Goal: Task Accomplishment & Management: Manage account settings

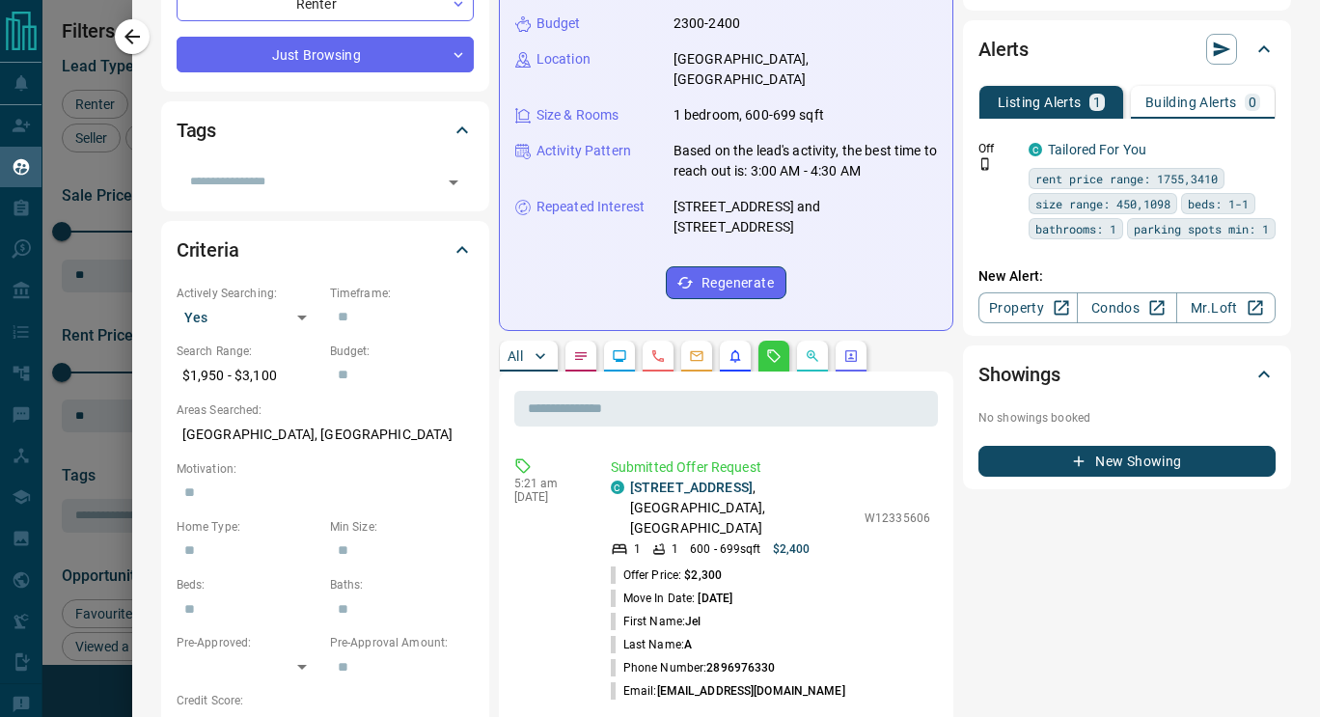
scroll to position [503, 0]
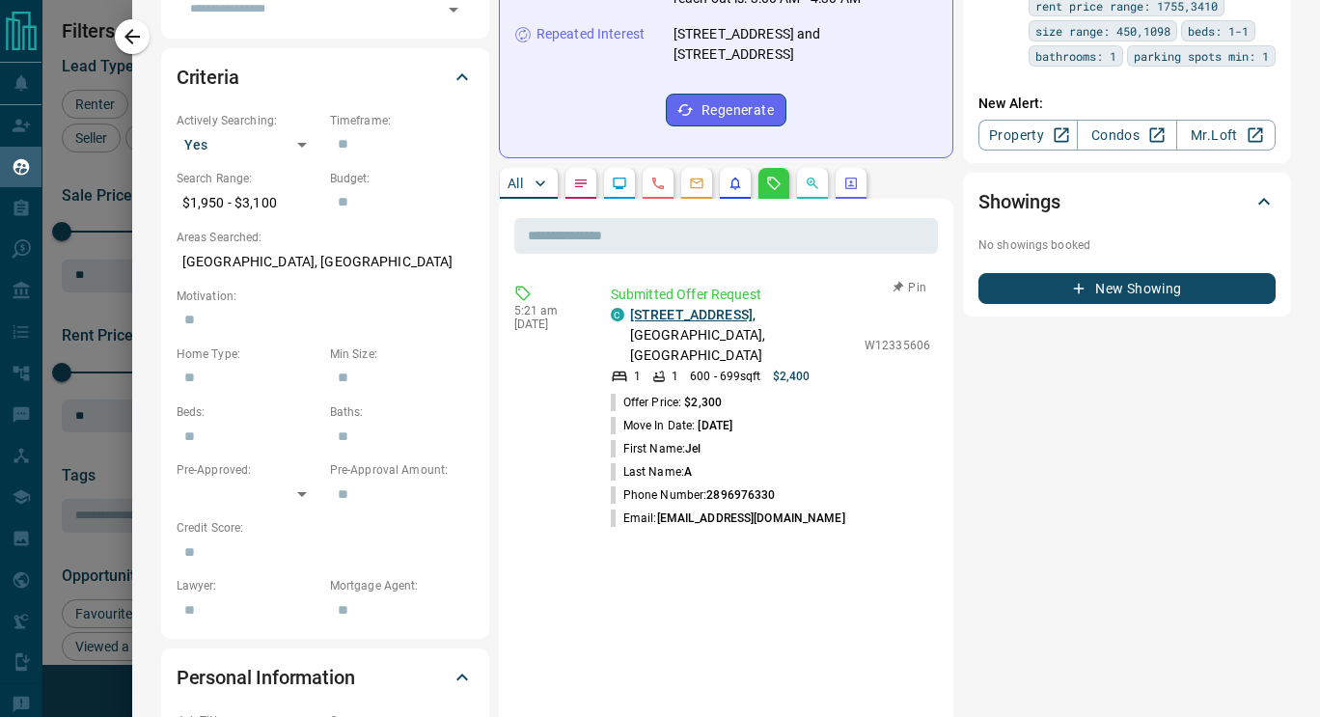
click at [702, 307] on link "[STREET_ADDRESS]" at bounding box center [691, 314] width 123 height 15
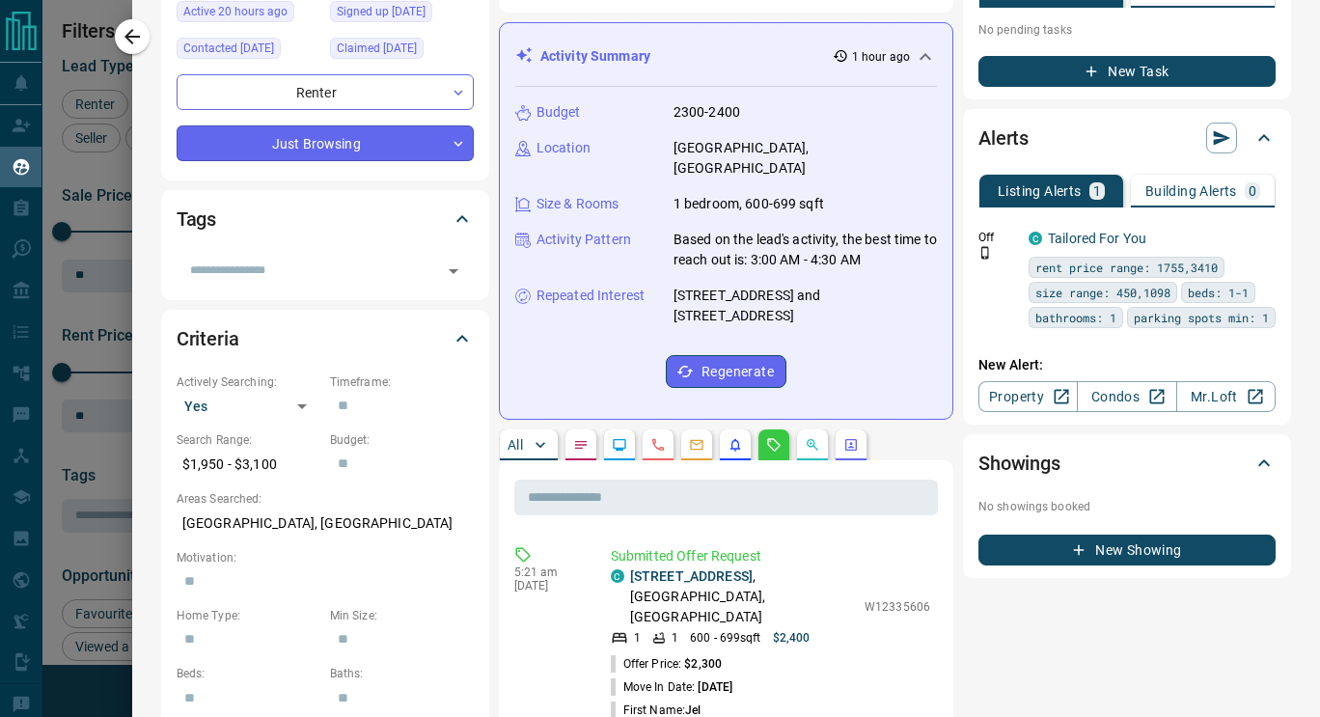
scroll to position [0, 0]
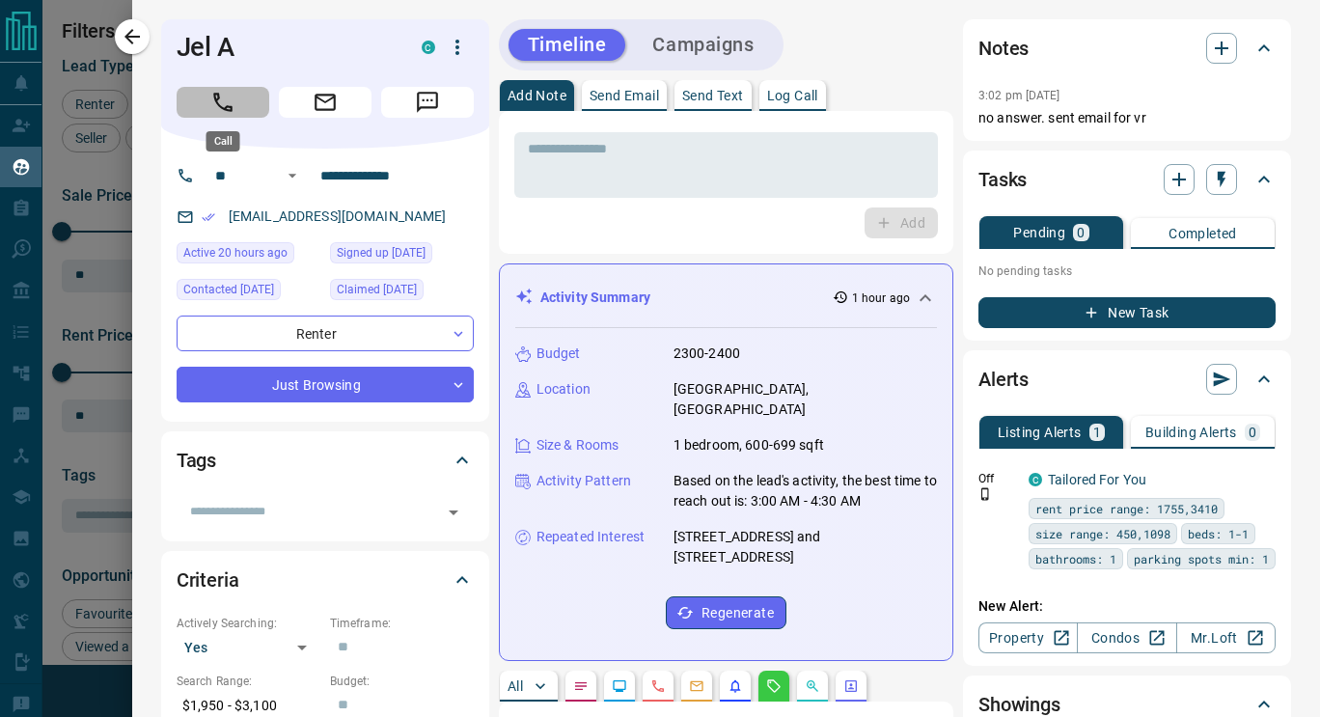
click at [233, 97] on icon "Call" at bounding box center [222, 102] width 25 height 25
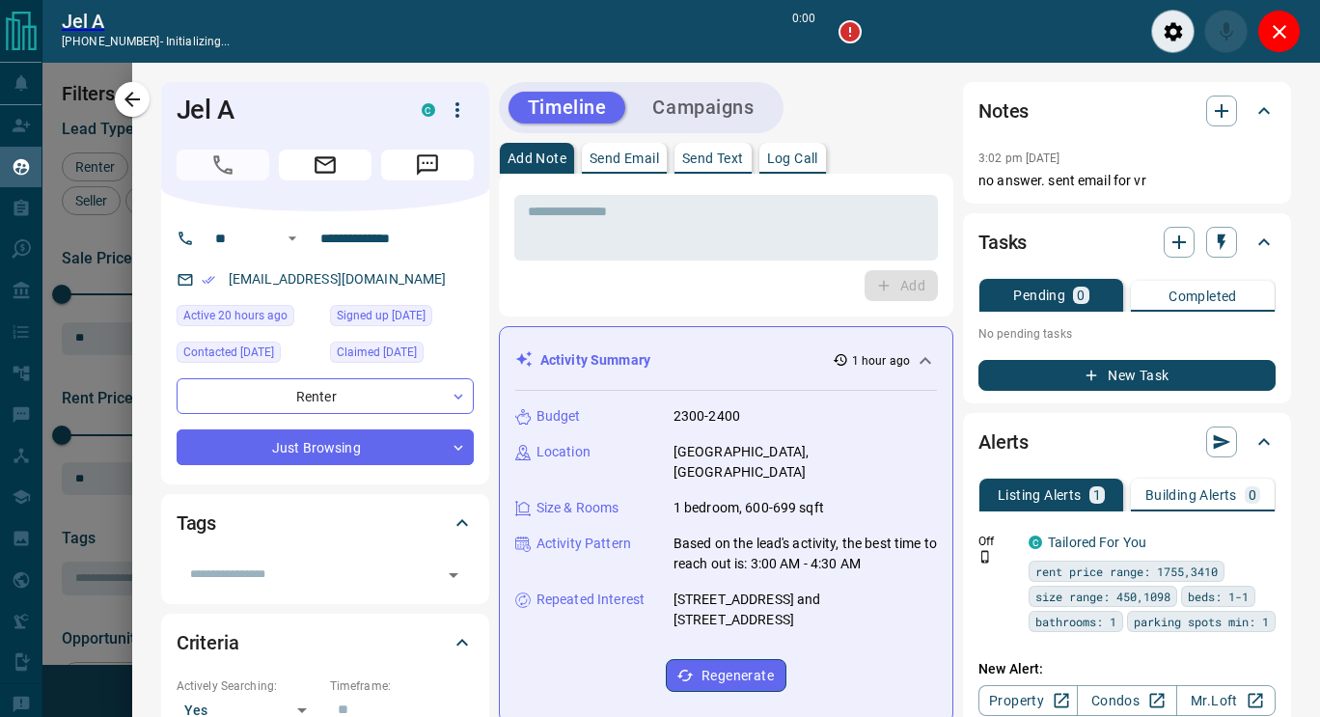
scroll to position [470, 941]
type input "*******"
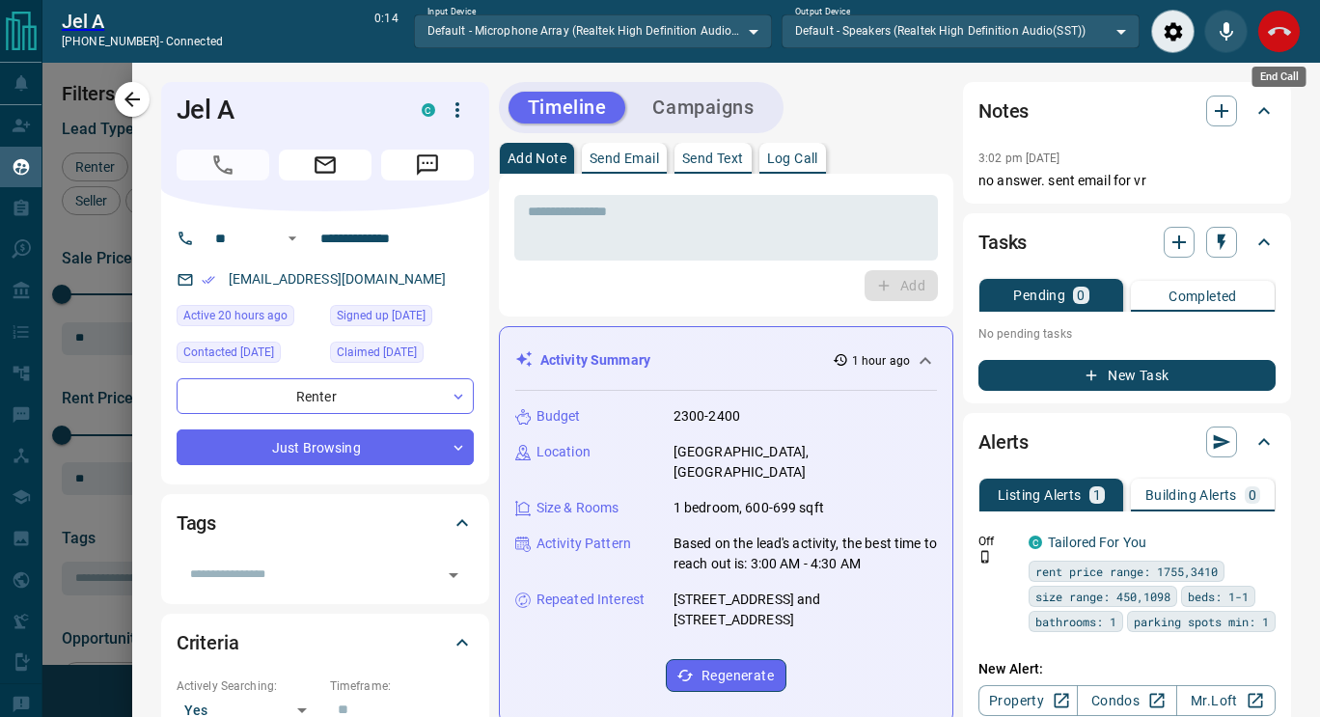
click at [1273, 41] on icon "End Call" at bounding box center [1279, 31] width 23 height 23
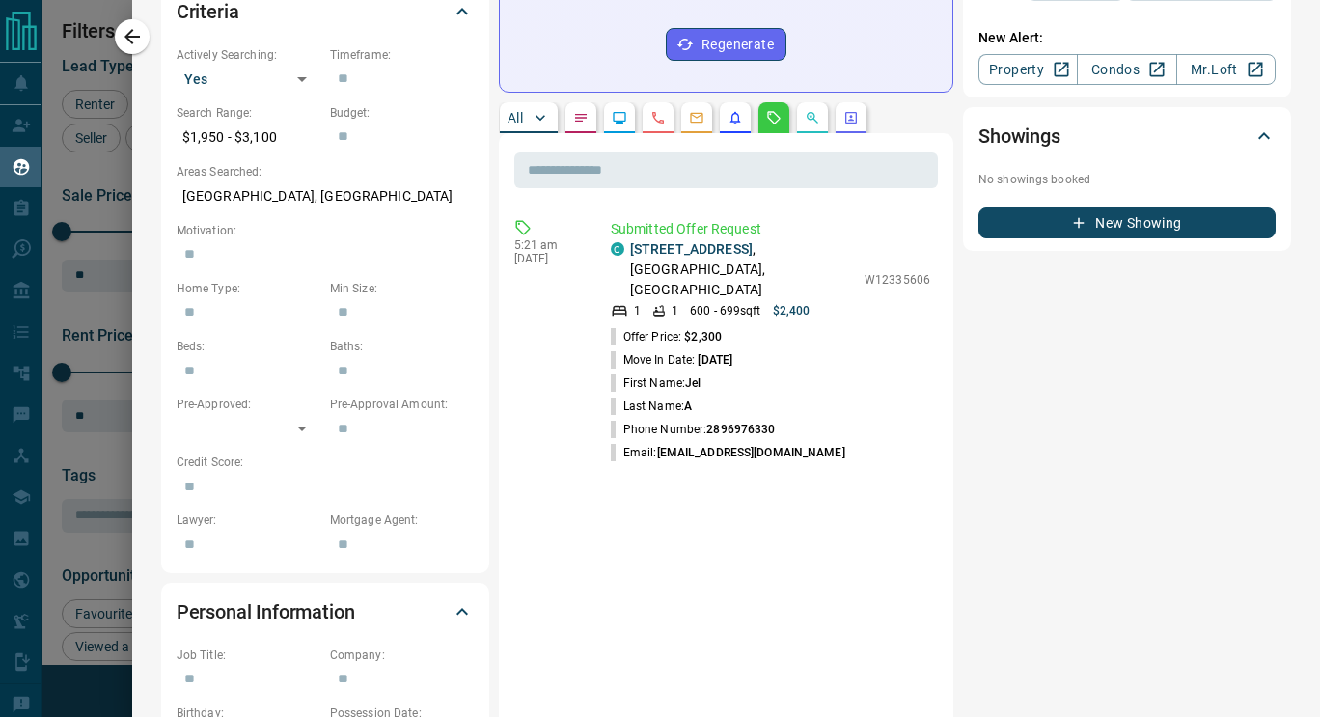
scroll to position [589, 0]
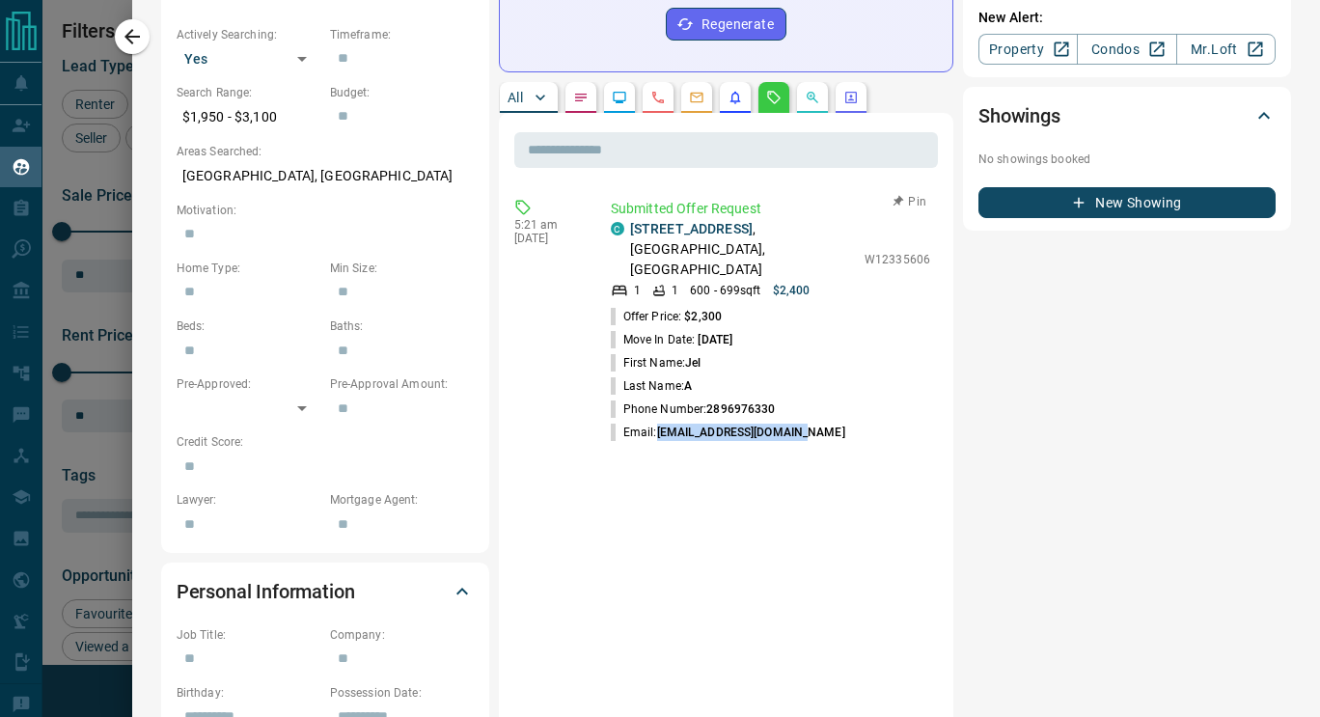
drag, startPoint x: 816, startPoint y: 392, endPoint x: 657, endPoint y: 393, distance: 159.2
click at [657, 421] on li "Email: [EMAIL_ADDRESS][DOMAIN_NAME]" at bounding box center [770, 432] width 319 height 23
copy span "[EMAIL_ADDRESS][DOMAIN_NAME]"
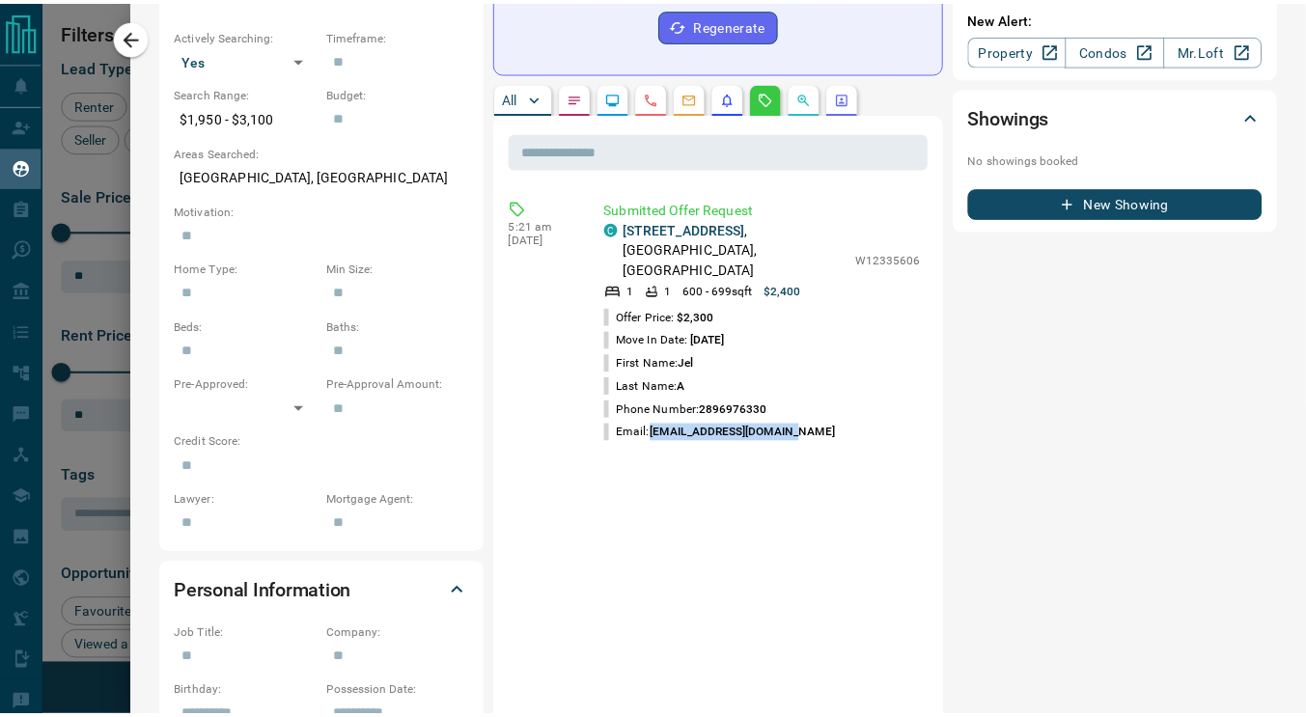
scroll to position [0, 0]
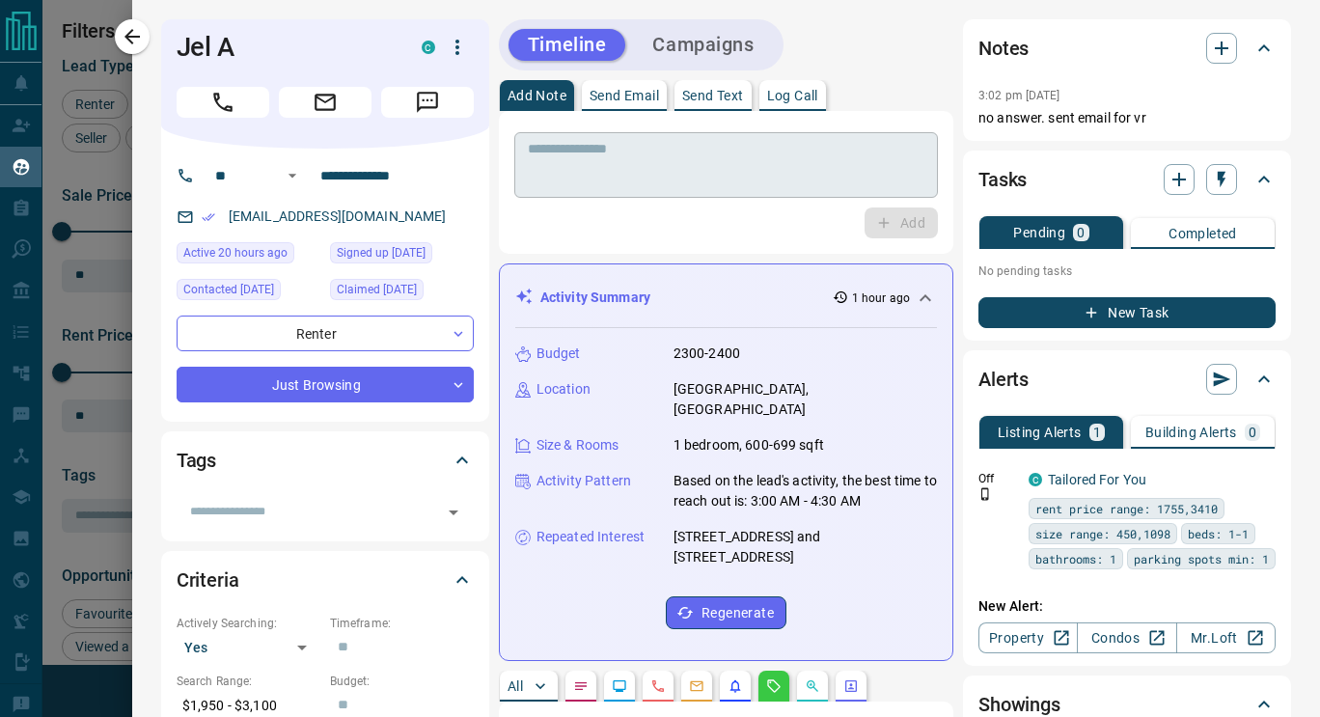
click at [593, 180] on textarea at bounding box center [726, 165] width 397 height 49
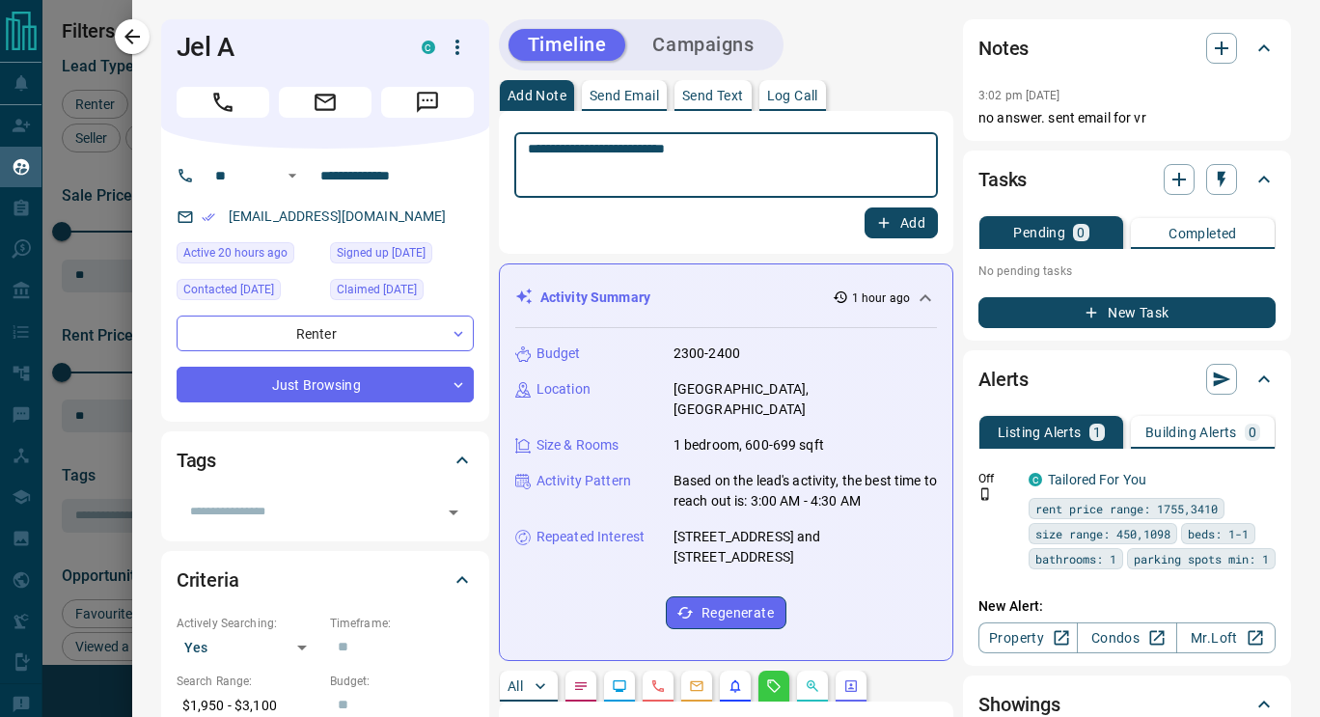
type textarea "**********"
click at [878, 219] on button "Add" at bounding box center [901, 222] width 73 height 31
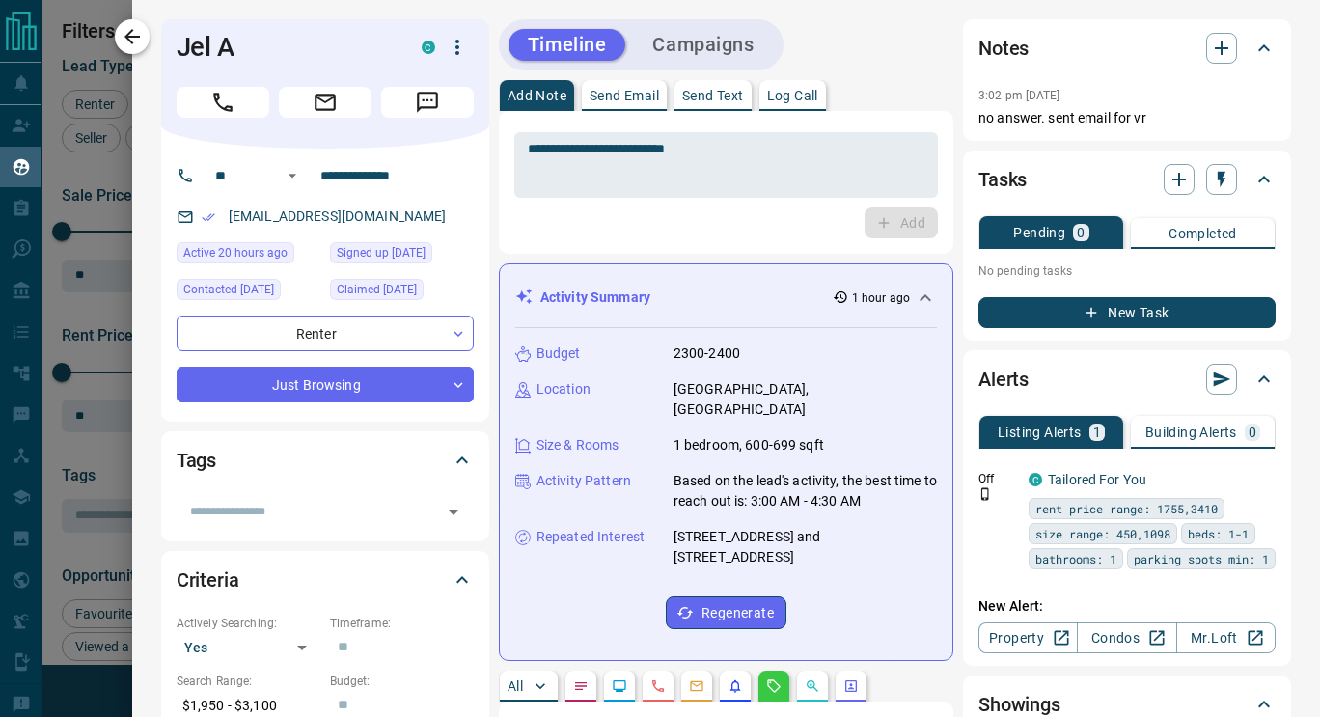
click at [145, 35] on button "button" at bounding box center [132, 36] width 35 height 35
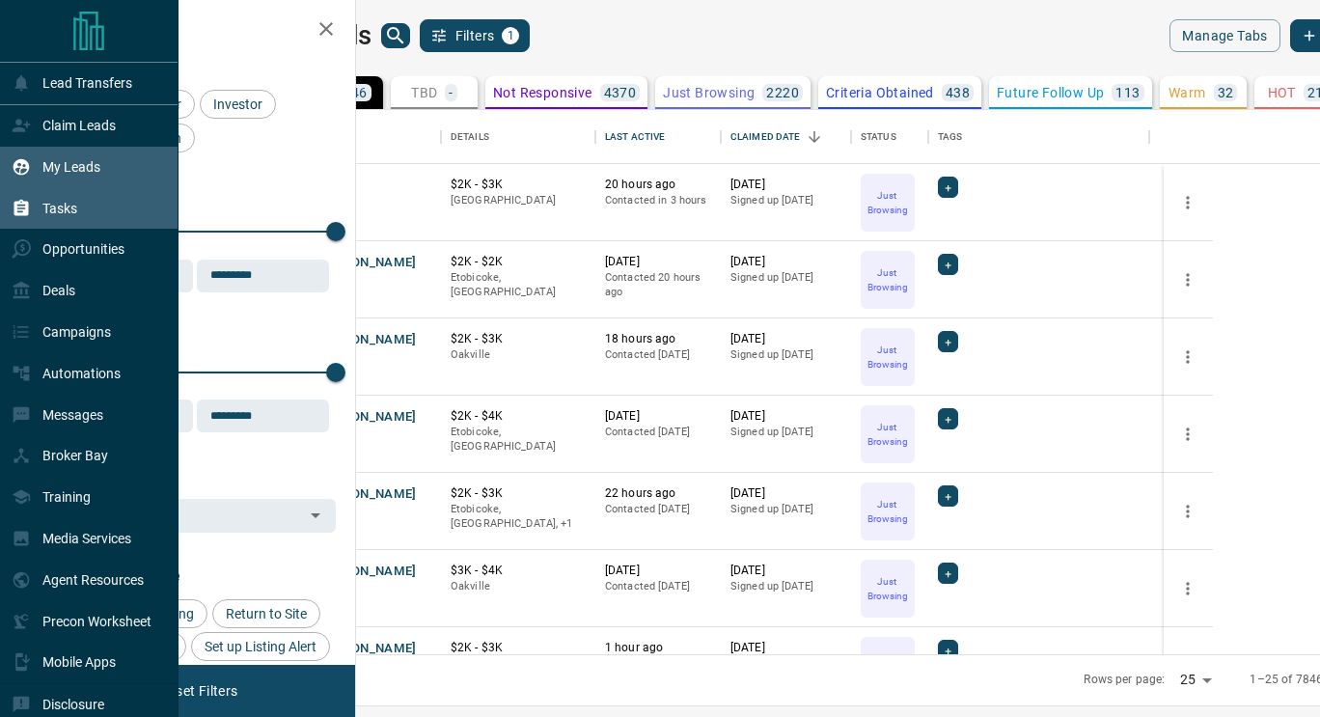
click at [55, 215] on p "Tasks" at bounding box center [59, 208] width 35 height 15
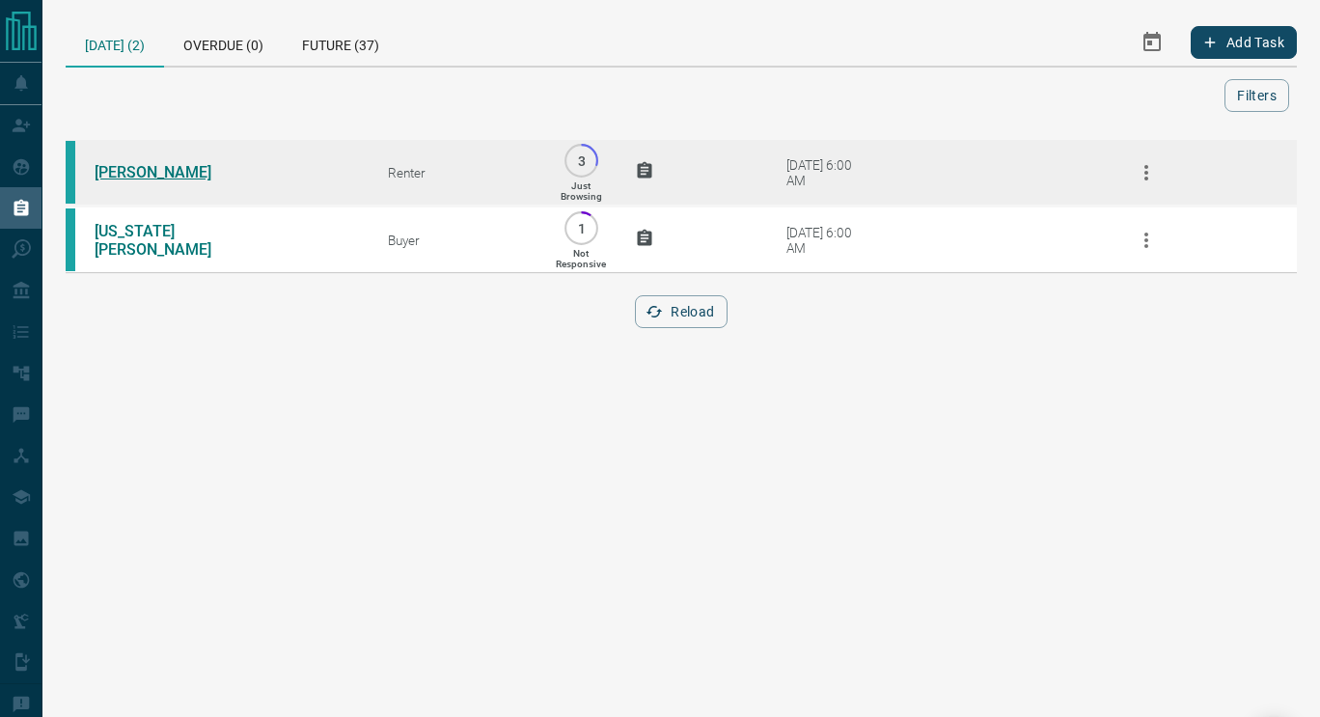
click at [151, 165] on link "[PERSON_NAME]" at bounding box center [167, 172] width 145 height 18
click at [1143, 170] on icon "button" at bounding box center [1146, 172] width 23 height 23
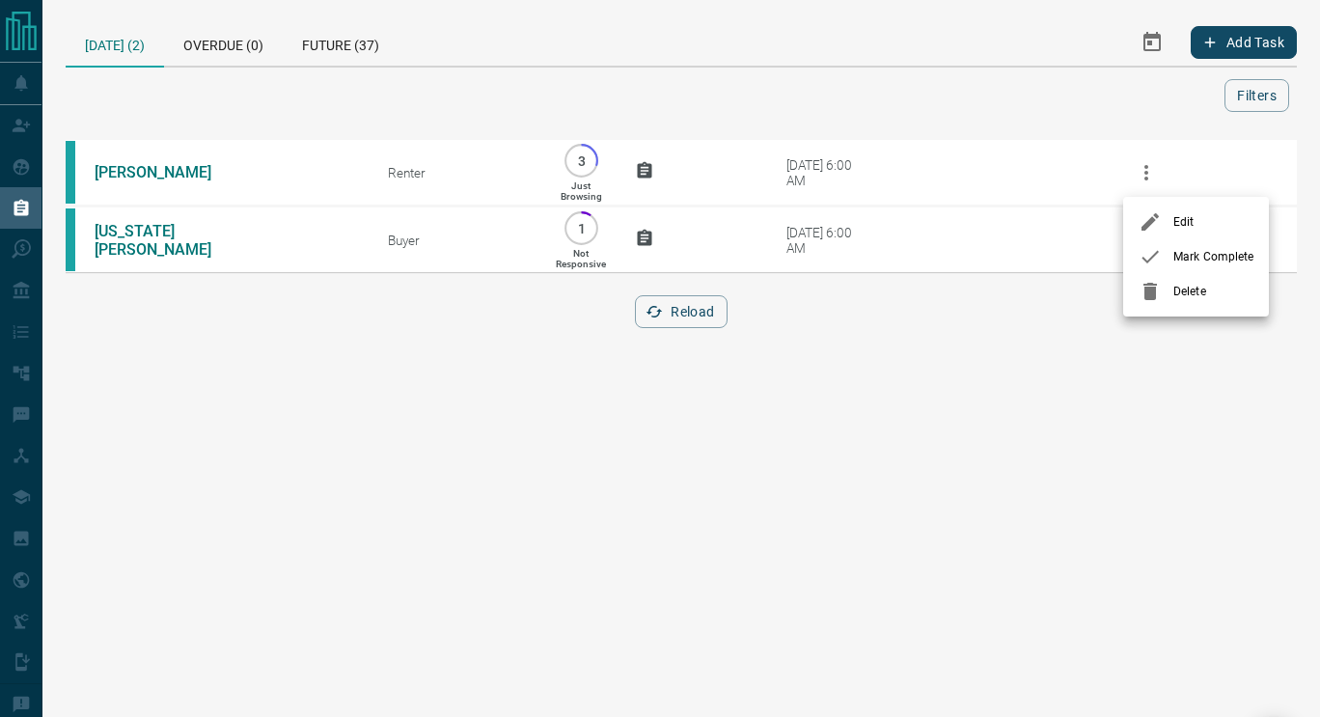
click at [1173, 260] on div at bounding box center [1156, 256] width 35 height 23
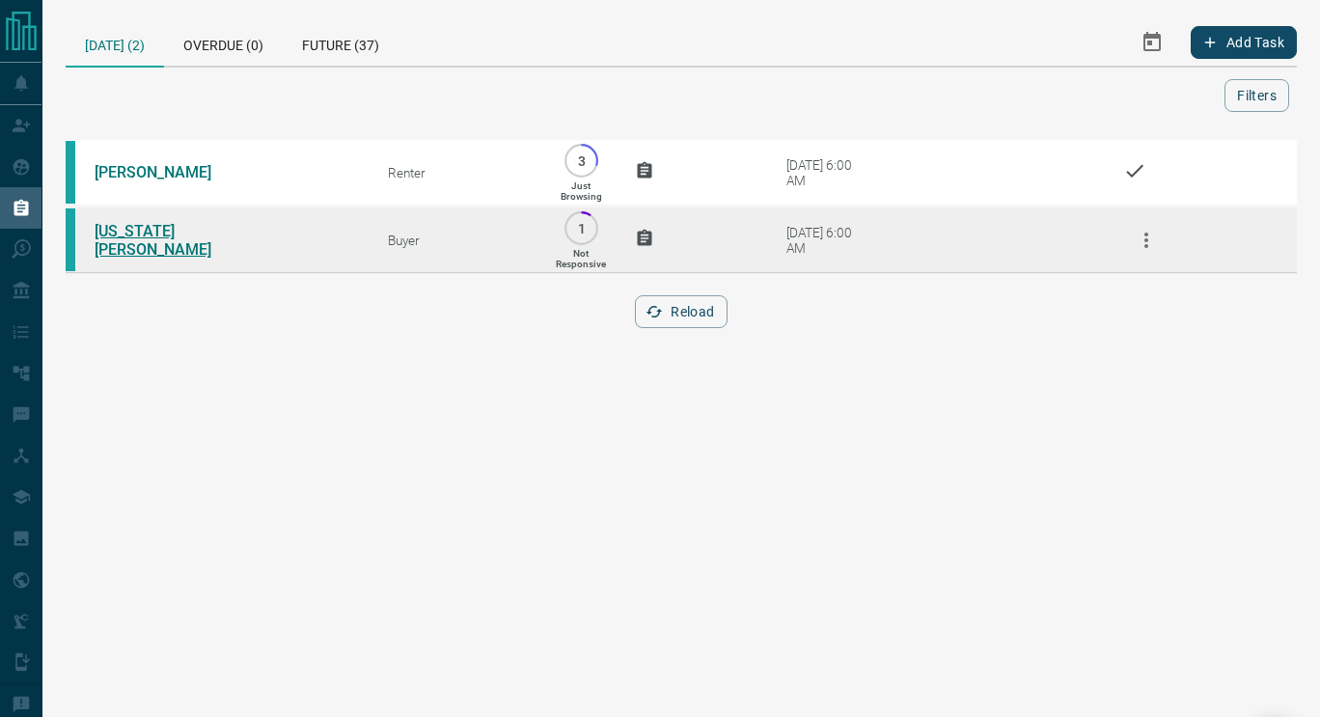
click at [174, 244] on link "[US_STATE][PERSON_NAME]" at bounding box center [167, 240] width 145 height 37
click at [1146, 243] on icon "button" at bounding box center [1147, 240] width 4 height 15
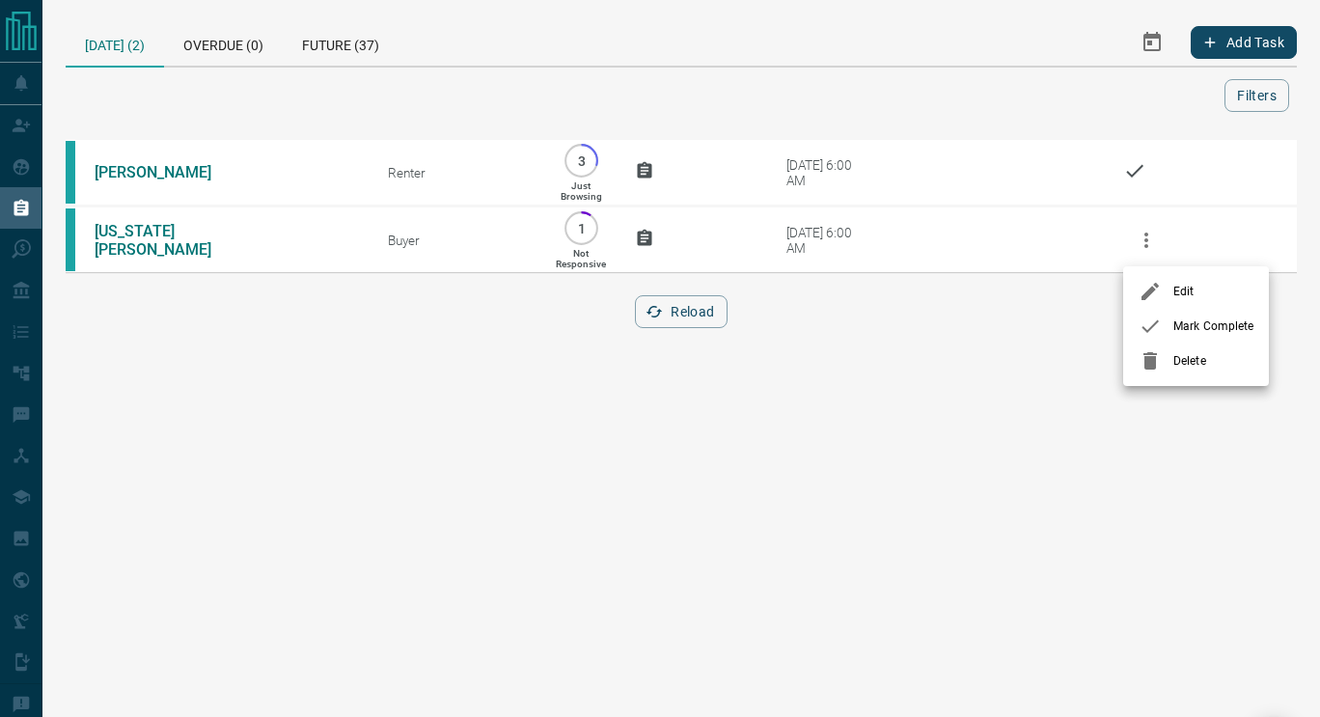
click at [1192, 342] on li "Mark Complete" at bounding box center [1196, 326] width 146 height 35
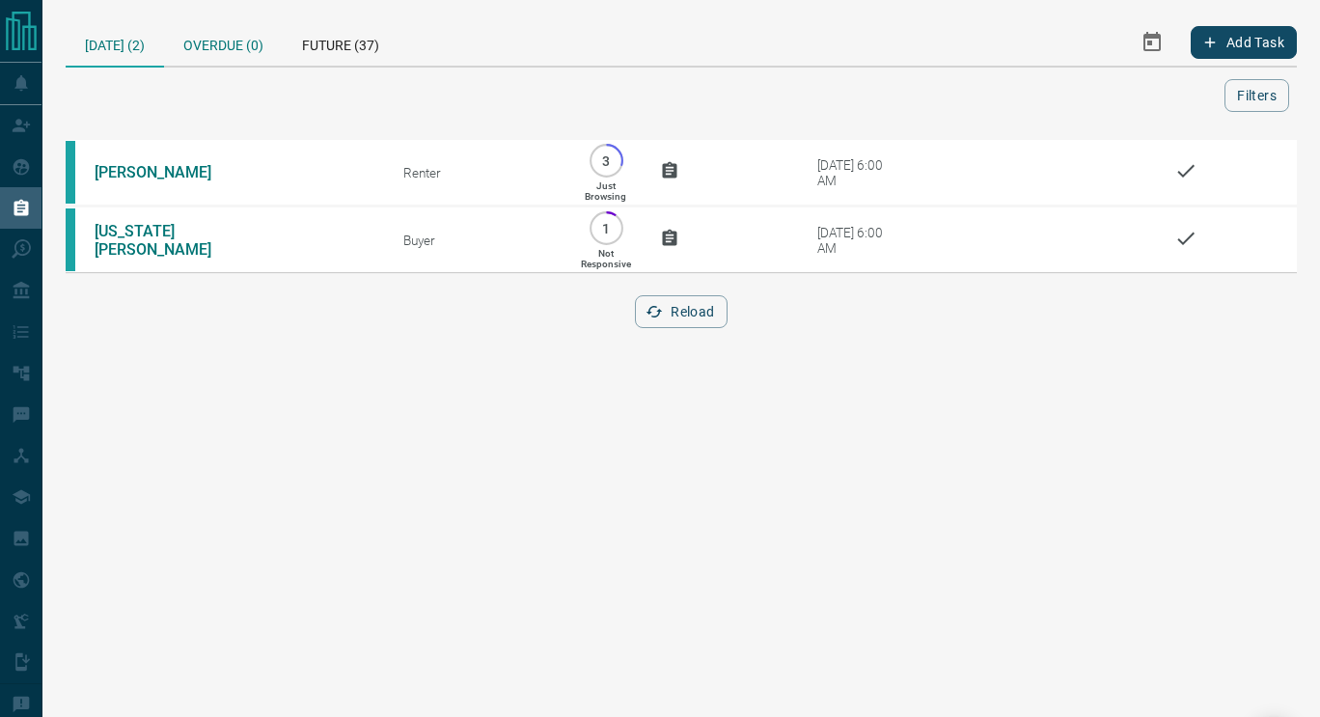
click at [219, 43] on div "Overdue (0)" at bounding box center [223, 42] width 119 height 46
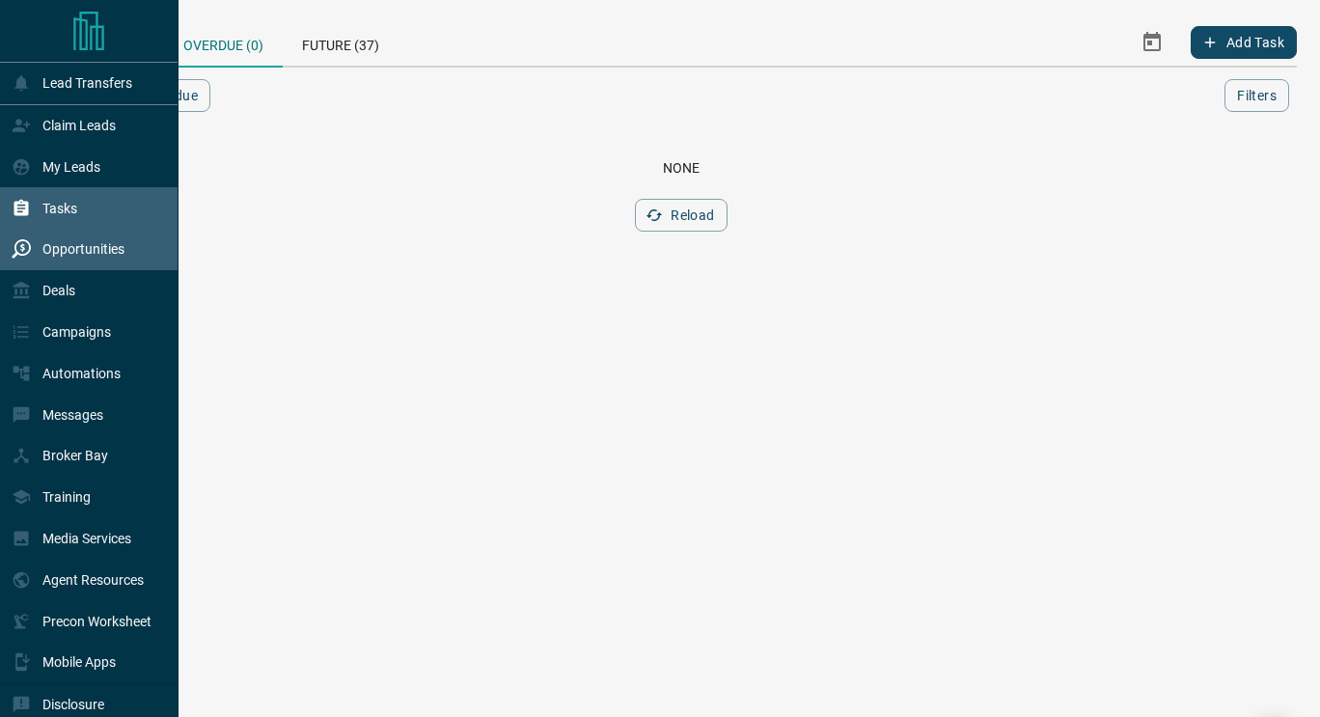
click at [64, 245] on p "Opportunities" at bounding box center [83, 248] width 82 height 15
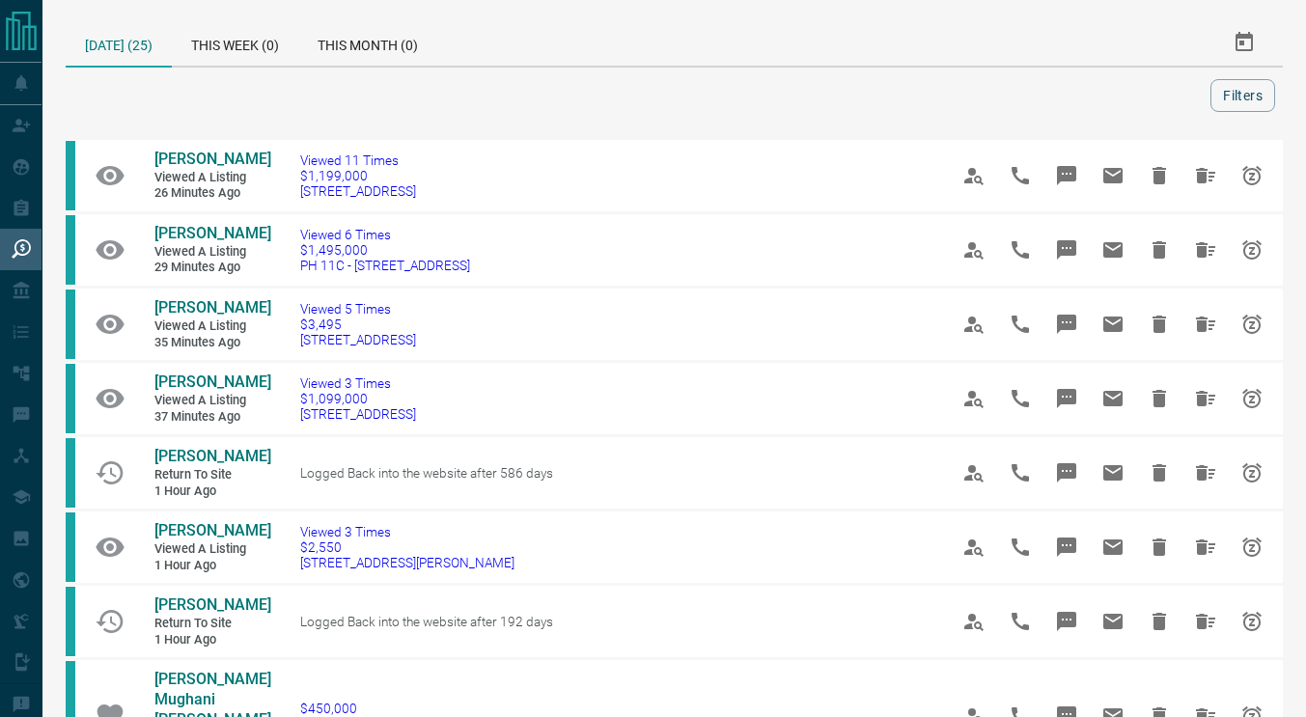
click at [626, 94] on div at bounding box center [641, 95] width 1137 height 33
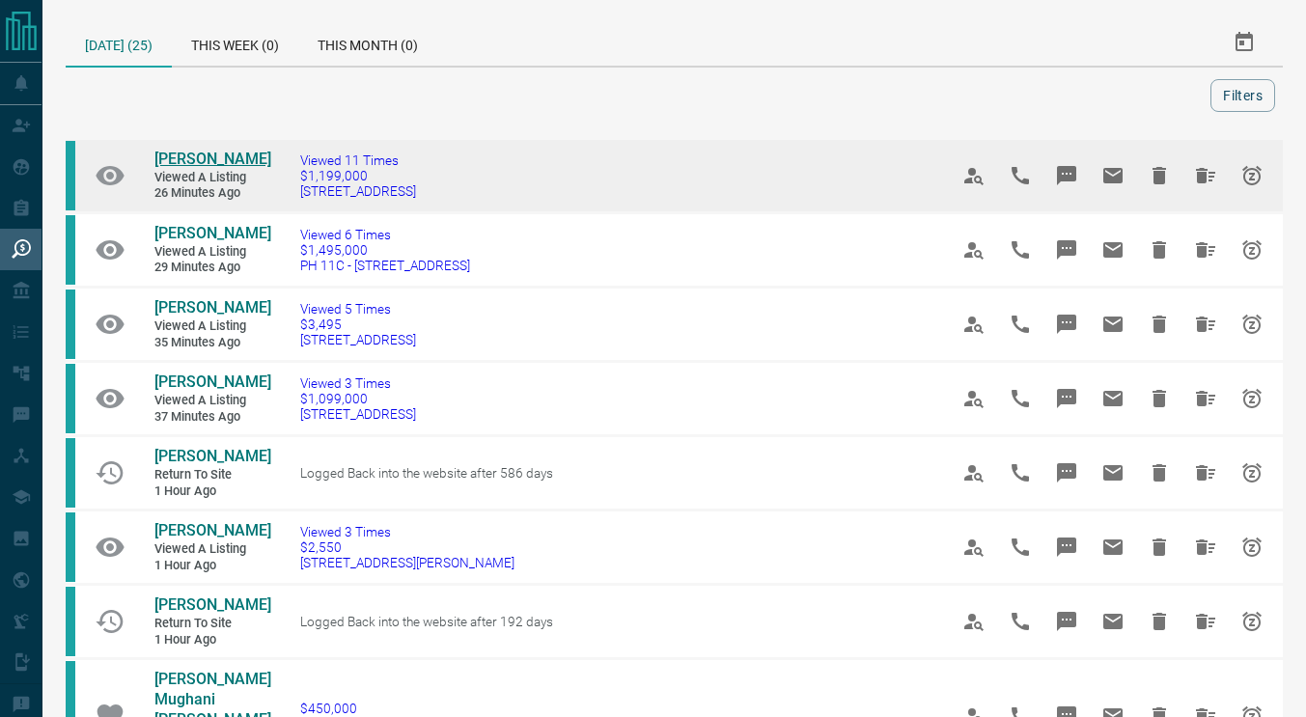
click at [228, 158] on span "[PERSON_NAME]" at bounding box center [212, 159] width 117 height 18
click at [1200, 174] on icon "Hide All from Lori Mousseau" at bounding box center [1205, 175] width 19 height 15
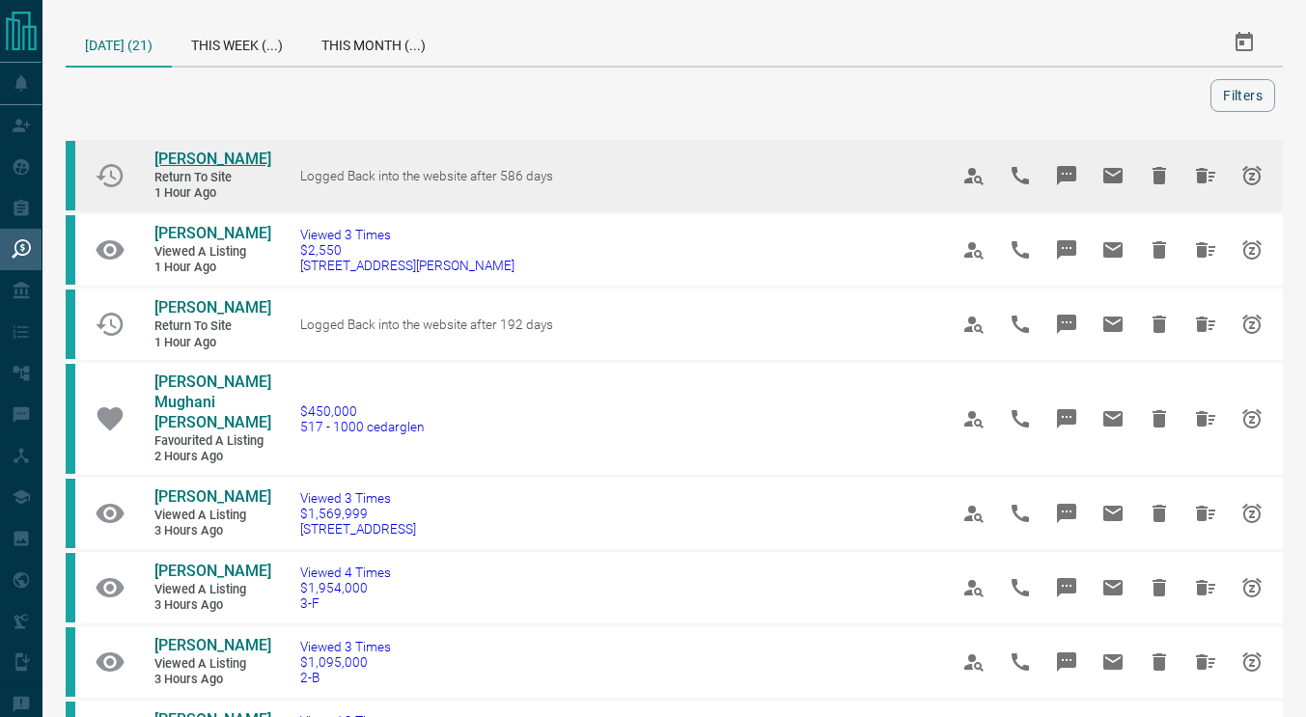
click at [199, 162] on span "[PERSON_NAME]" at bounding box center [212, 159] width 117 height 18
click at [1202, 179] on icon "Hide All from Christina Taddeo" at bounding box center [1205, 175] width 19 height 15
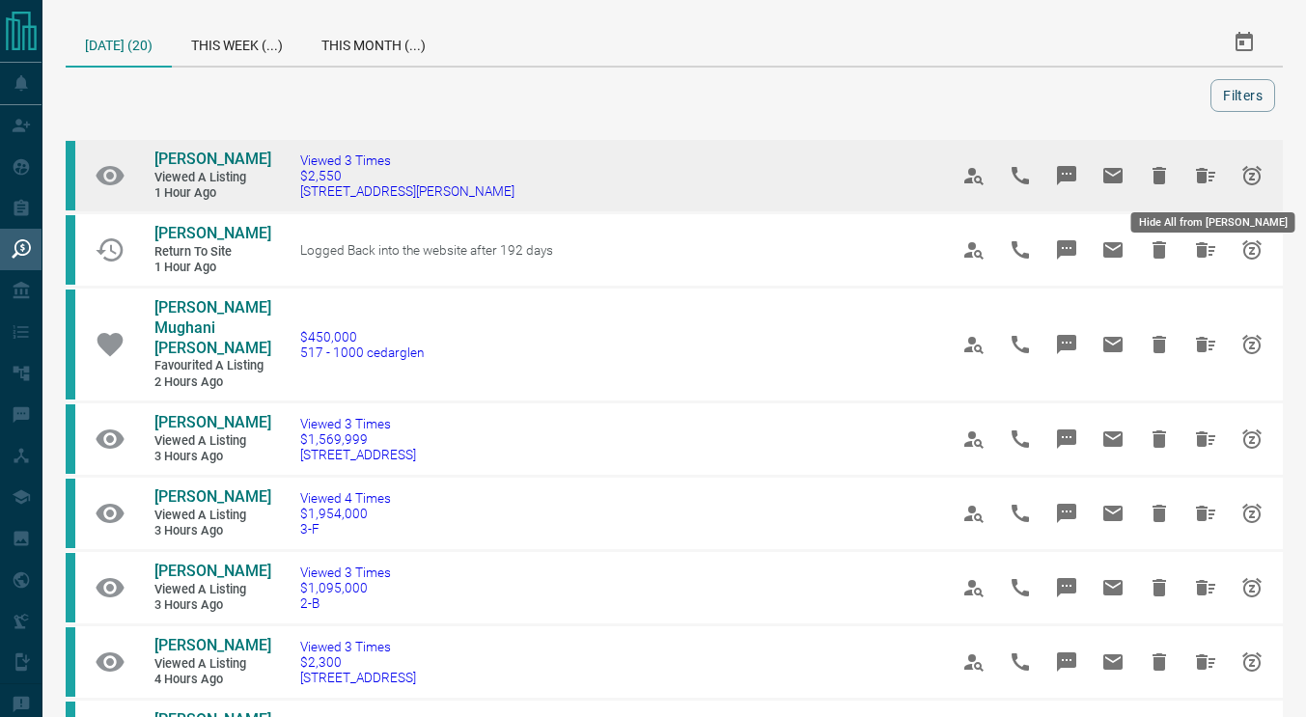
click at [1203, 182] on icon "Hide All from Tamika James" at bounding box center [1205, 175] width 19 height 15
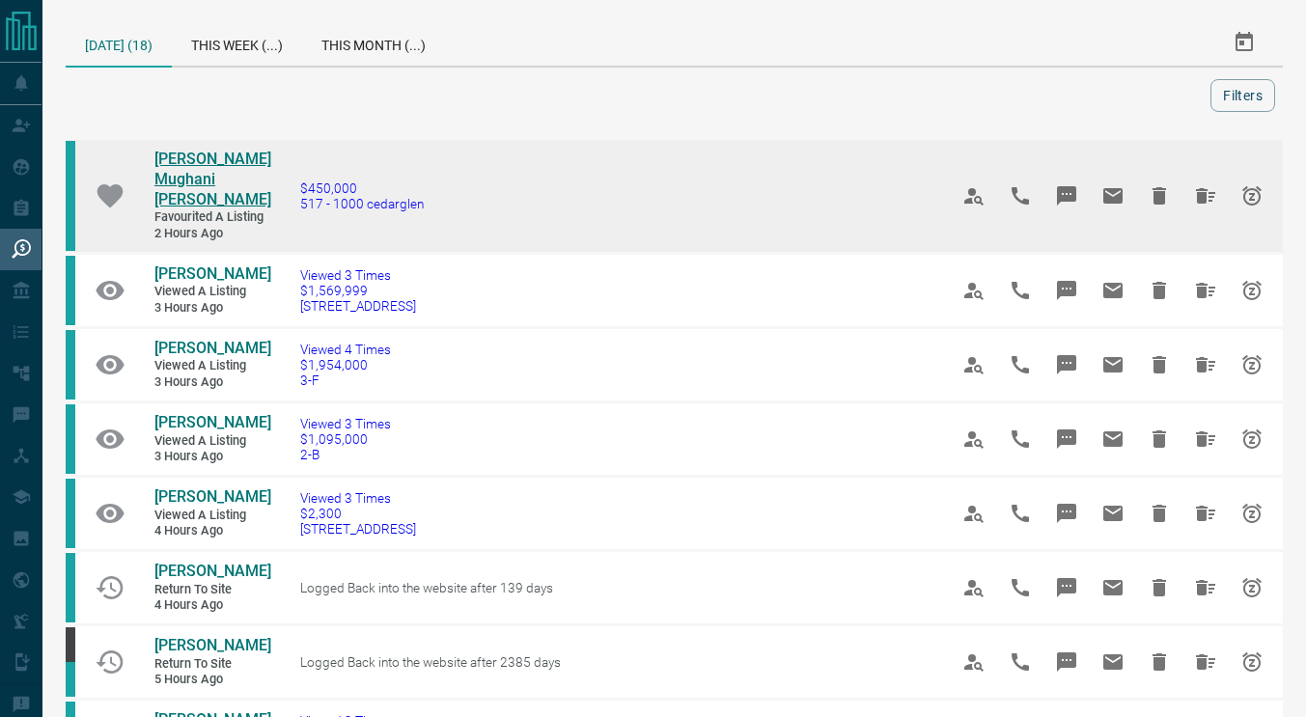
click at [182, 159] on span "[PERSON_NAME] Mughani [PERSON_NAME]" at bounding box center [212, 179] width 117 height 59
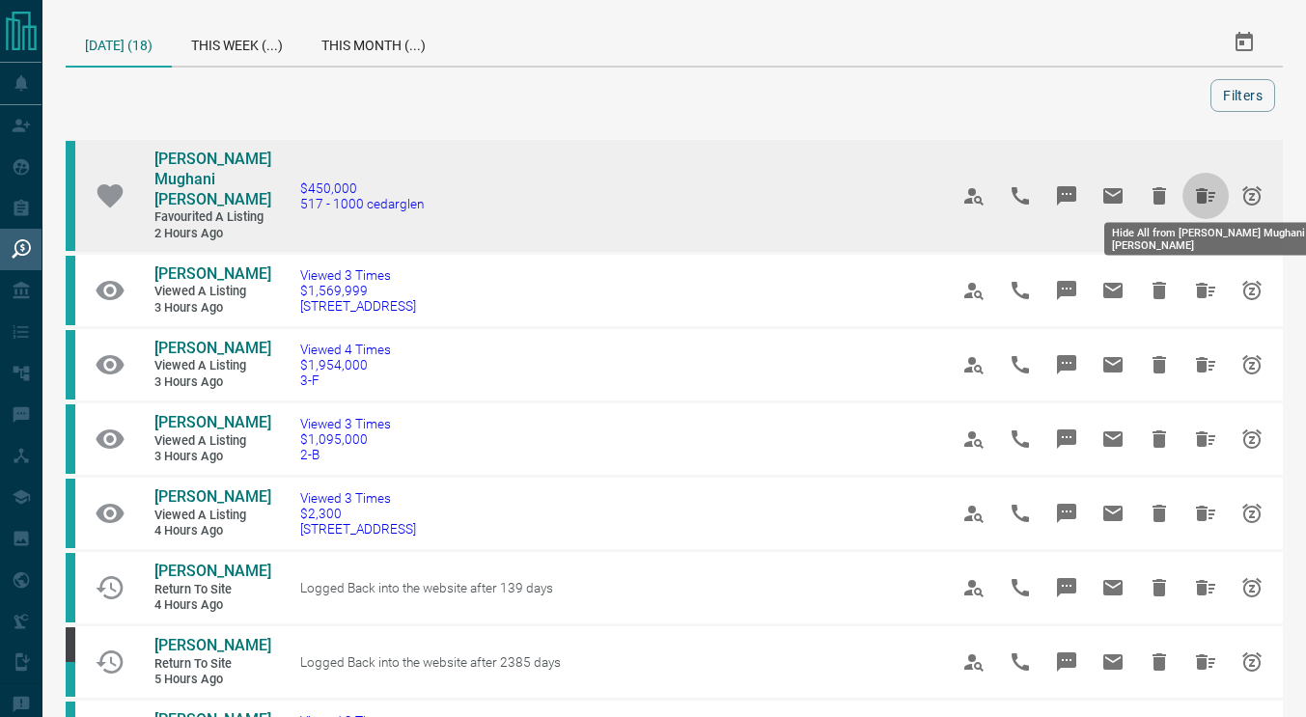
click at [1213, 184] on icon "Hide All from Abdul Mughani Mansoori" at bounding box center [1205, 195] width 23 height 23
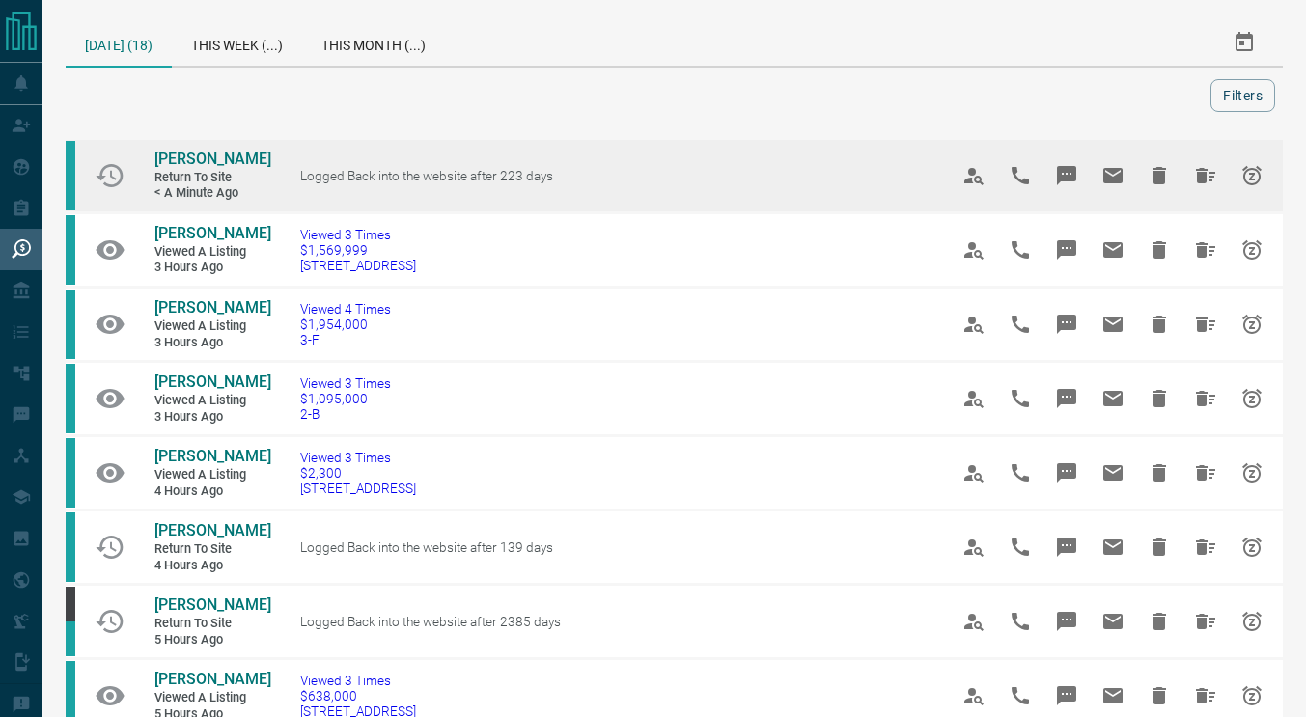
click at [206, 150] on link "[PERSON_NAME]" at bounding box center [212, 160] width 116 height 20
click at [1203, 180] on icon "Hide All from Sarah Aziz" at bounding box center [1205, 175] width 19 height 15
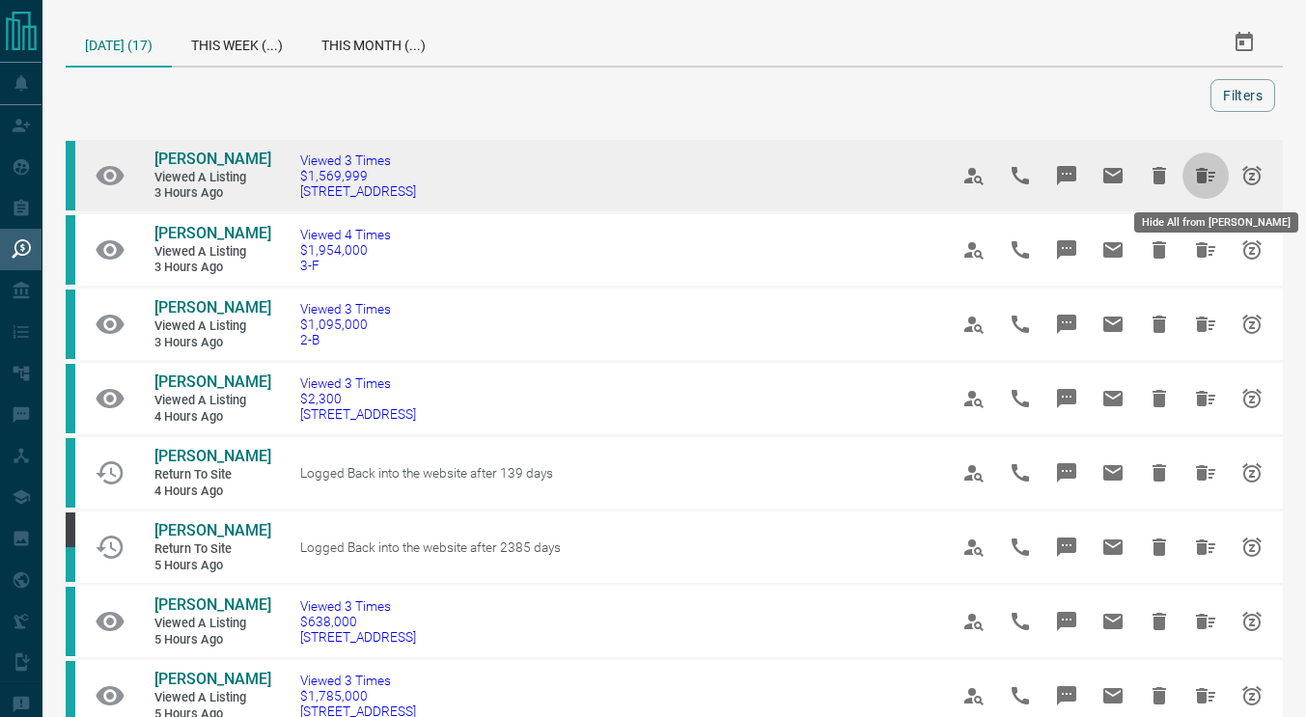
click at [1202, 180] on icon "Hide All from Gail Kellough" at bounding box center [1205, 175] width 19 height 15
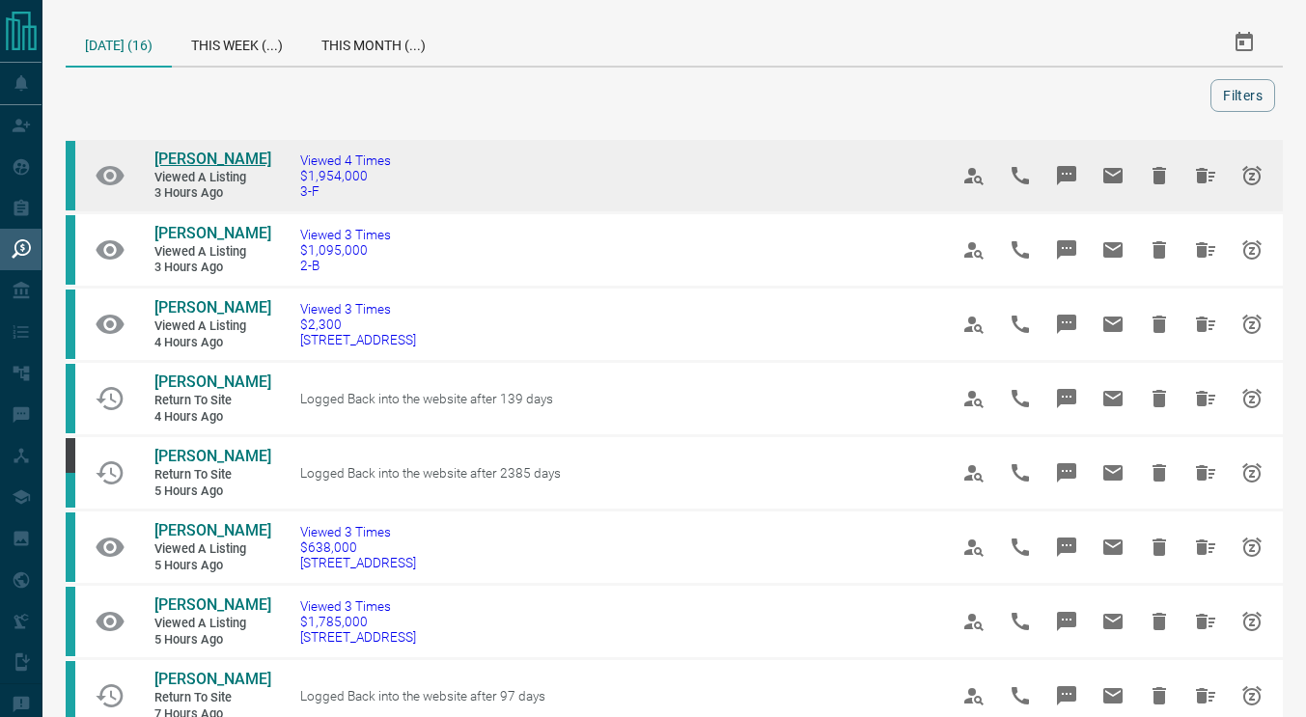
click at [218, 155] on span "[PERSON_NAME]" at bounding box center [212, 159] width 117 height 18
click at [1208, 177] on icon "Hide All from Sandie Chui" at bounding box center [1205, 175] width 19 height 15
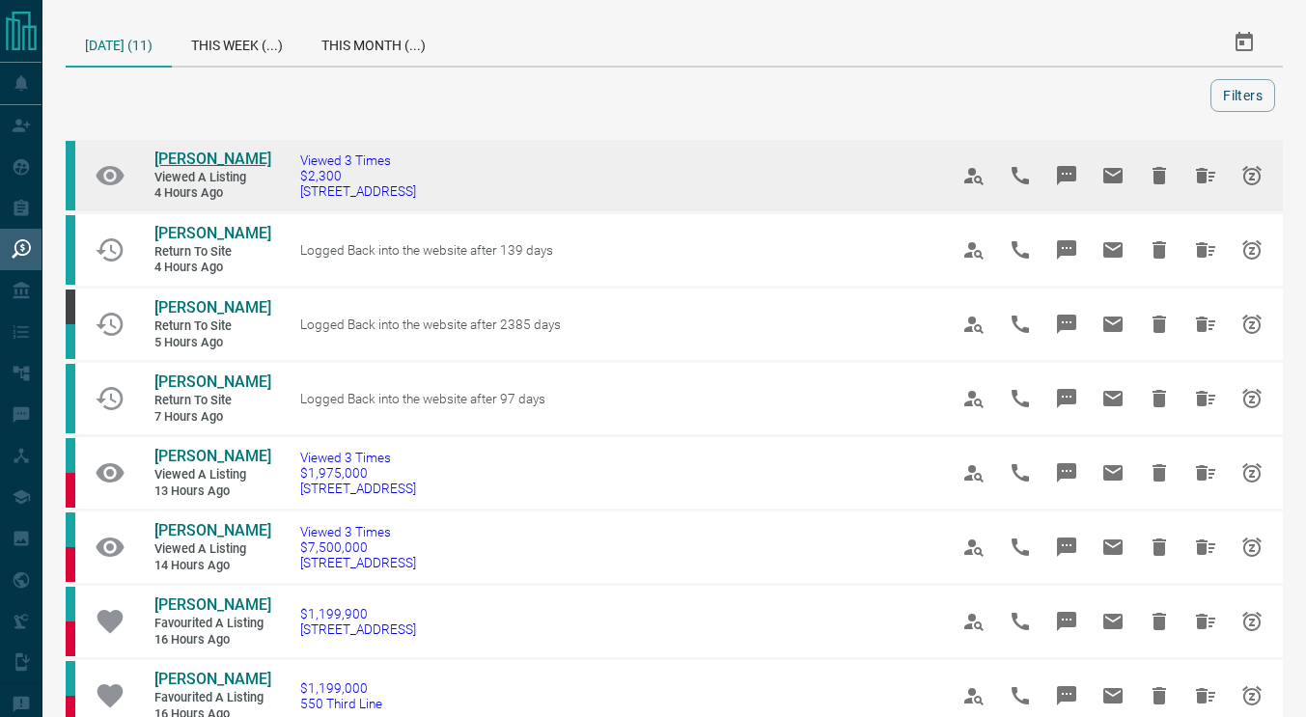
click at [205, 161] on span "[PERSON_NAME]" at bounding box center [212, 159] width 117 height 18
click at [1205, 165] on icon "Hide All from Chris Allen" at bounding box center [1205, 175] width 23 height 23
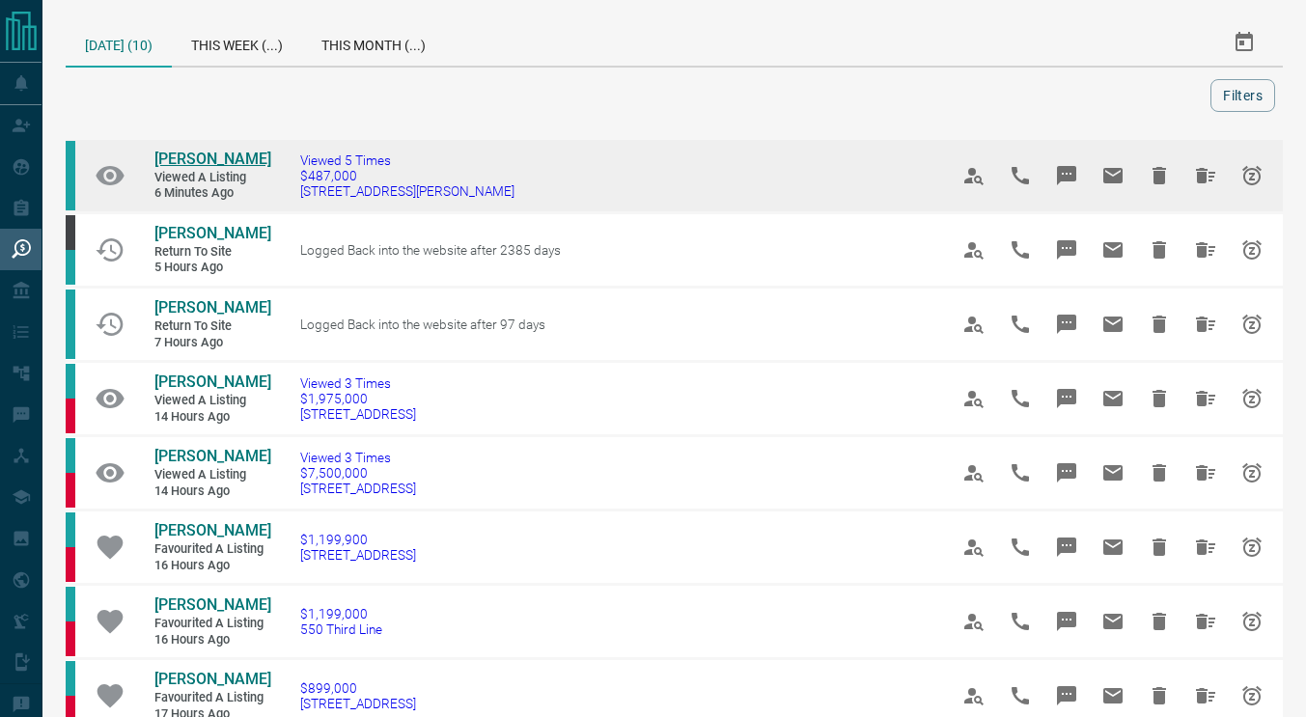
click at [214, 166] on span "[PERSON_NAME]" at bounding box center [212, 159] width 117 height 18
click at [1253, 178] on icon "Snooze" at bounding box center [1251, 175] width 23 height 23
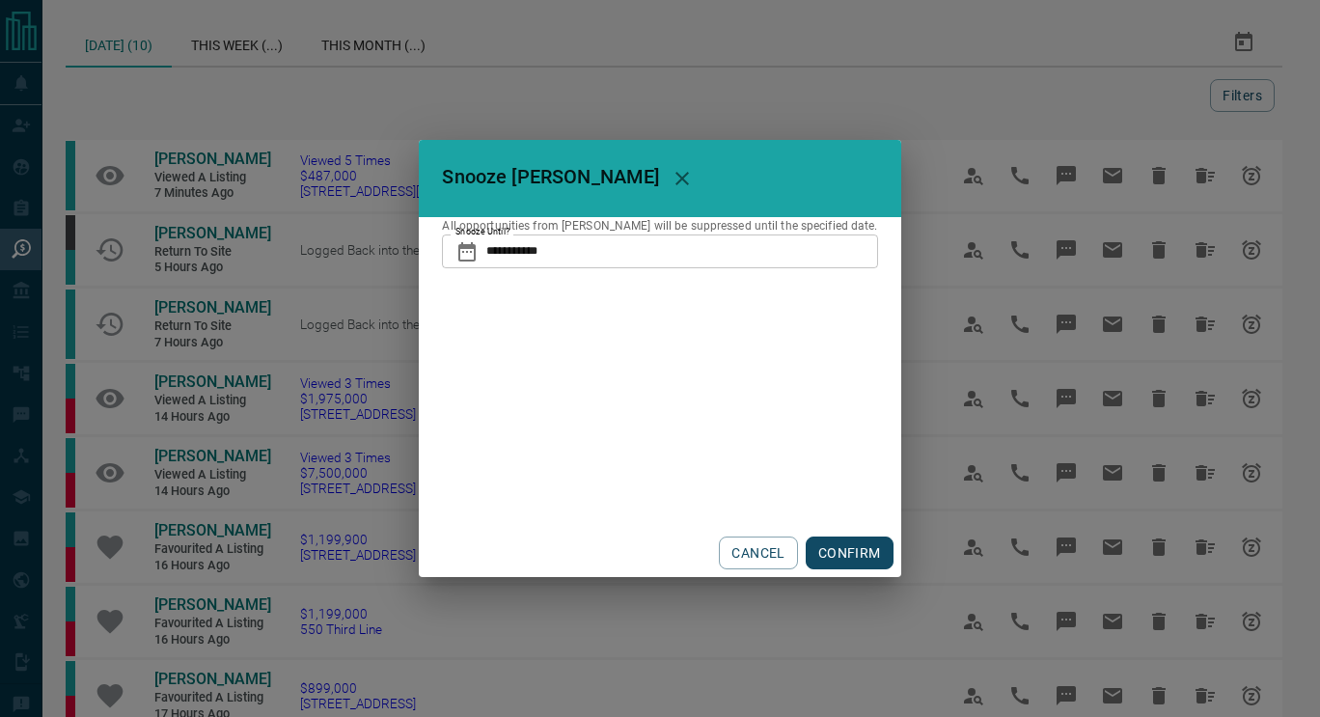
click at [565, 251] on input "**********" at bounding box center [681, 251] width 391 height 33
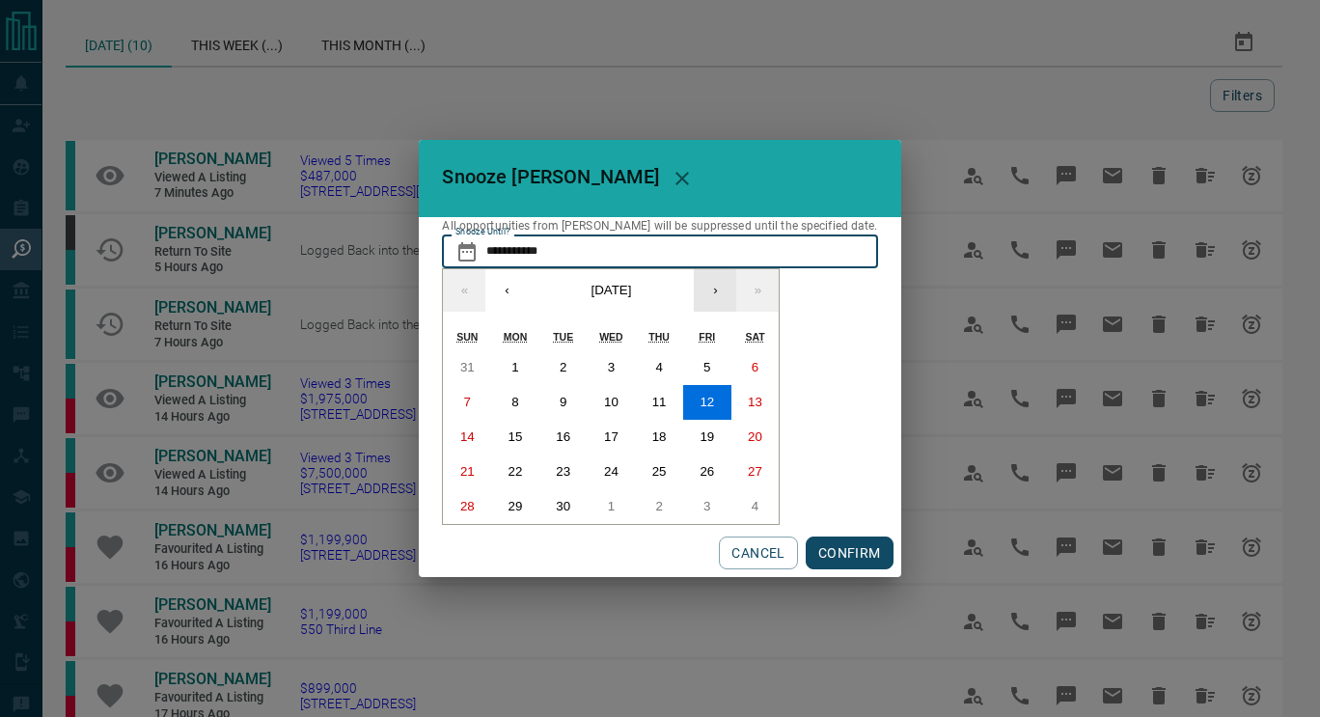
click at [736, 290] on button "›" at bounding box center [715, 290] width 42 height 42
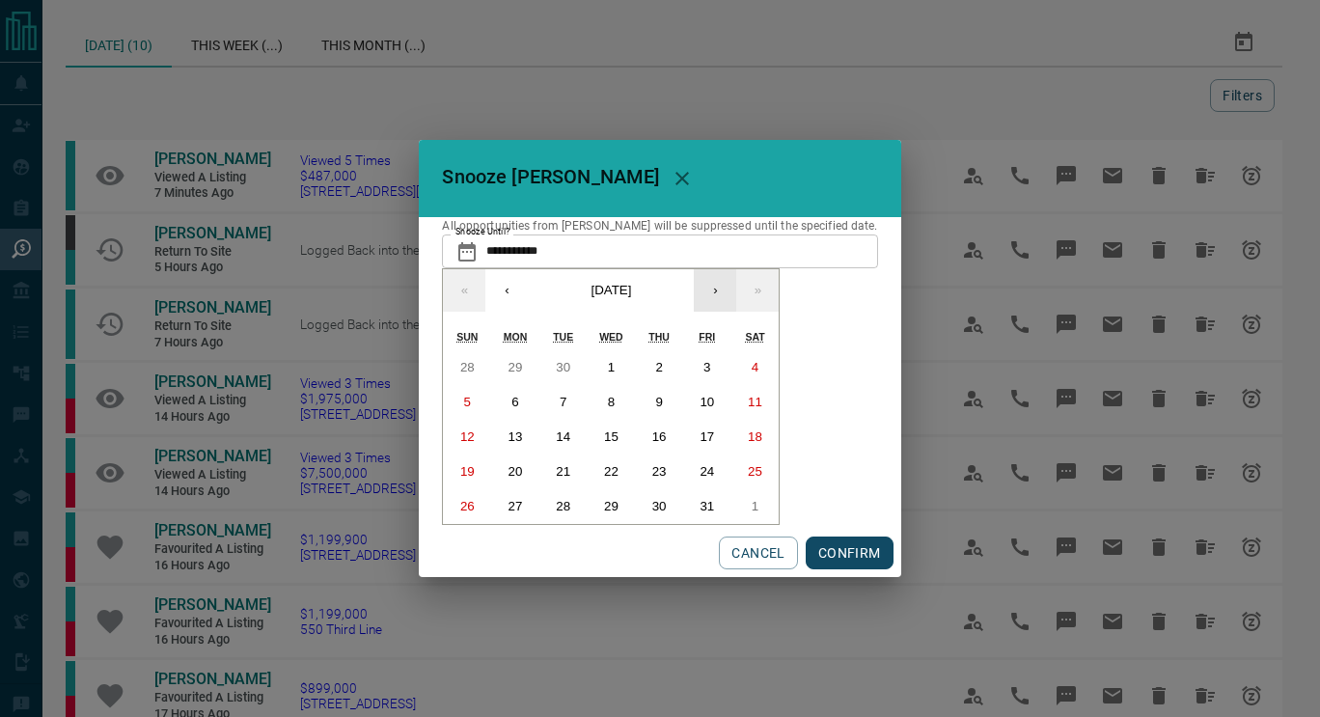
click at [736, 290] on button "›" at bounding box center [715, 290] width 42 height 42
click at [683, 436] on button "15" at bounding box center [659, 437] width 48 height 35
type input "**********"
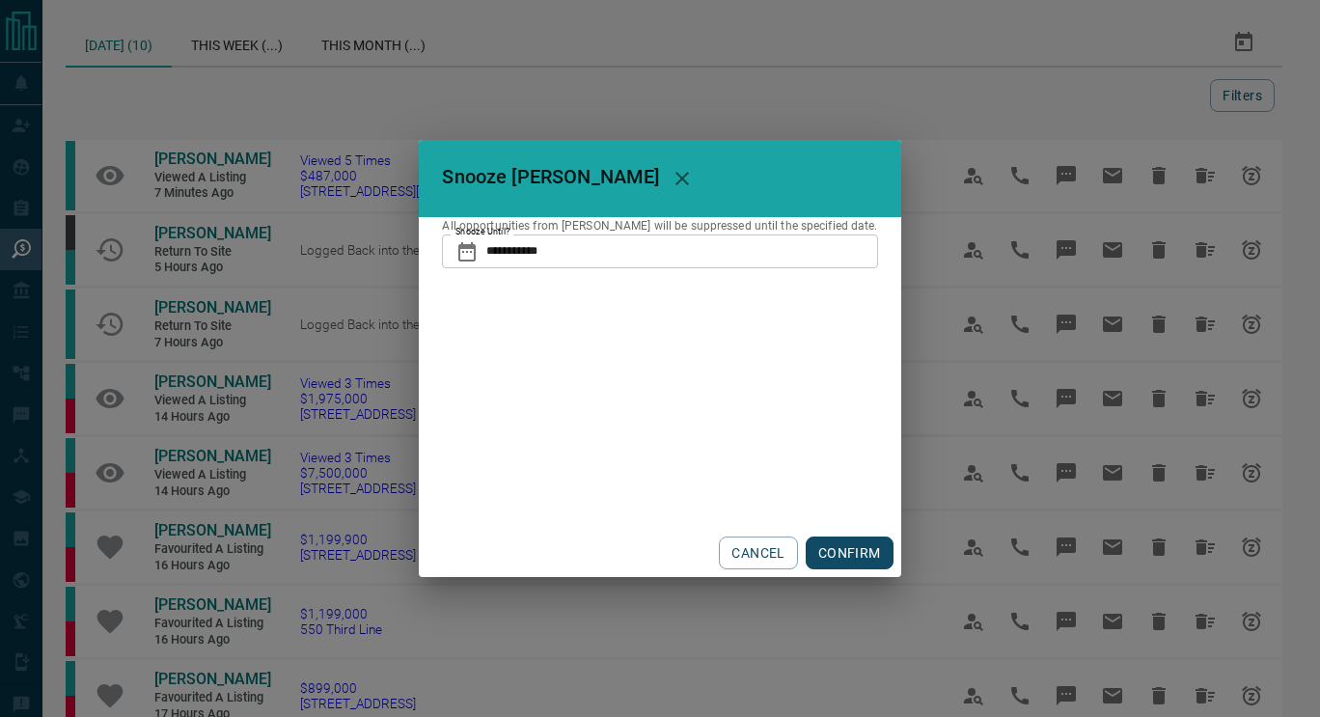
click at [822, 569] on div "CANCEL CONFIRM" at bounding box center [660, 553] width 482 height 48
click at [820, 555] on button "CONFIRM" at bounding box center [850, 553] width 88 height 33
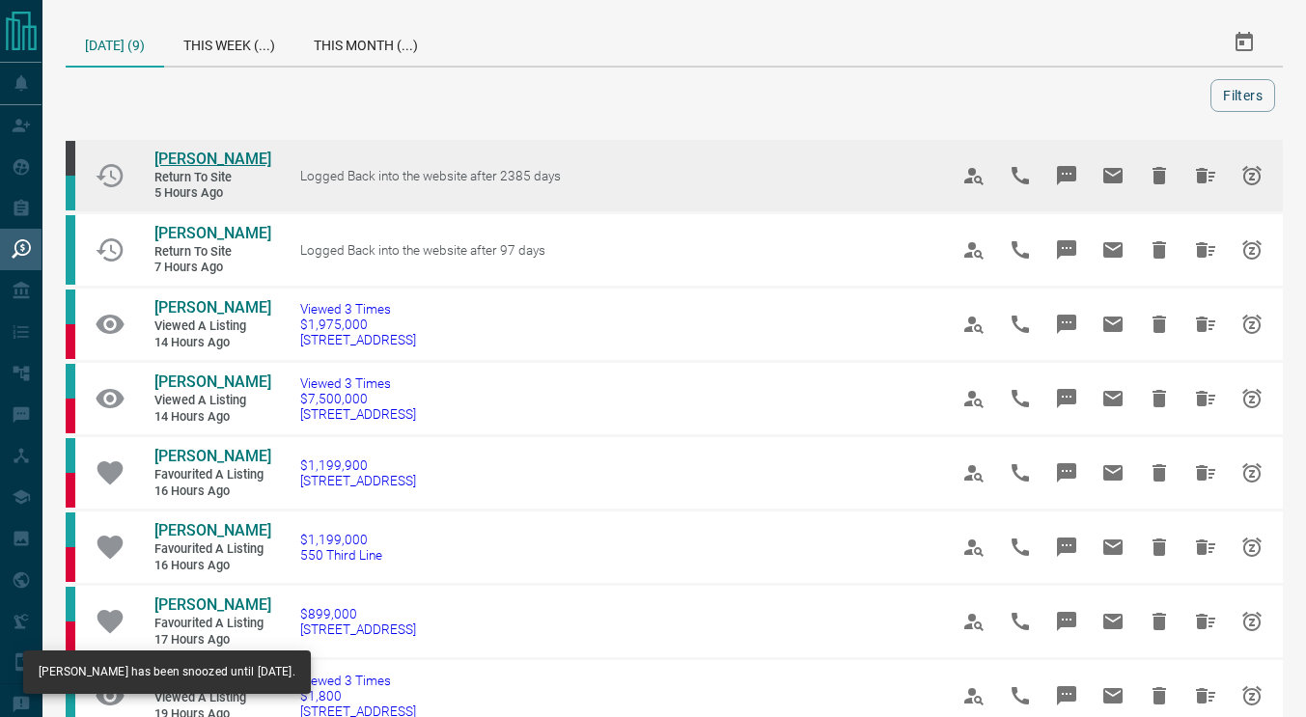
click at [183, 159] on span "[PERSON_NAME]" at bounding box center [212, 159] width 117 height 18
click at [1206, 182] on icon "Hide All from Thomas Sarmiento" at bounding box center [1205, 175] width 19 height 15
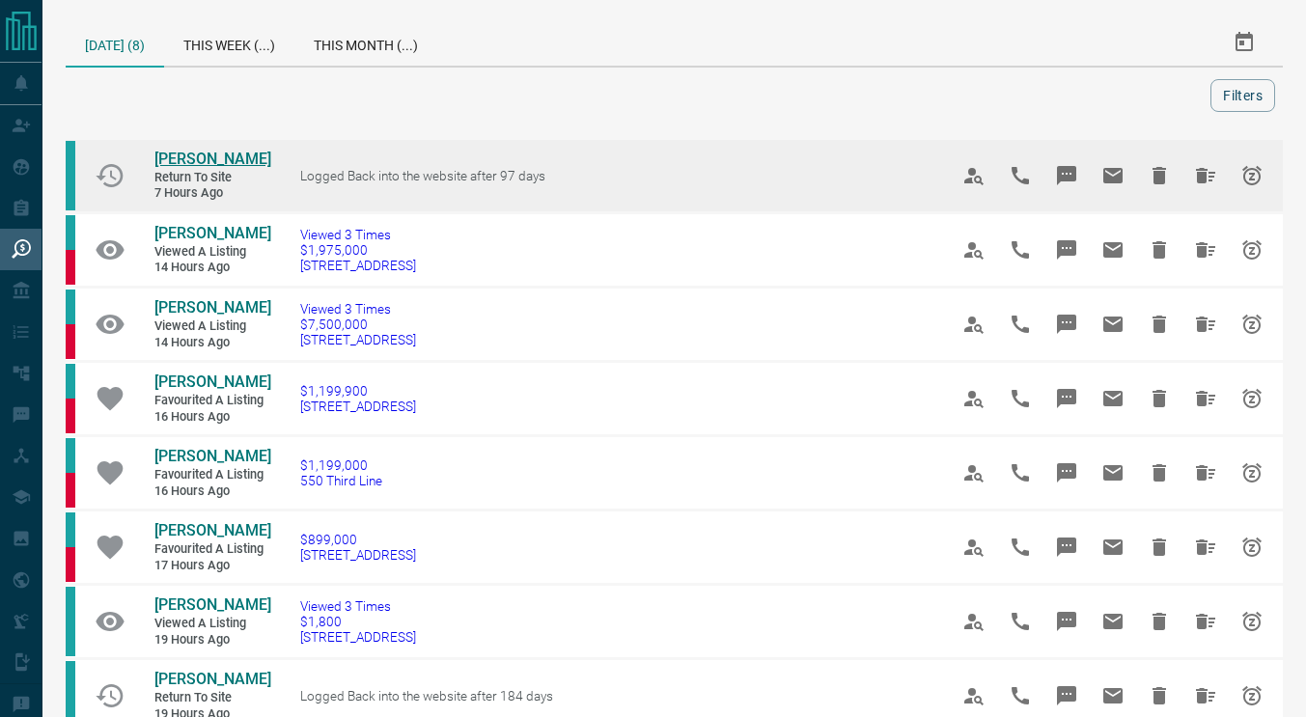
click at [174, 160] on span "[PERSON_NAME]" at bounding box center [212, 159] width 117 height 18
click at [1260, 172] on icon "Snooze" at bounding box center [1251, 175] width 23 height 23
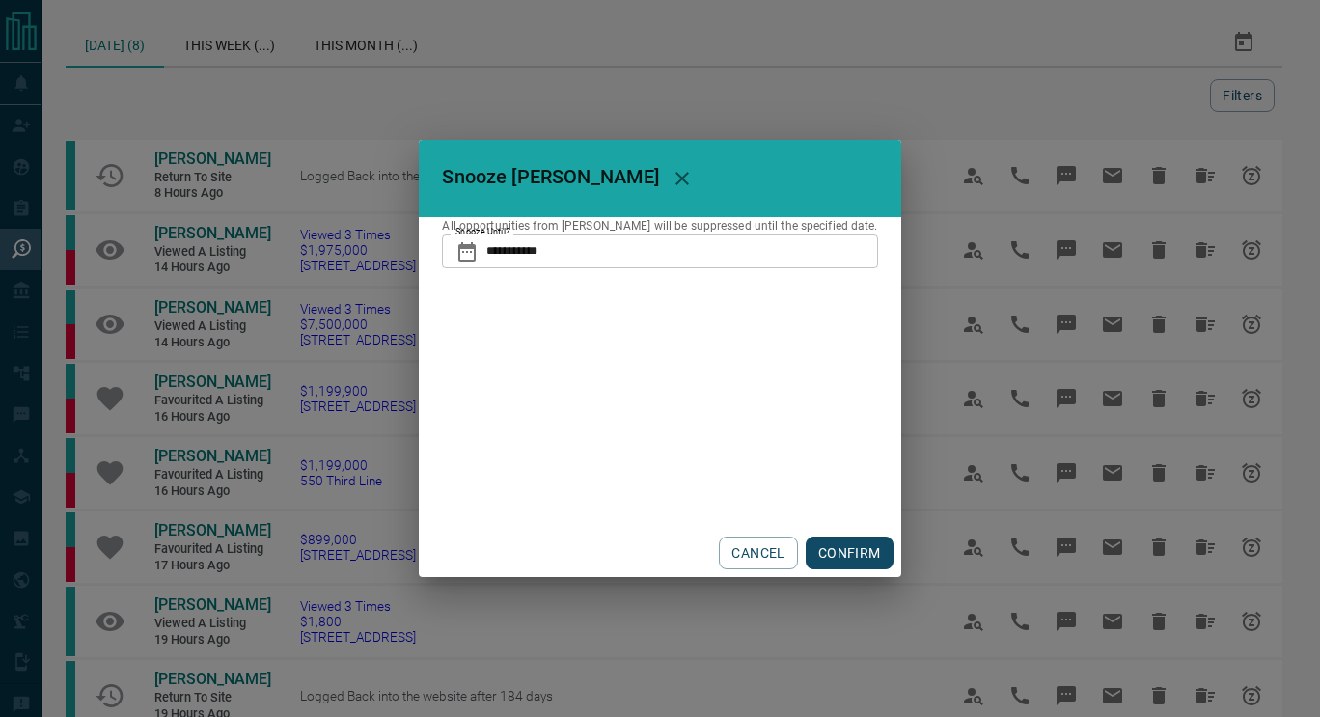
click at [721, 267] on input "**********" at bounding box center [681, 251] width 391 height 33
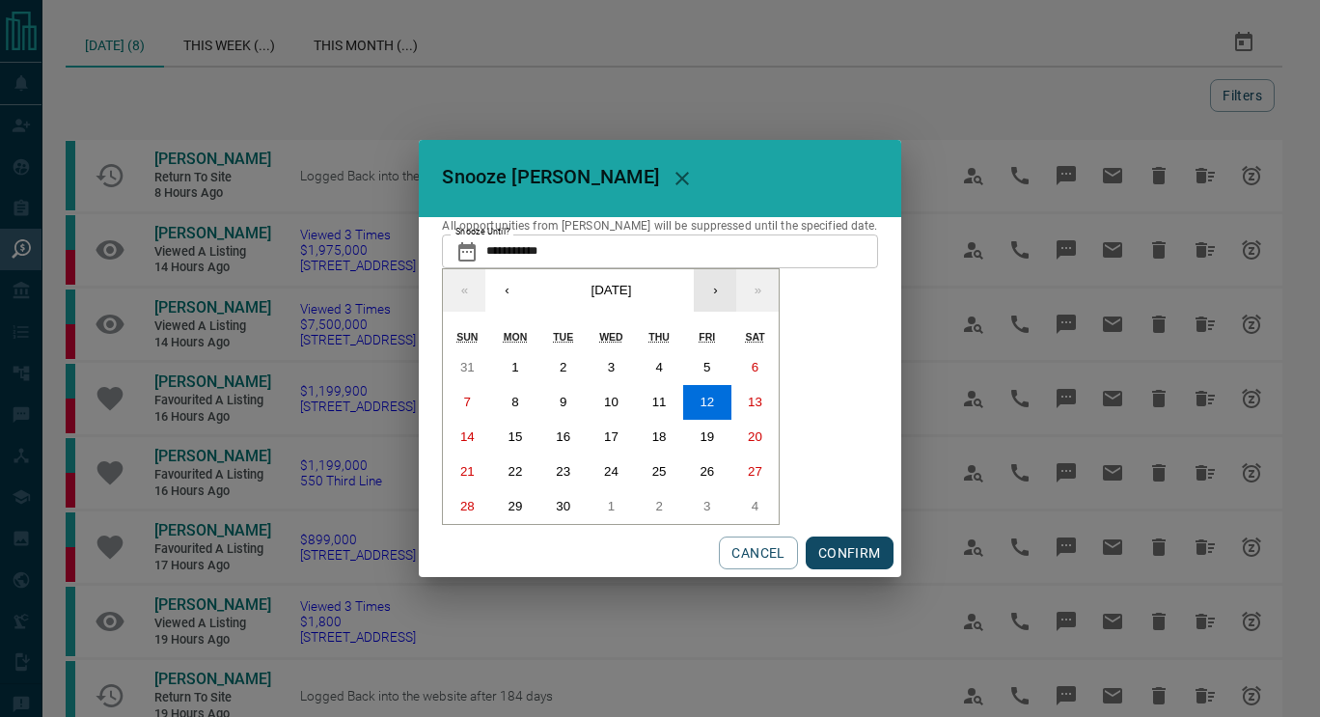
click at [727, 291] on button "›" at bounding box center [715, 290] width 42 height 42
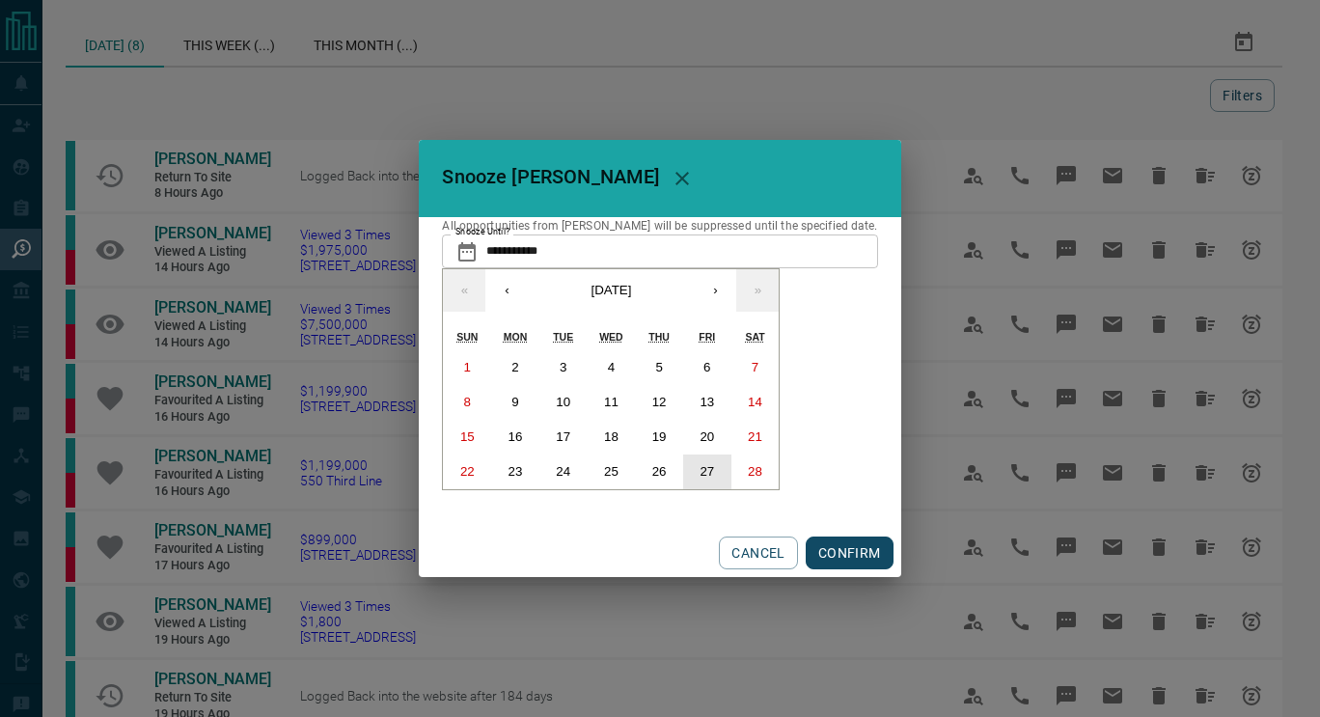
click at [714, 464] on abbr "27" at bounding box center [707, 471] width 14 height 14
type input "**********"
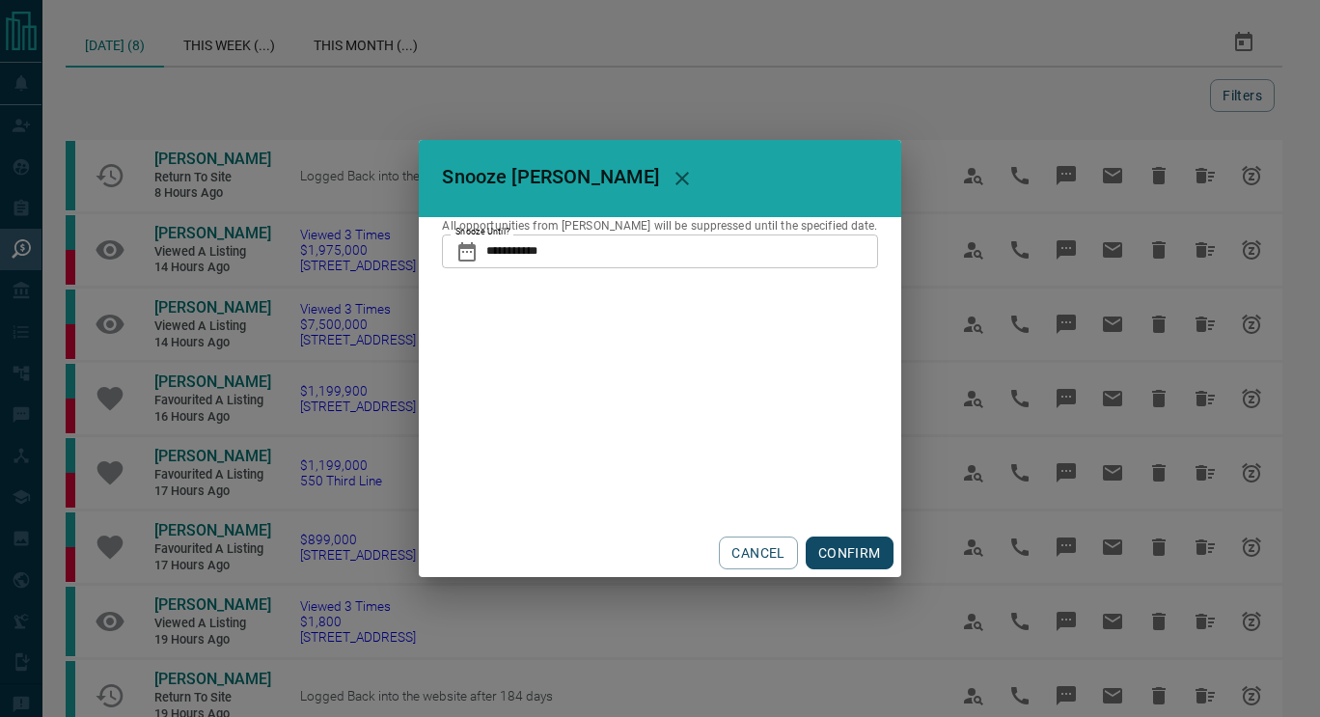
click at [824, 552] on button "CONFIRM" at bounding box center [850, 553] width 88 height 33
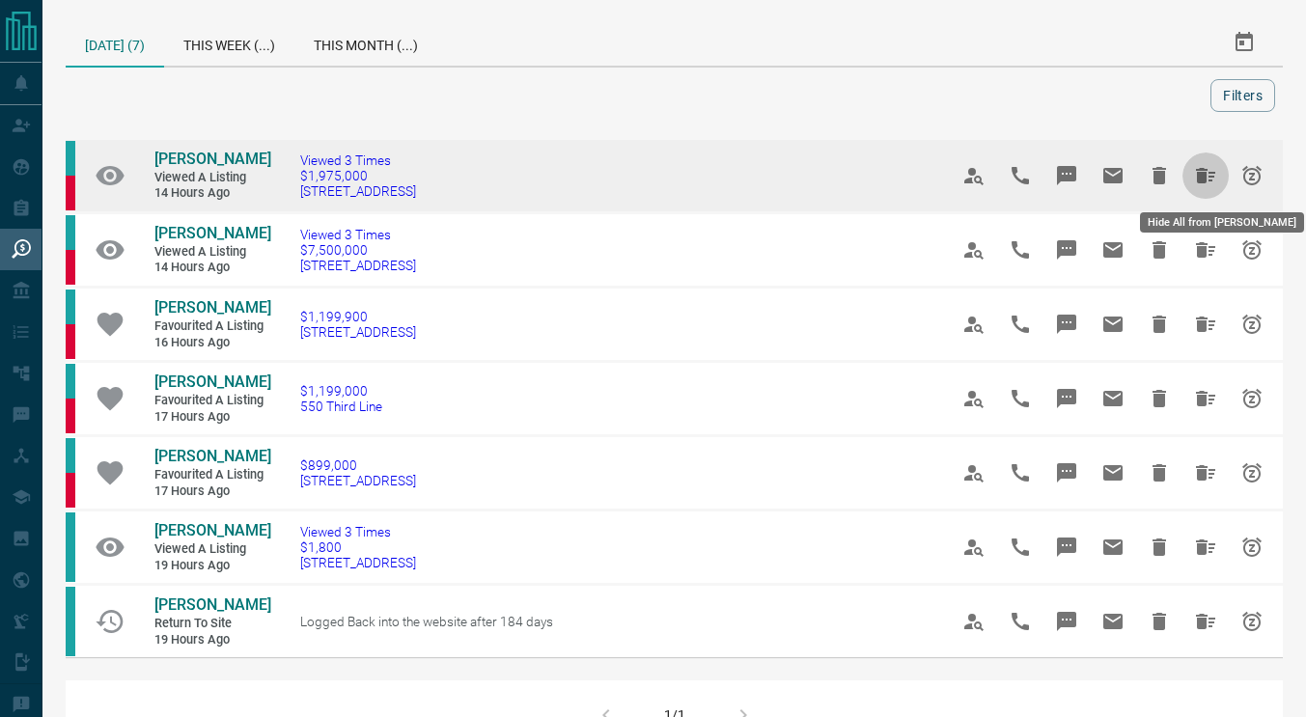
click at [1210, 179] on icon "Hide All from Lara Popic" at bounding box center [1205, 175] width 23 height 23
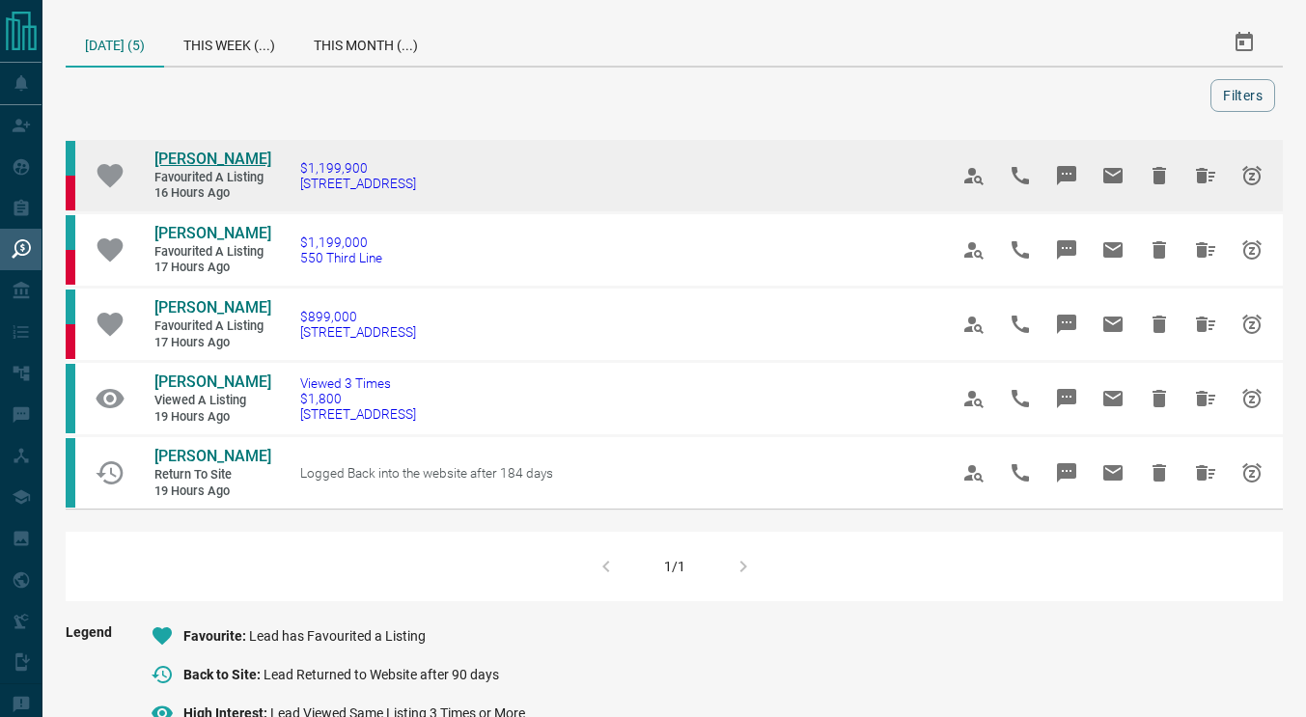
click at [226, 161] on span "[PERSON_NAME]" at bounding box center [212, 159] width 117 height 18
click at [1242, 187] on icon "Snooze" at bounding box center [1251, 175] width 23 height 23
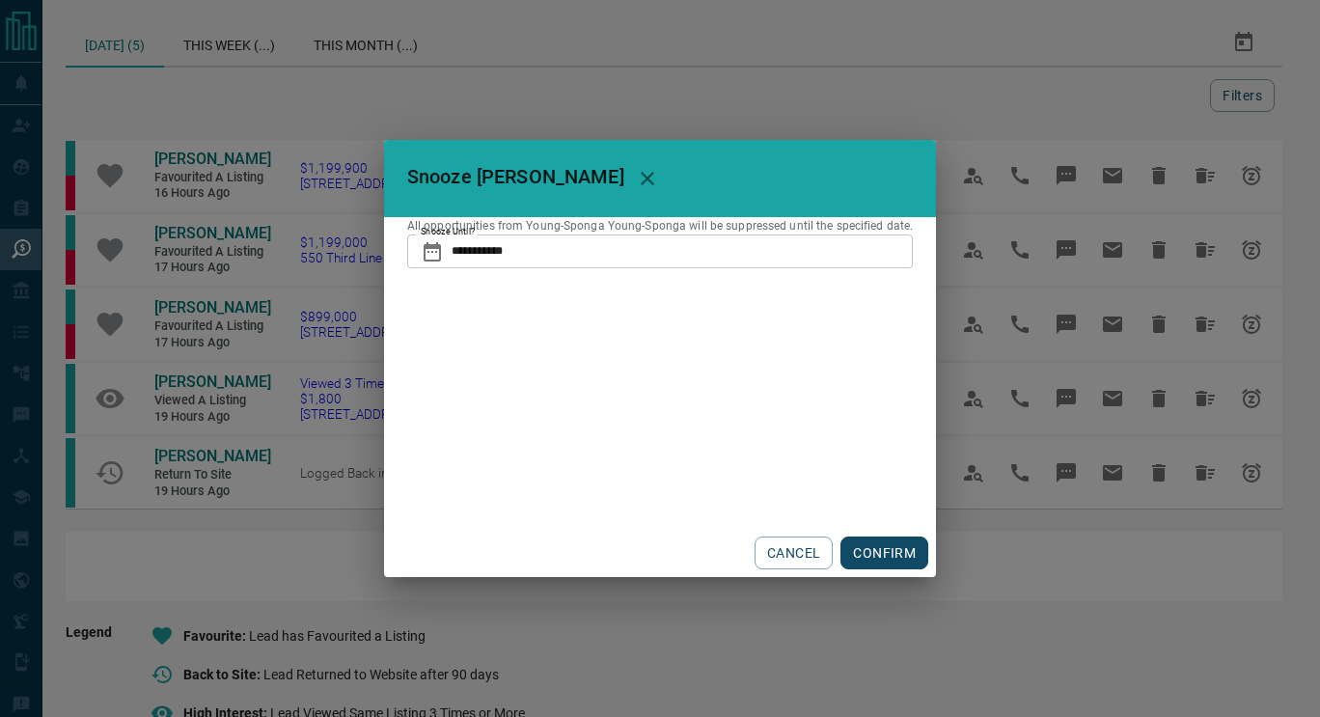
click at [745, 246] on input "**********" at bounding box center [682, 251] width 461 height 33
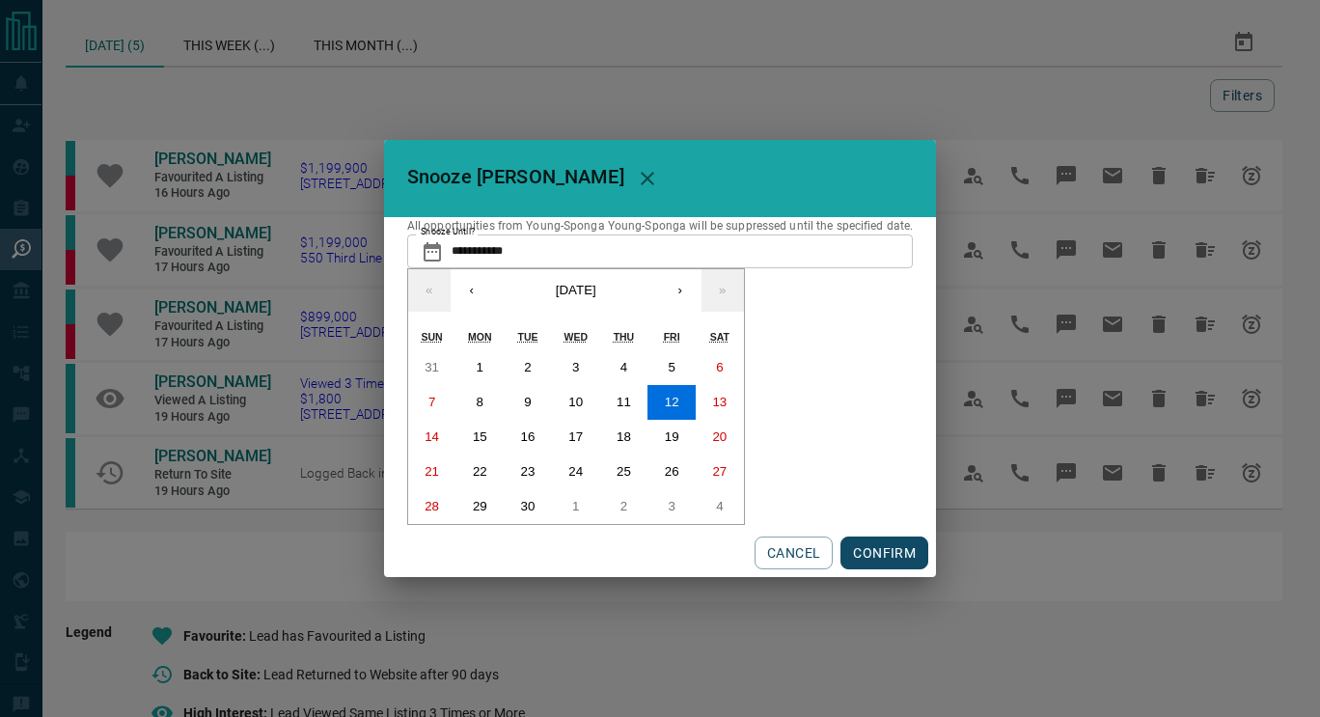
click at [684, 317] on div "« ‹ [DATE] › » [PERSON_NAME] Wed Thu Fri Sat 31 1 2 3 4 5 6 7 8 9 10 11 12 13 1…" at bounding box center [576, 396] width 338 height 257
click at [673, 284] on button "›" at bounding box center [680, 290] width 42 height 42
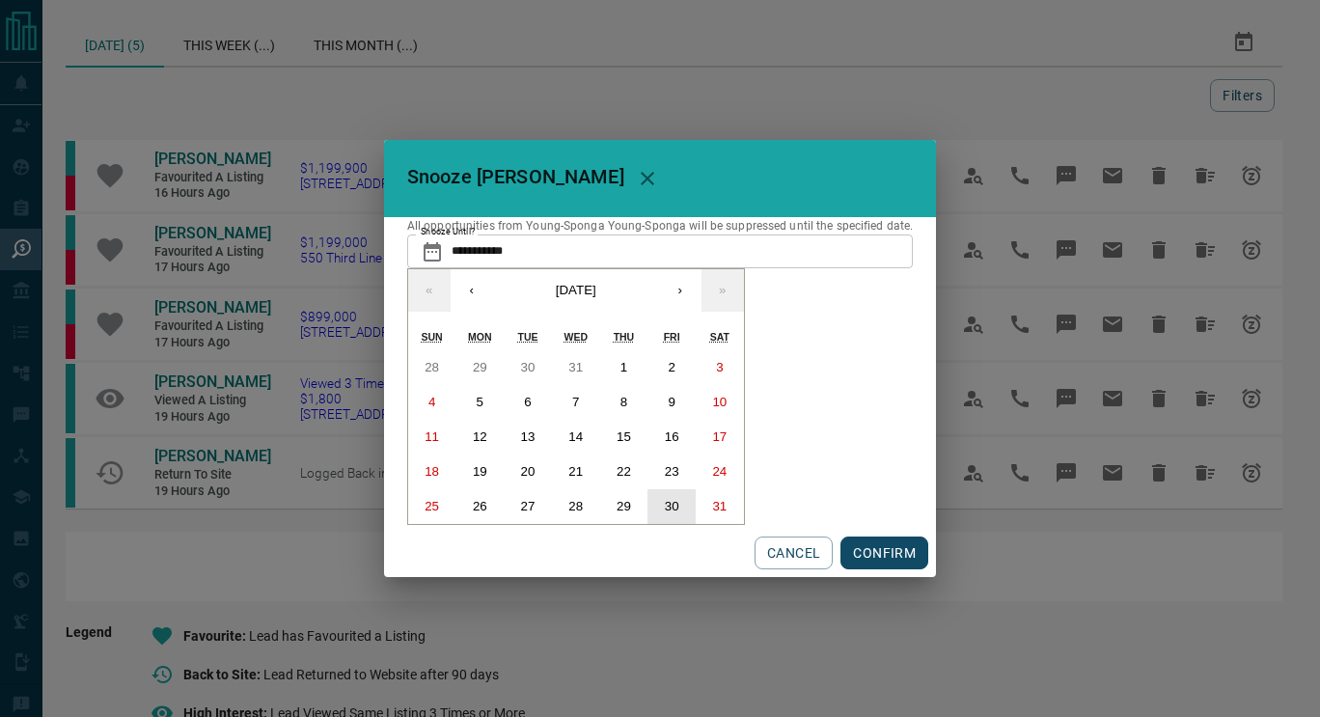
click at [668, 503] on abbr "30" at bounding box center [672, 506] width 14 height 14
type input "**********"
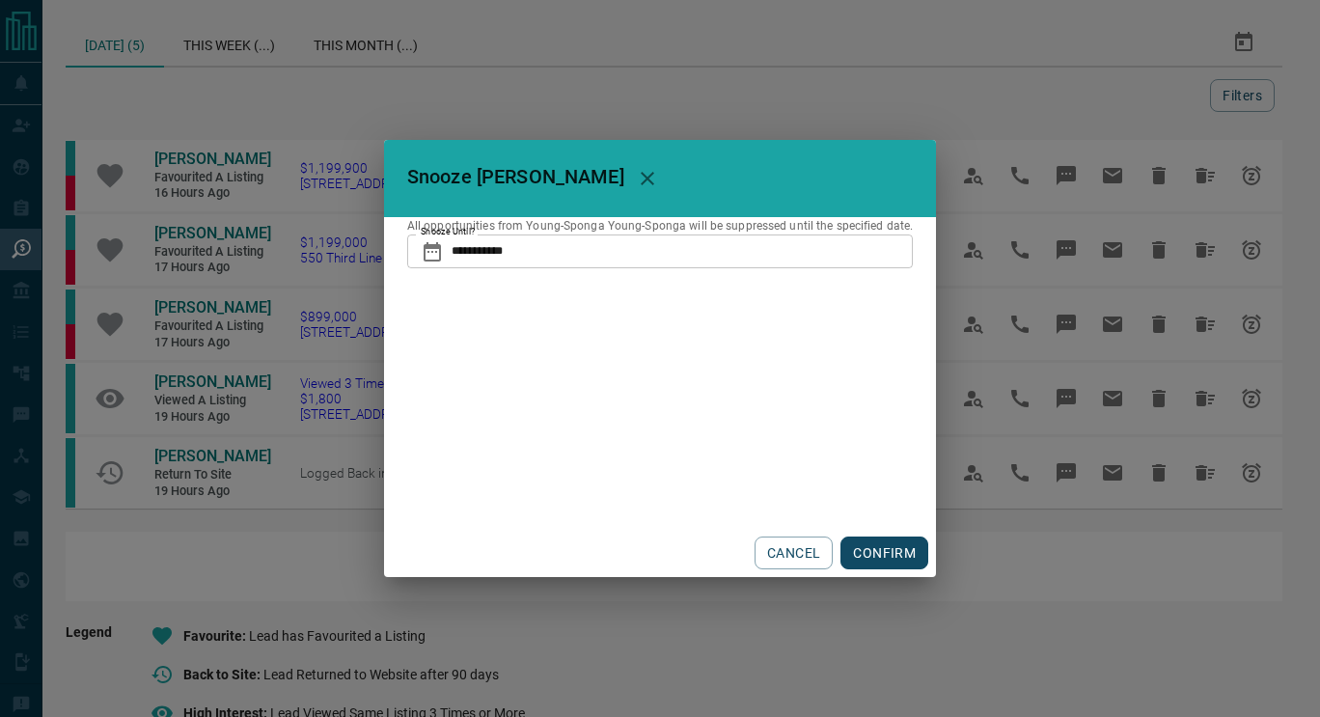
click at [850, 552] on button "CONFIRM" at bounding box center [885, 553] width 88 height 33
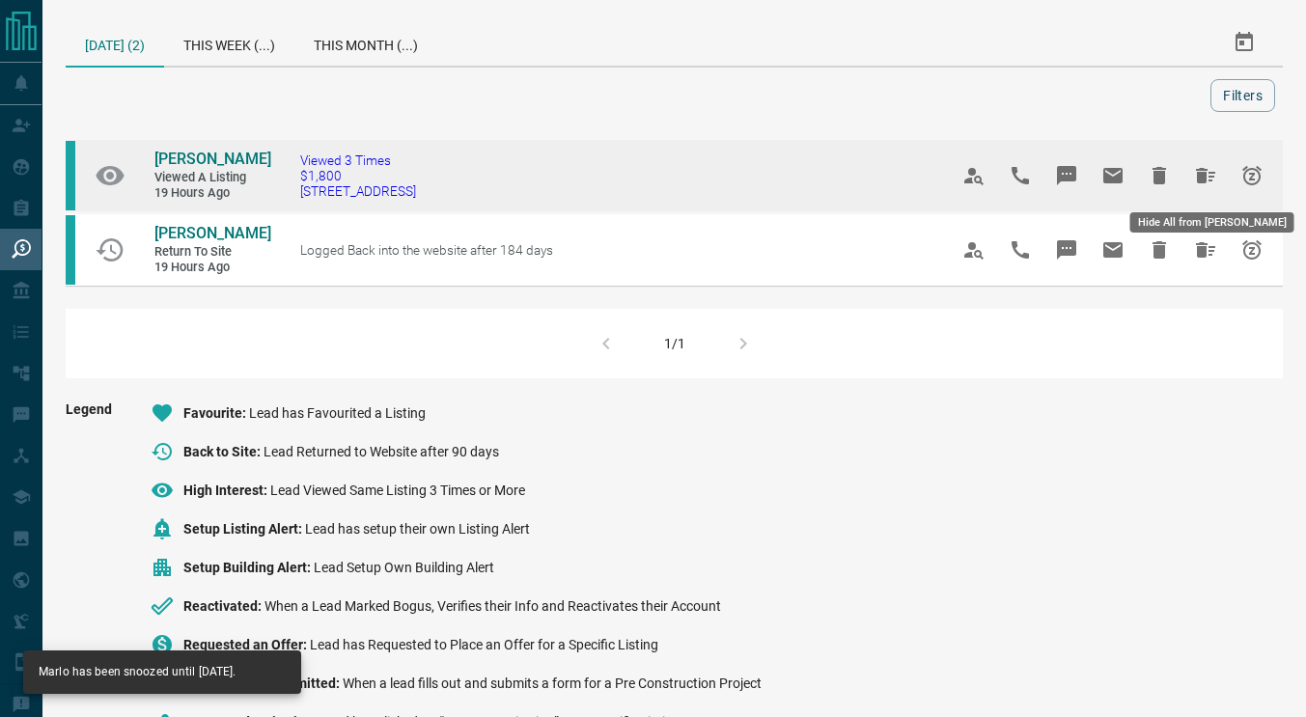
click at [1210, 177] on icon "Hide All from Kayla Carcamo" at bounding box center [1205, 175] width 19 height 15
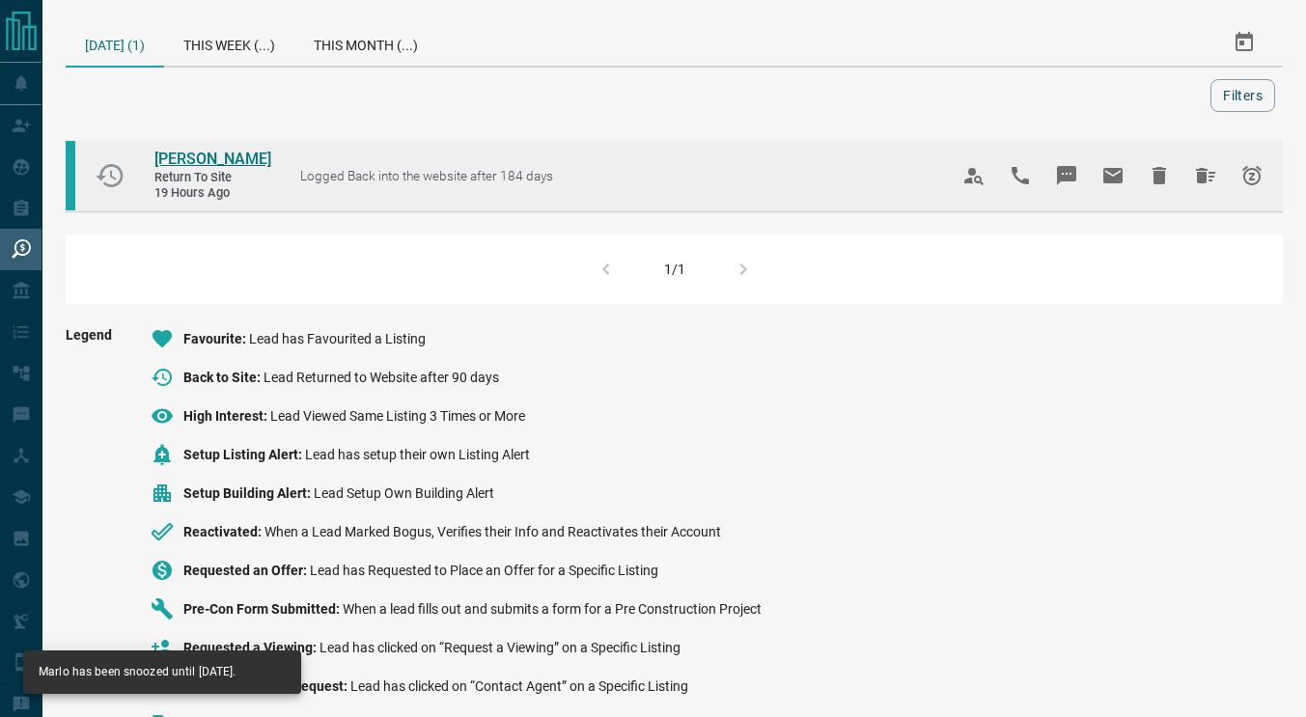
click at [182, 160] on span "[PERSON_NAME]" at bounding box center [212, 159] width 117 height 18
click at [1203, 167] on icon "Hide All from Joan Kasozi" at bounding box center [1205, 175] width 23 height 23
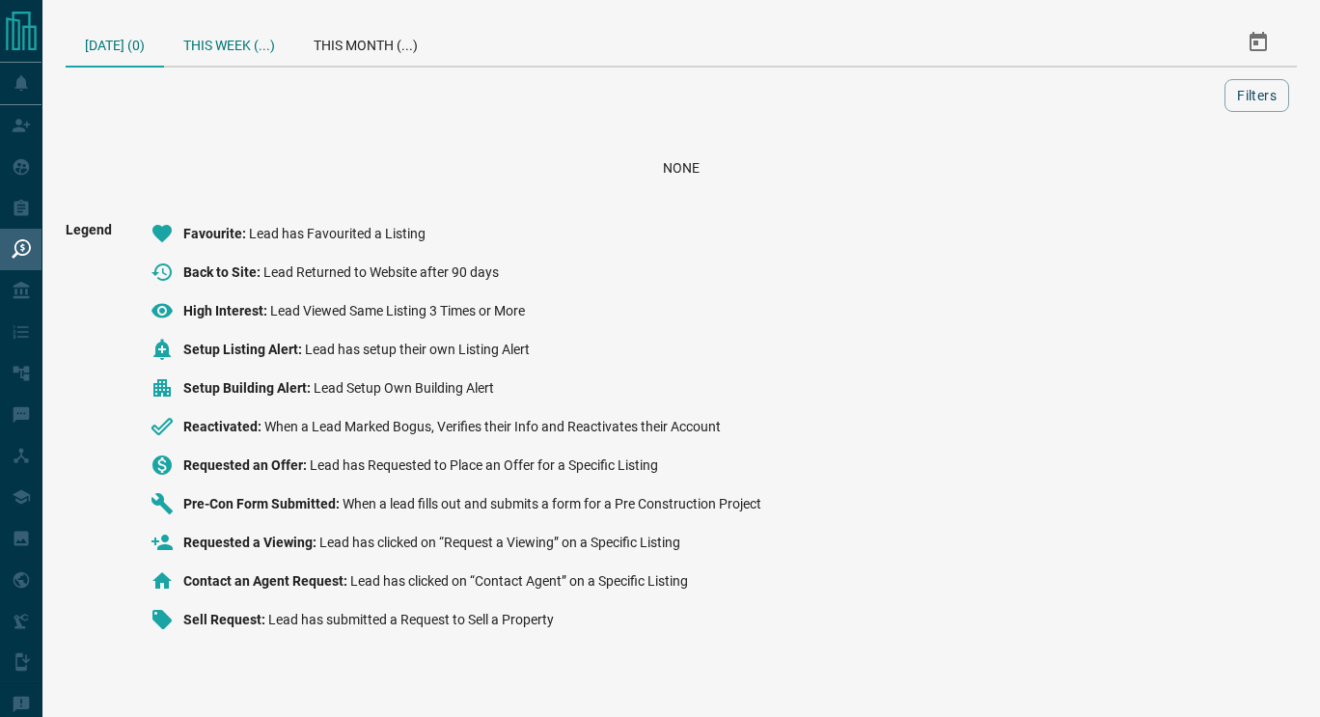
click at [232, 49] on div "This Week (...)" at bounding box center [229, 42] width 130 height 46
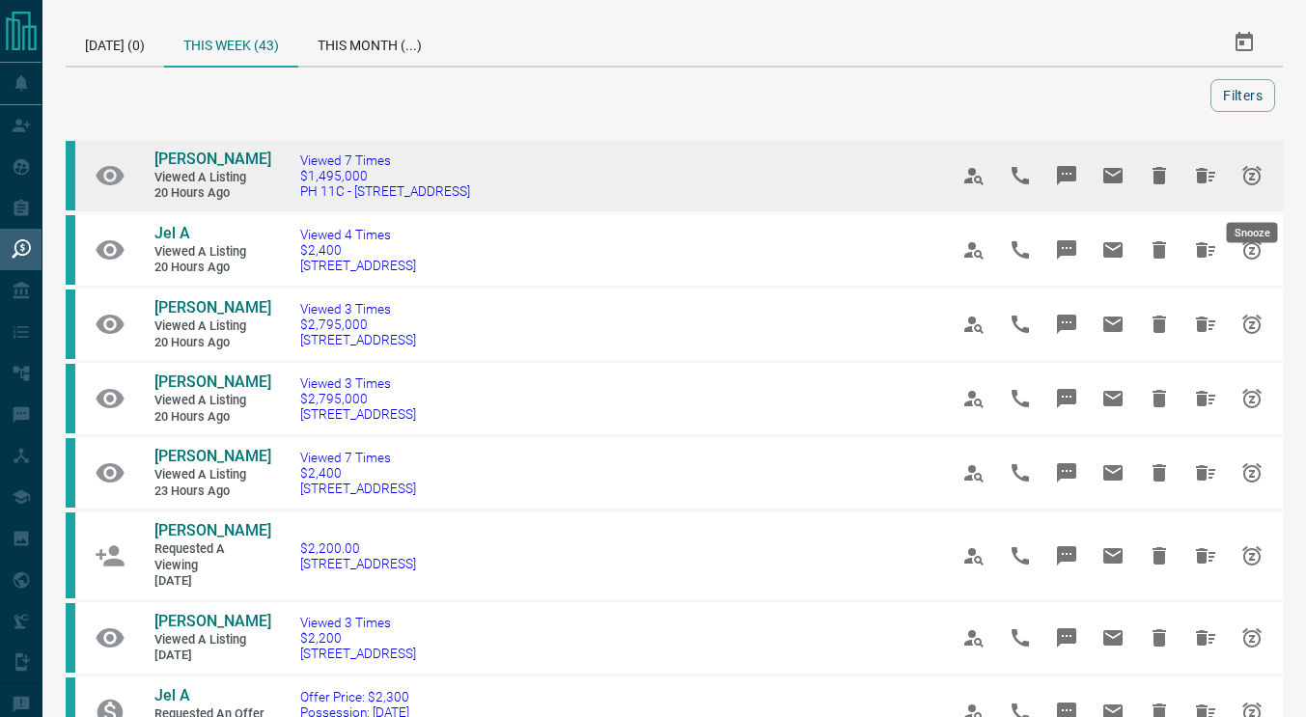
click at [1251, 185] on icon "Snooze" at bounding box center [1251, 175] width 19 height 19
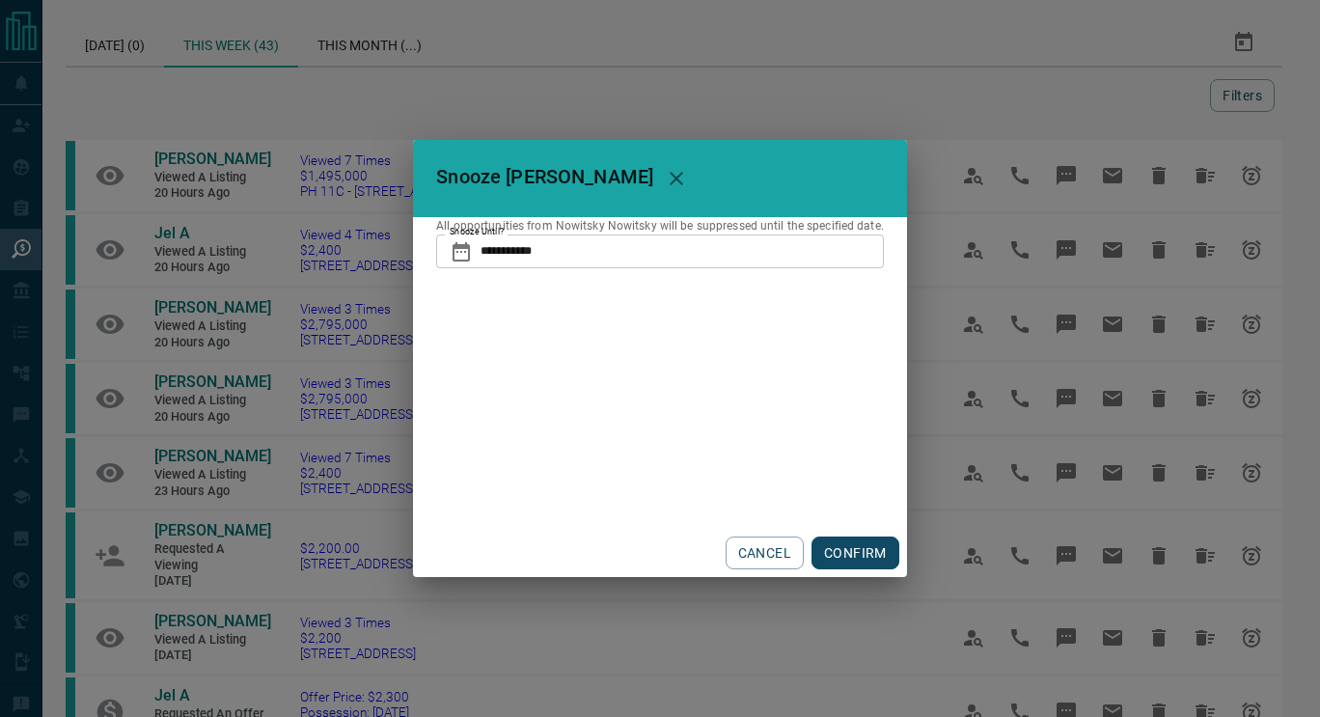
click at [529, 271] on div "**********" at bounding box center [660, 372] width 494 height 311
click at [531, 260] on input "**********" at bounding box center [682, 251] width 403 height 33
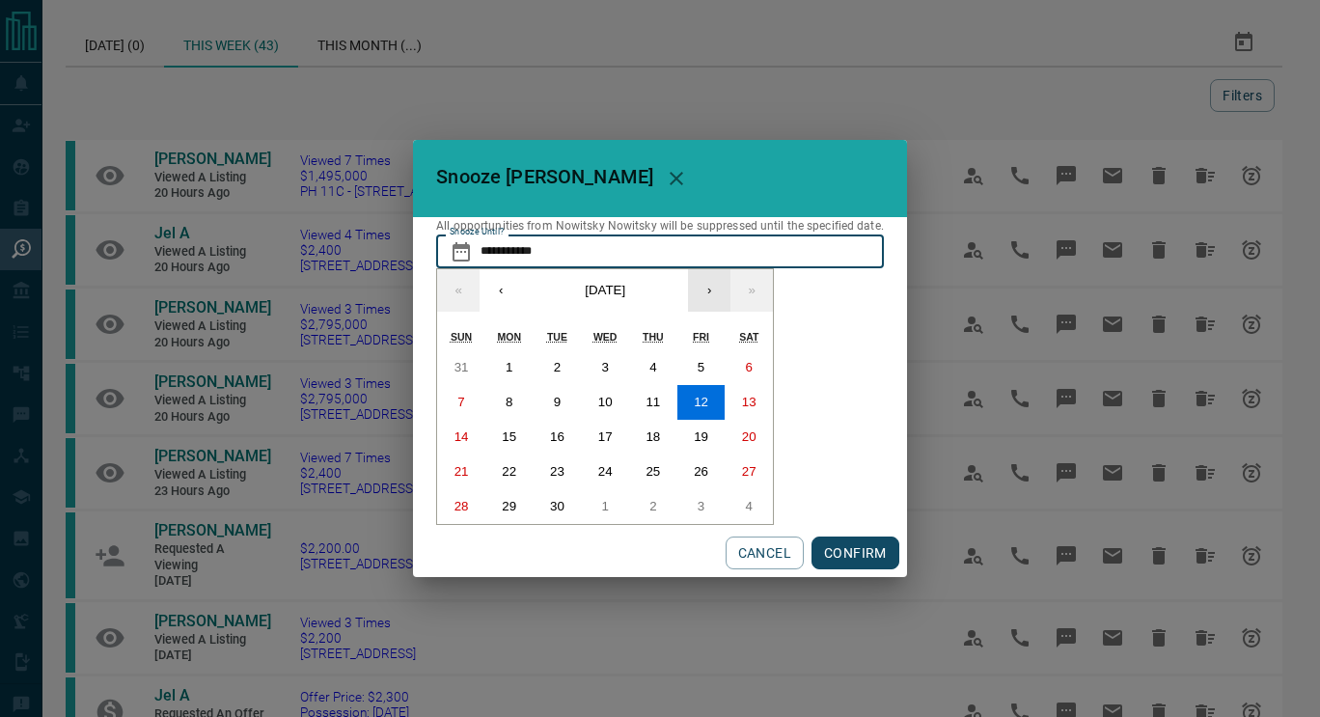
click at [709, 291] on button "›" at bounding box center [709, 290] width 42 height 42
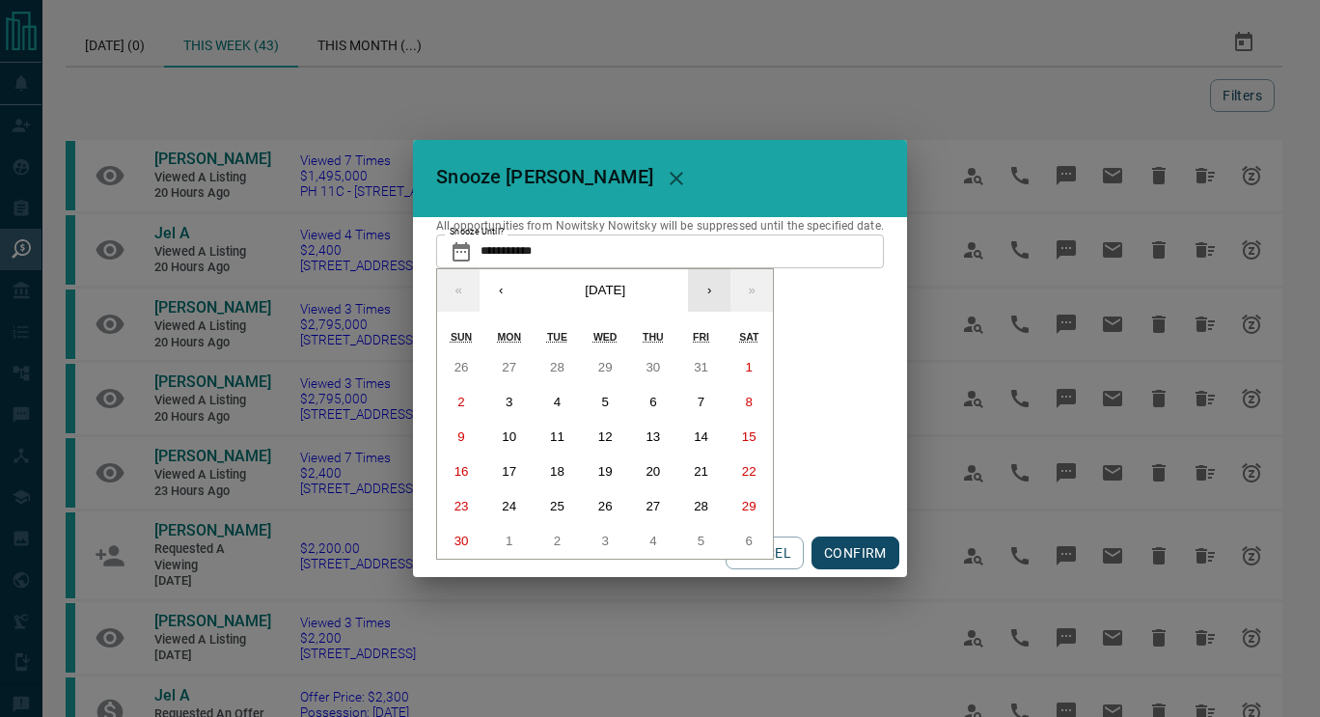
click at [709, 291] on button "›" at bounding box center [709, 290] width 42 height 42
click at [720, 423] on button "20" at bounding box center [702, 437] width 48 height 35
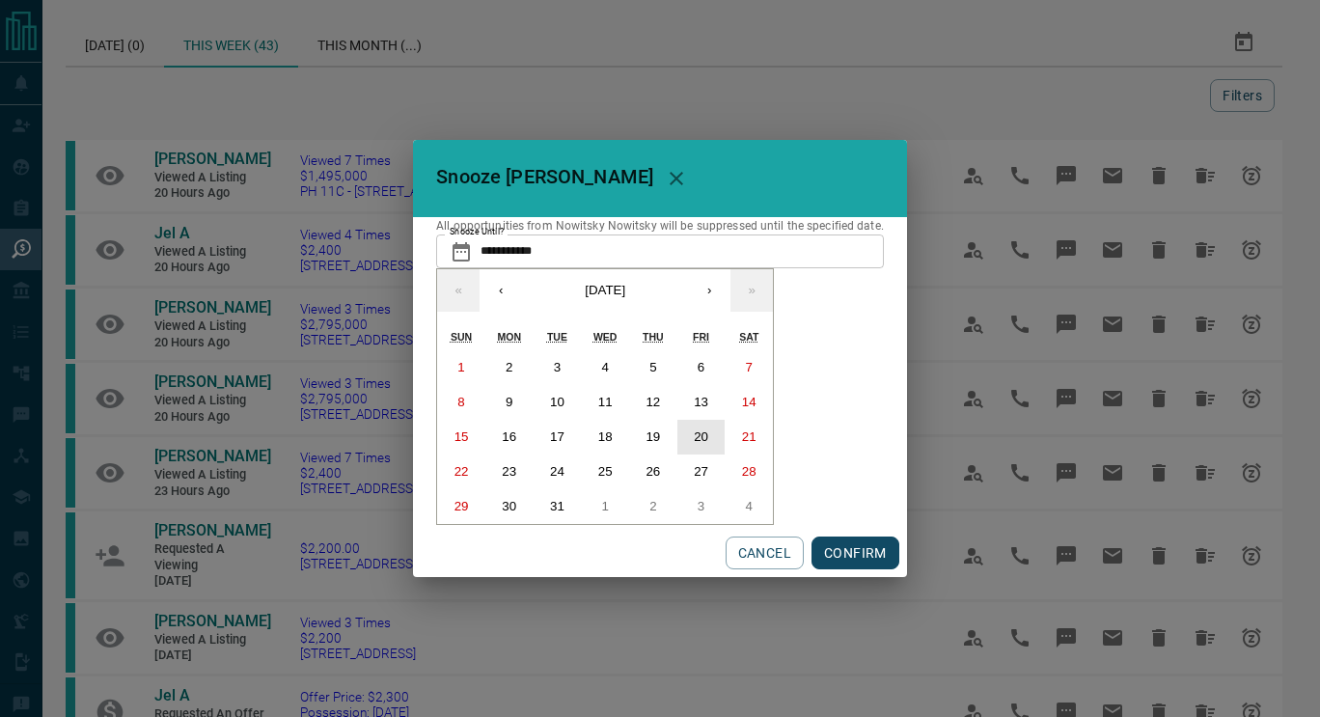
type input "**********"
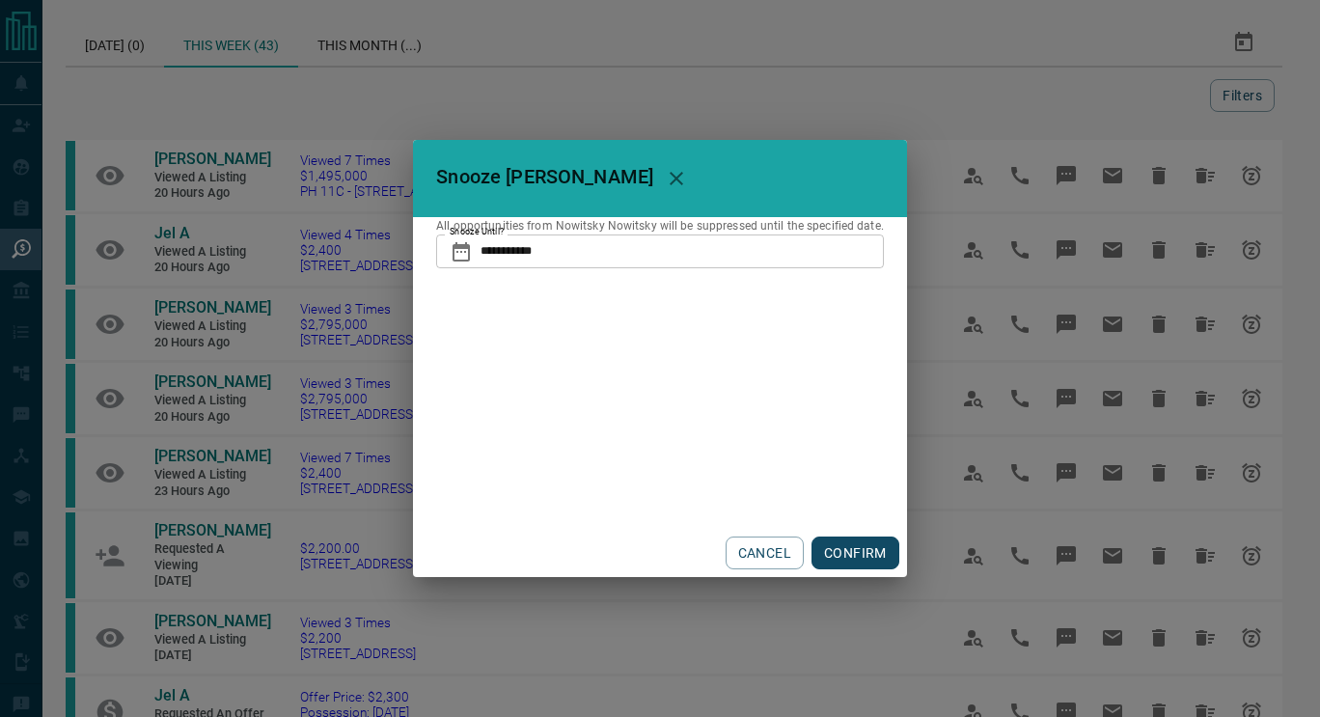
click at [852, 541] on button "CONFIRM" at bounding box center [856, 553] width 88 height 33
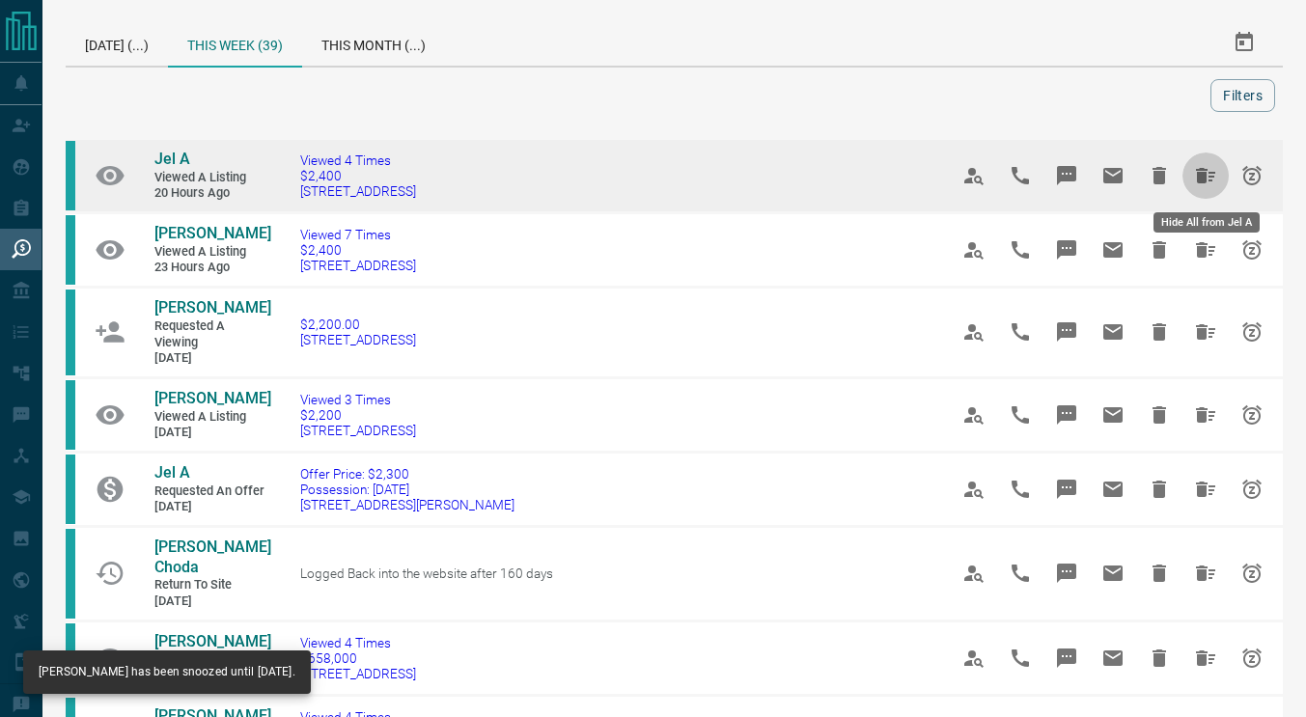
click at [1203, 175] on icon "Hide All from Jel A" at bounding box center [1205, 175] width 19 height 15
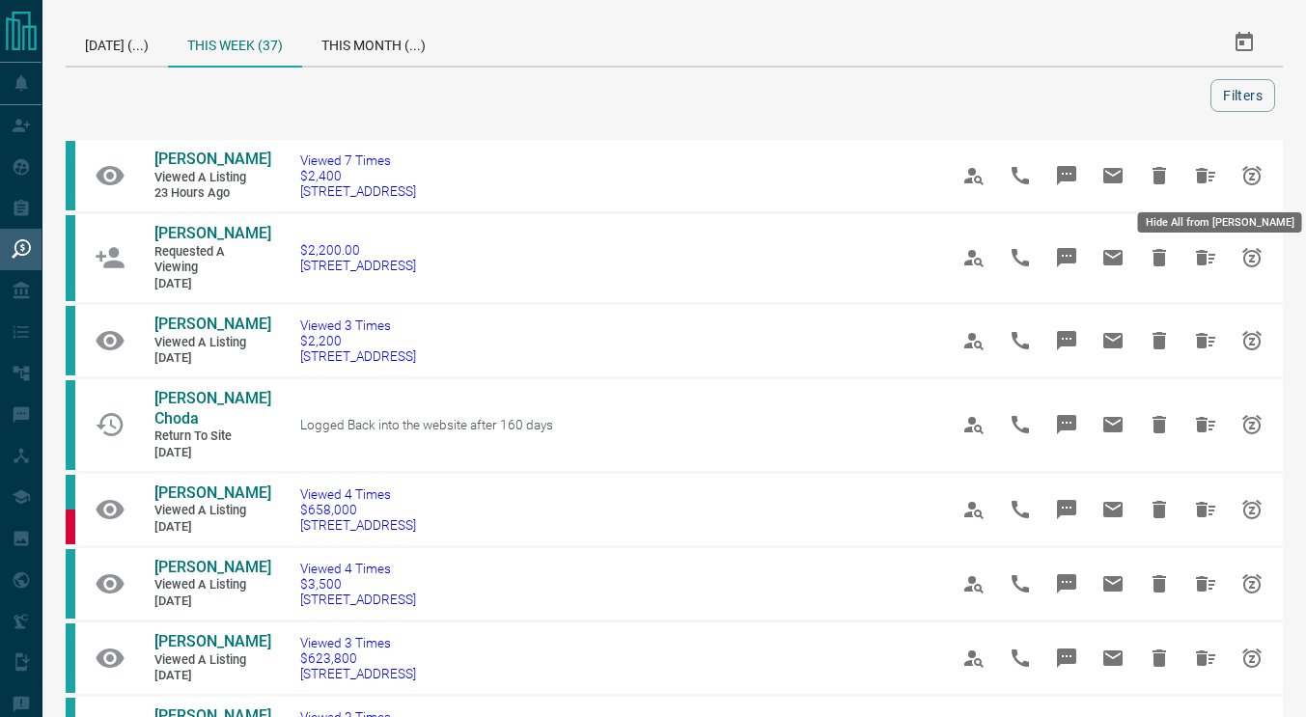
click at [1203, 177] on icon "Hide All from Olivia Healy" at bounding box center [1205, 175] width 19 height 15
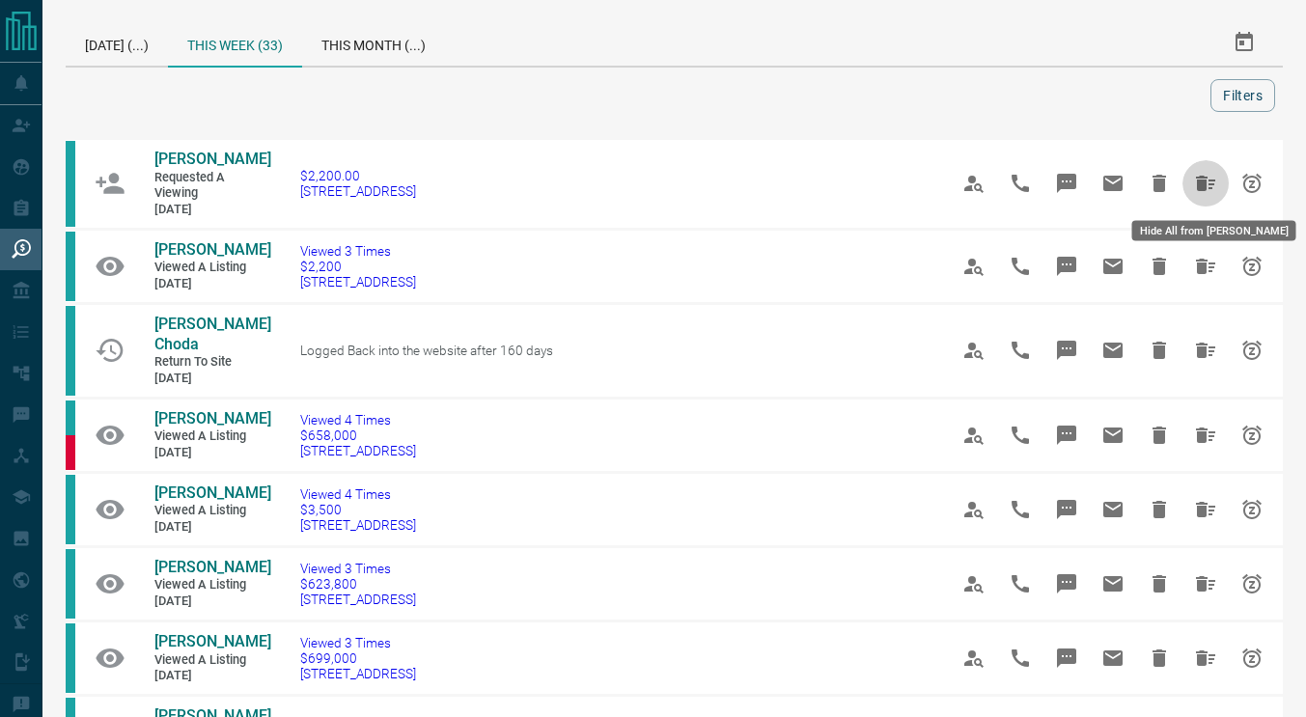
click at [1203, 177] on icon "Hide All from Stepan Horbal" at bounding box center [1205, 183] width 19 height 15
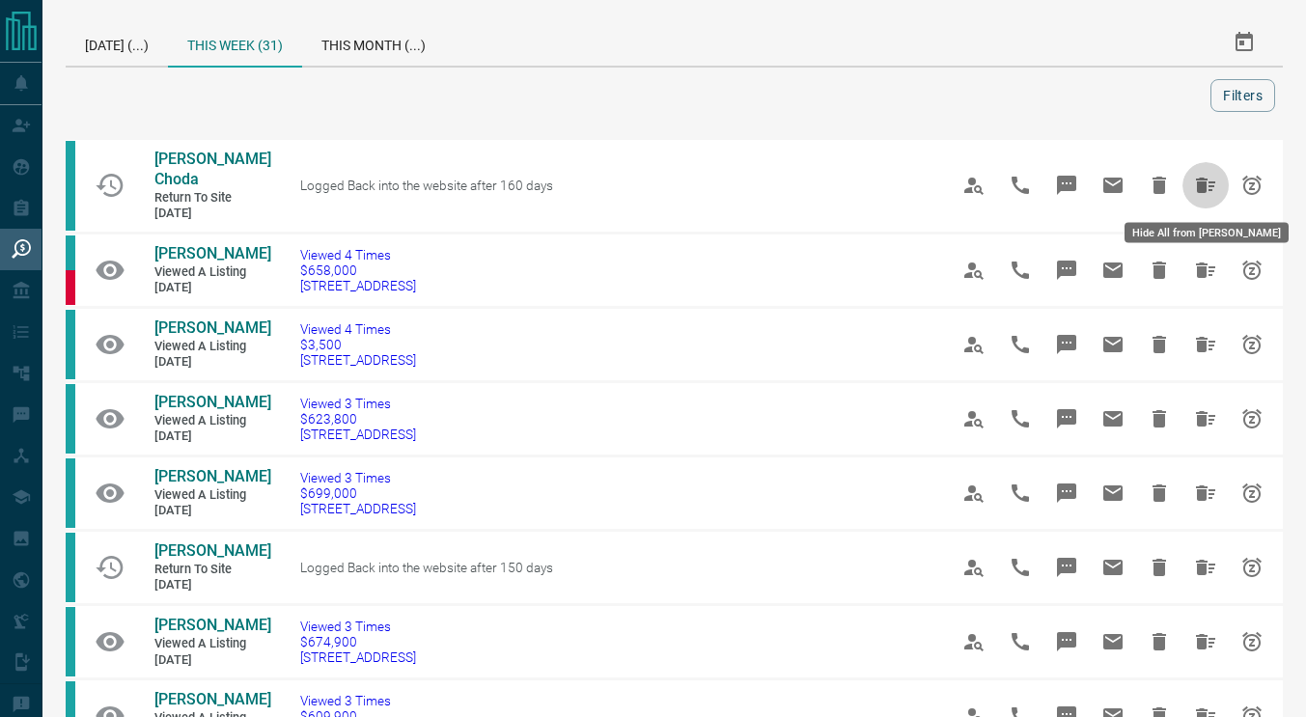
click at [1203, 177] on icon "Hide All from Phanindra Choda" at bounding box center [1205, 185] width 23 height 23
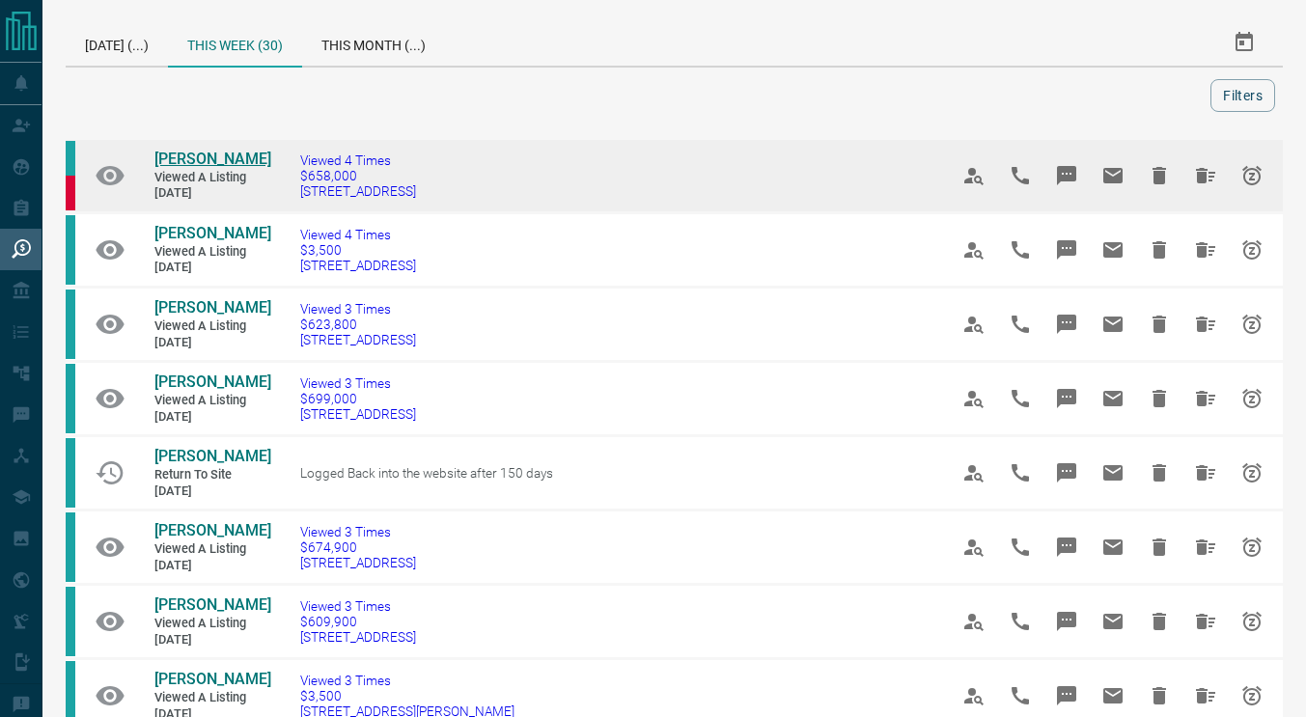
click at [212, 158] on span "[PERSON_NAME]" at bounding box center [212, 159] width 117 height 18
click at [1214, 173] on icon "Hide All from Mike Zanon" at bounding box center [1205, 175] width 19 height 15
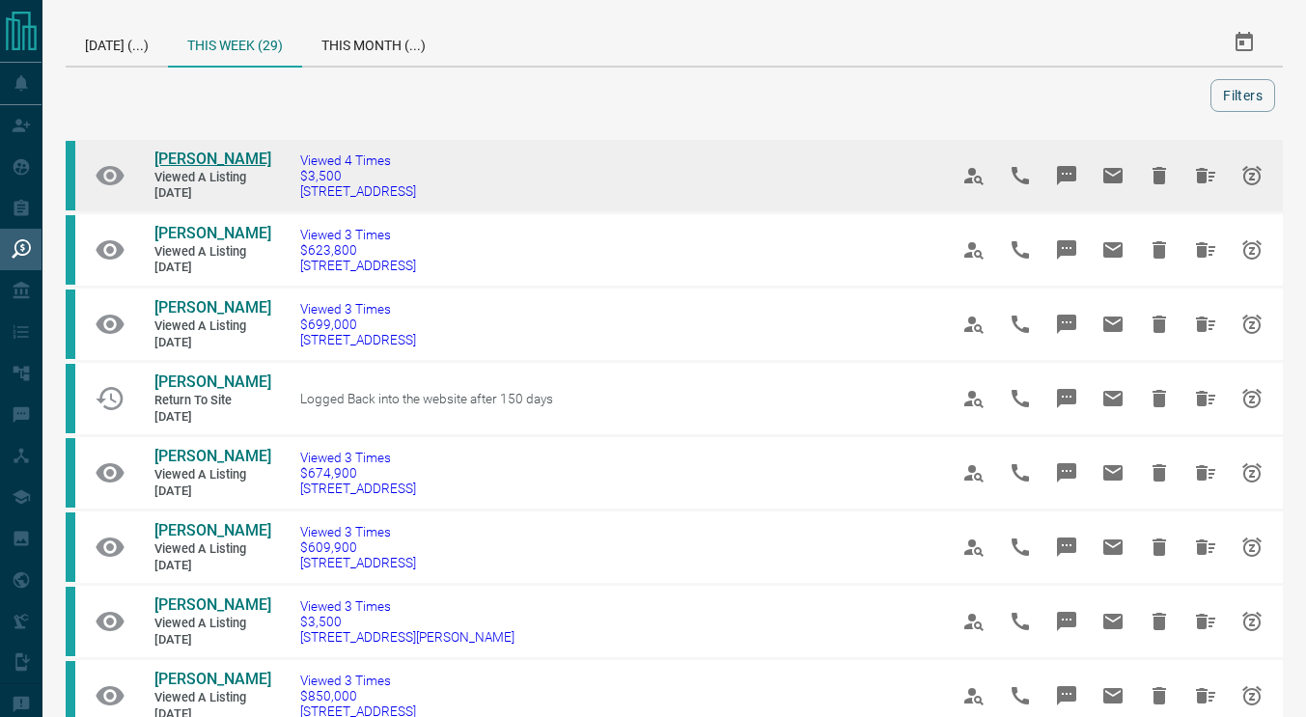
click at [170, 168] on span "[PERSON_NAME]" at bounding box center [212, 159] width 117 height 18
click at [163, 168] on span "[PERSON_NAME]" at bounding box center [212, 159] width 117 height 18
click at [1223, 180] on button "Hide All from Zoran Tanasijevic" at bounding box center [1205, 175] width 46 height 46
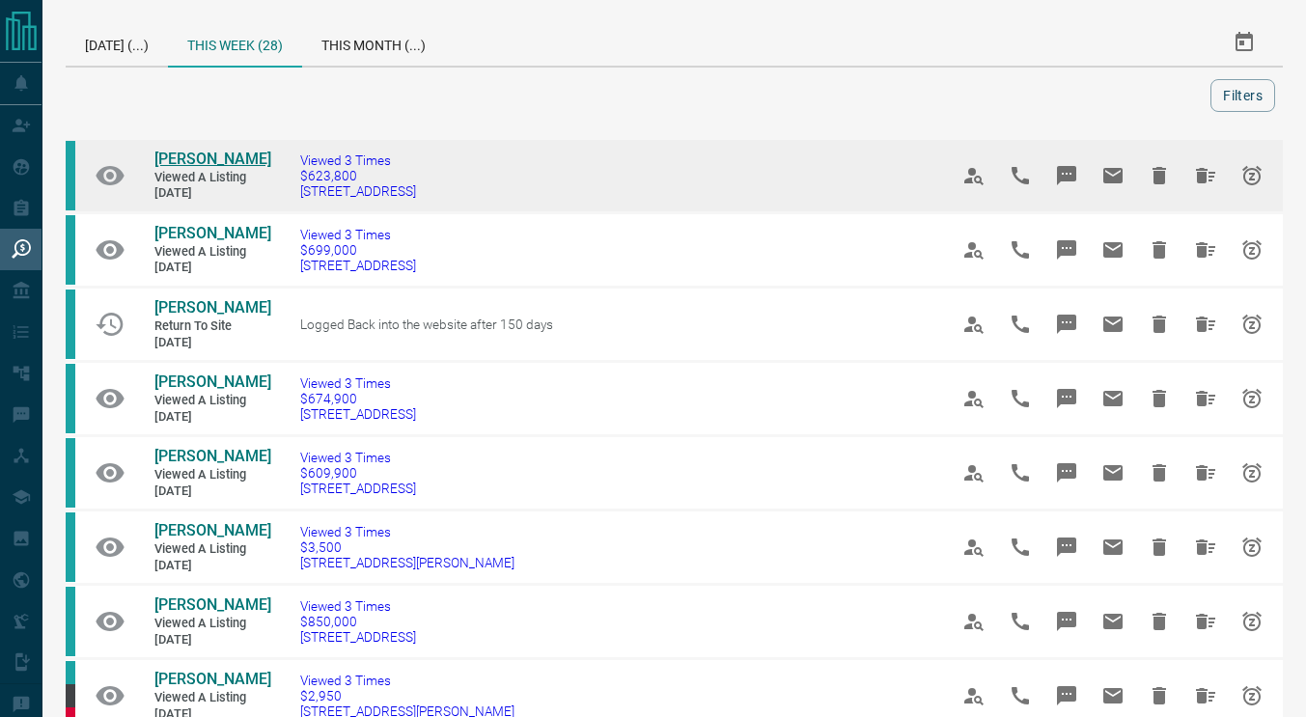
click at [178, 160] on span "[PERSON_NAME]" at bounding box center [212, 159] width 117 height 18
click at [1219, 173] on button "Hide All from Syd Stanley" at bounding box center [1205, 175] width 46 height 46
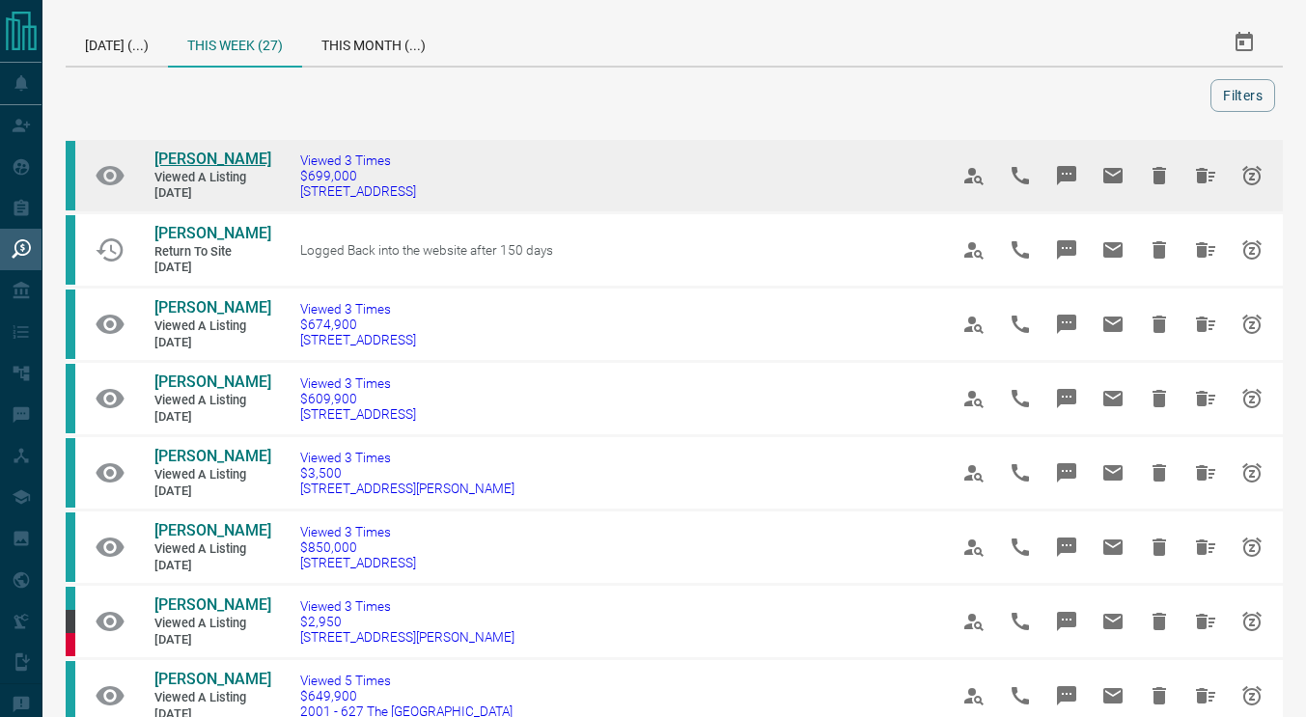
click at [198, 158] on span "[PERSON_NAME]" at bounding box center [212, 159] width 117 height 18
click at [1203, 175] on icon "Hide All from Fahmida Habib" at bounding box center [1205, 175] width 19 height 15
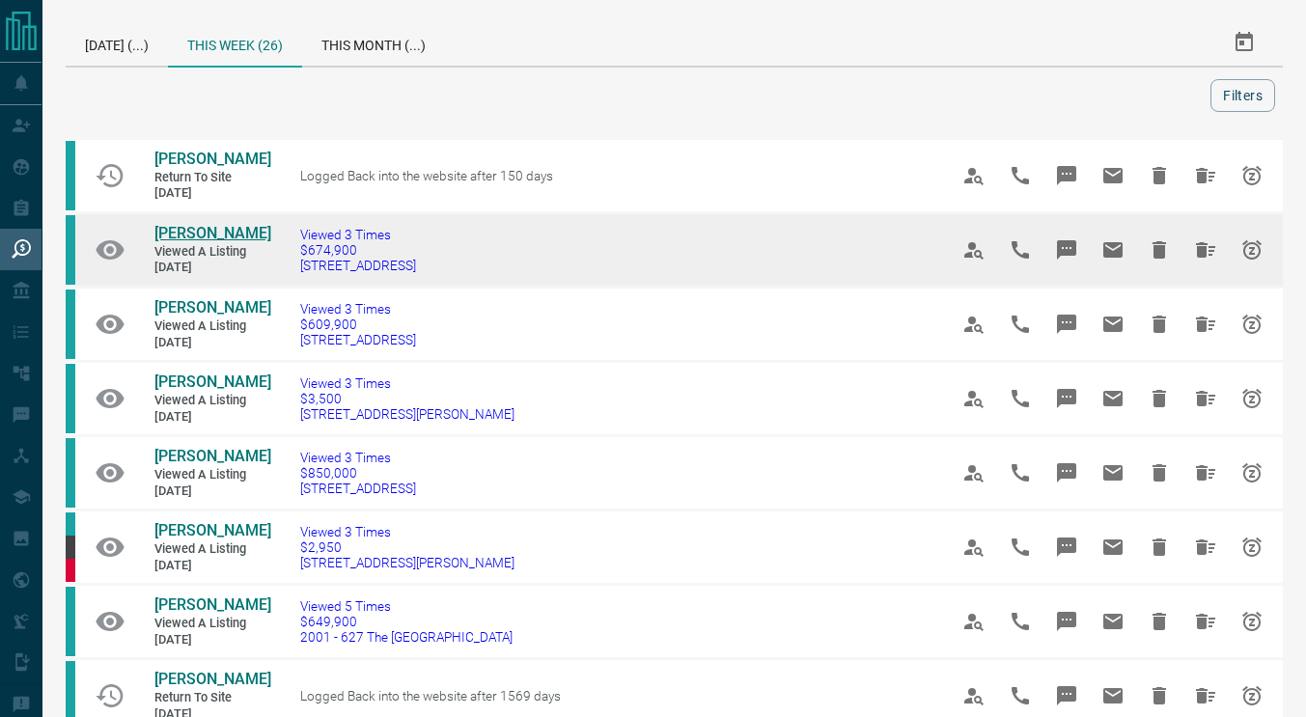
click at [220, 231] on span "[PERSON_NAME]" at bounding box center [212, 233] width 117 height 18
click at [1203, 252] on icon "Hide All from Evelyn Reford" at bounding box center [1205, 249] width 19 height 15
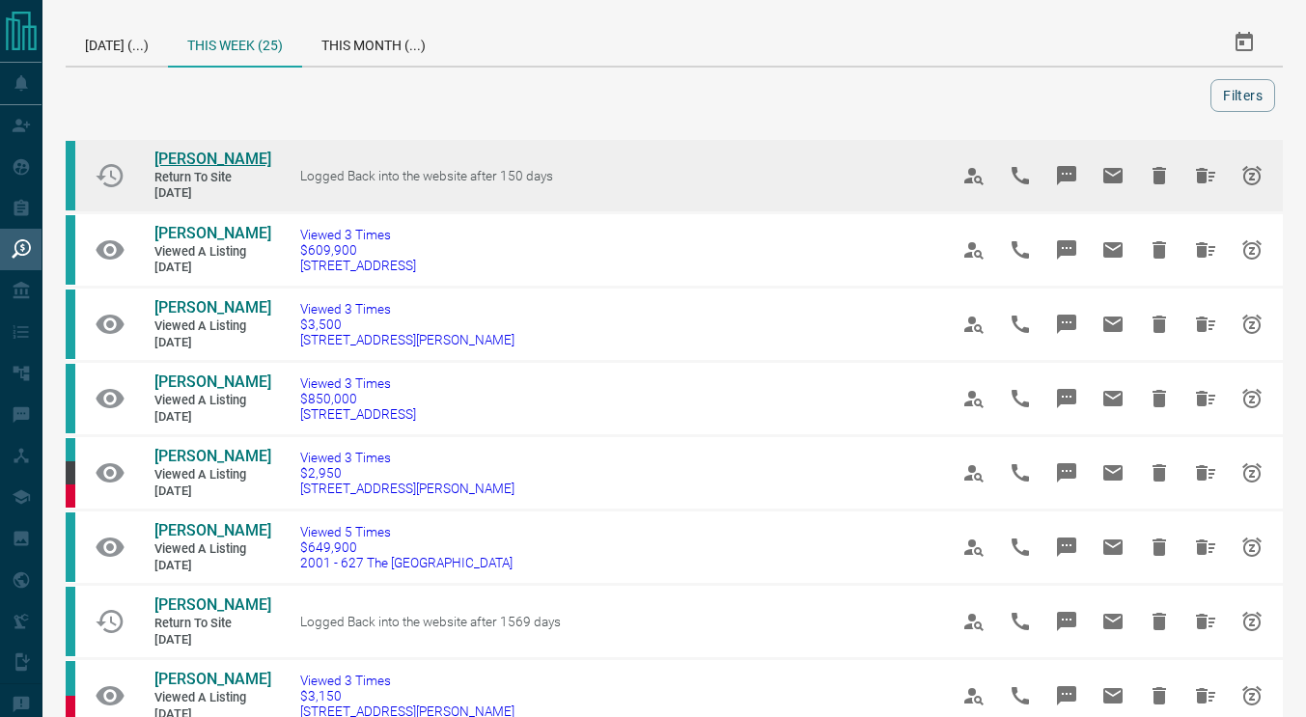
click at [219, 160] on span "[PERSON_NAME]" at bounding box center [212, 159] width 117 height 18
click at [1197, 166] on icon "Hide All from Chris Sorbara" at bounding box center [1205, 175] width 23 height 23
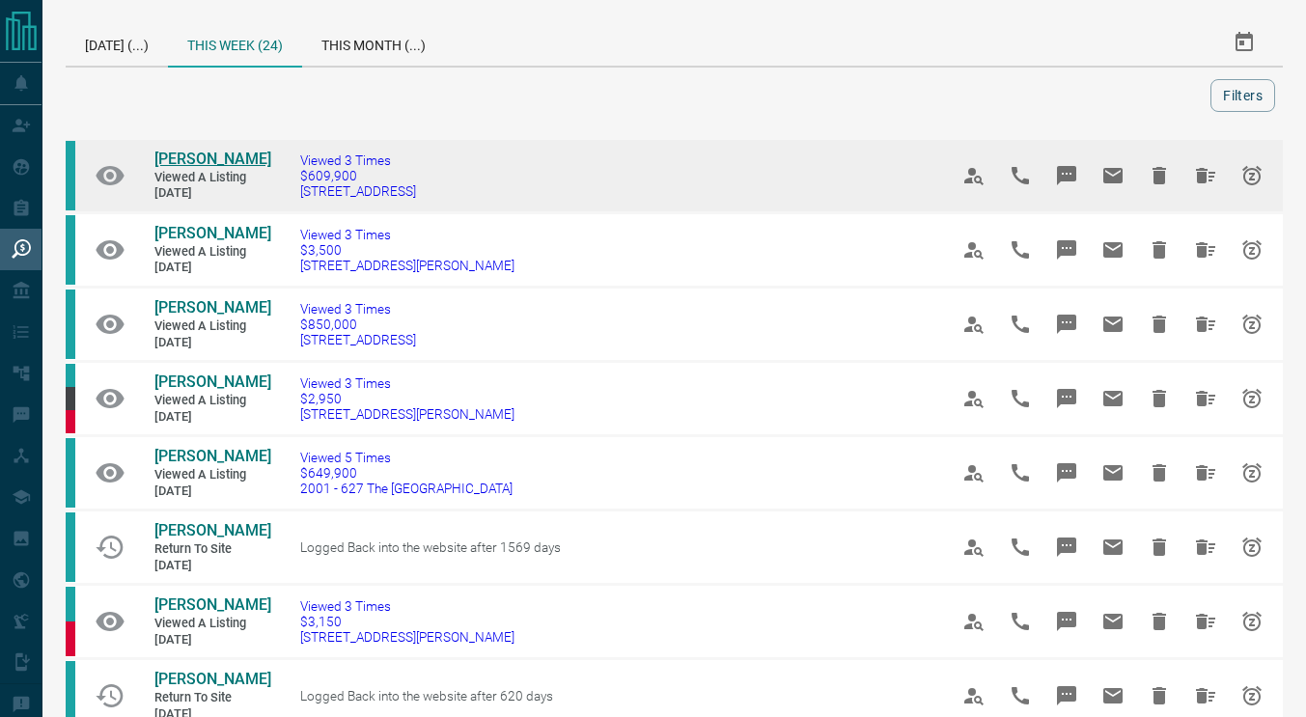
click at [213, 168] on span "[PERSON_NAME]" at bounding box center [212, 159] width 117 height 18
click at [1200, 180] on icon "Hide All from Sophia Slauenwhite" at bounding box center [1205, 175] width 23 height 23
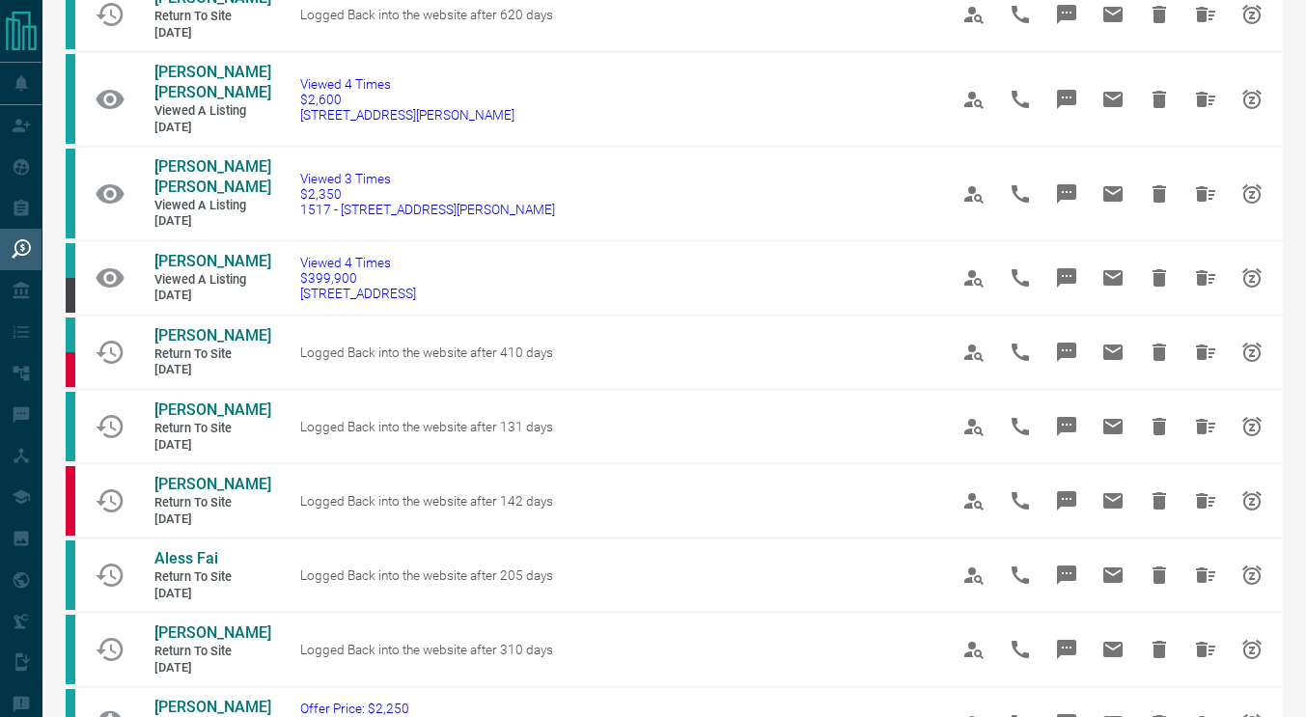
scroll to position [609, 0]
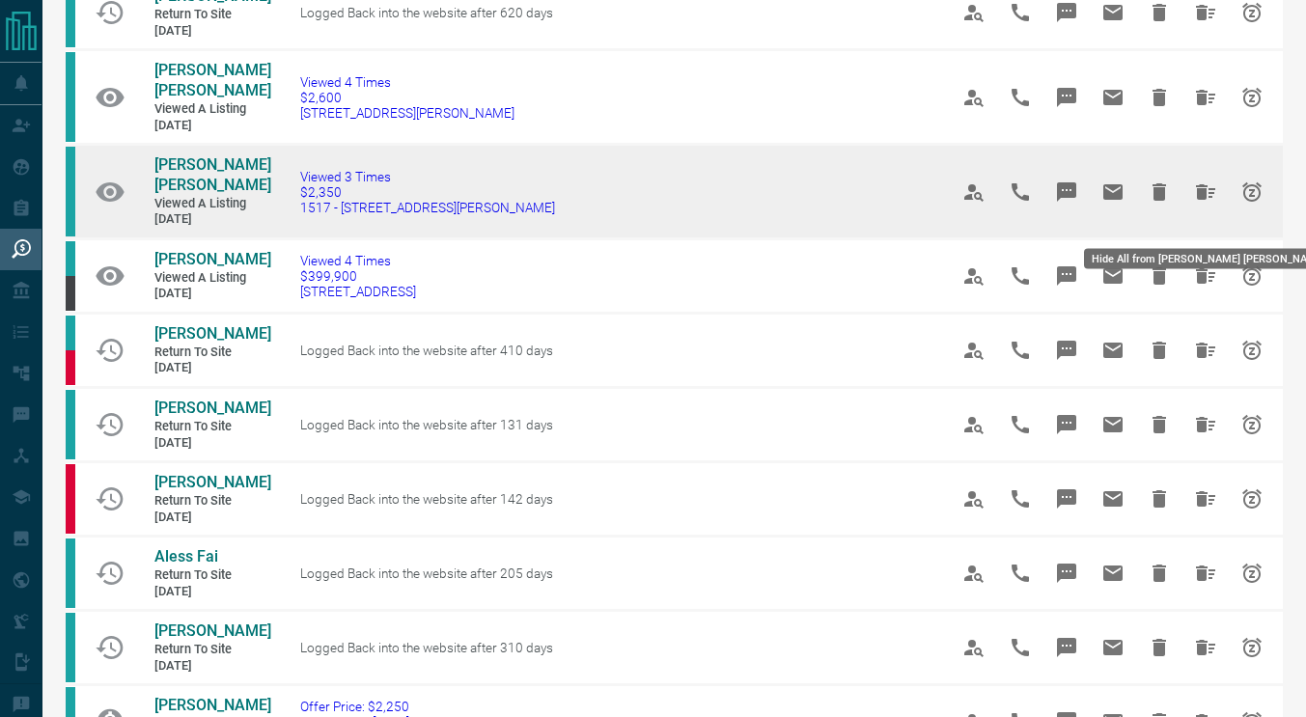
click at [1198, 200] on icon "Hide All from Heena Firdose Heena Firdose" at bounding box center [1205, 191] width 19 height 15
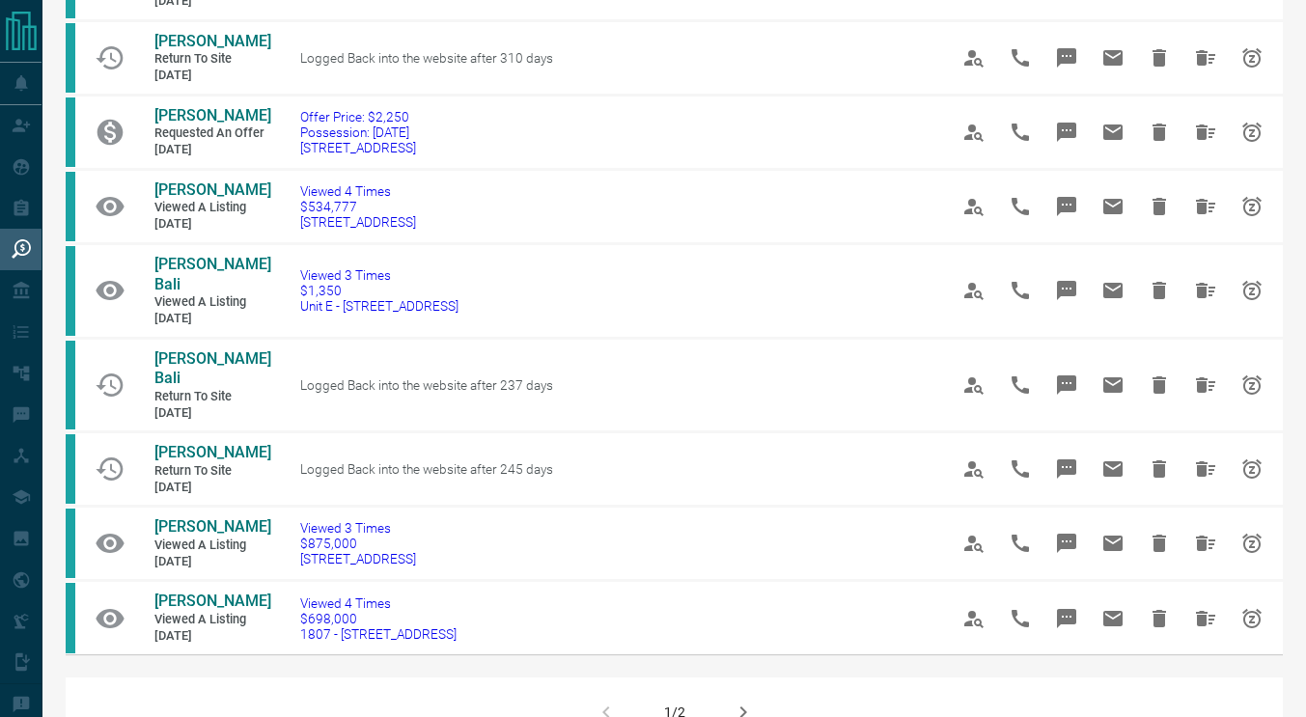
scroll to position [1011, 0]
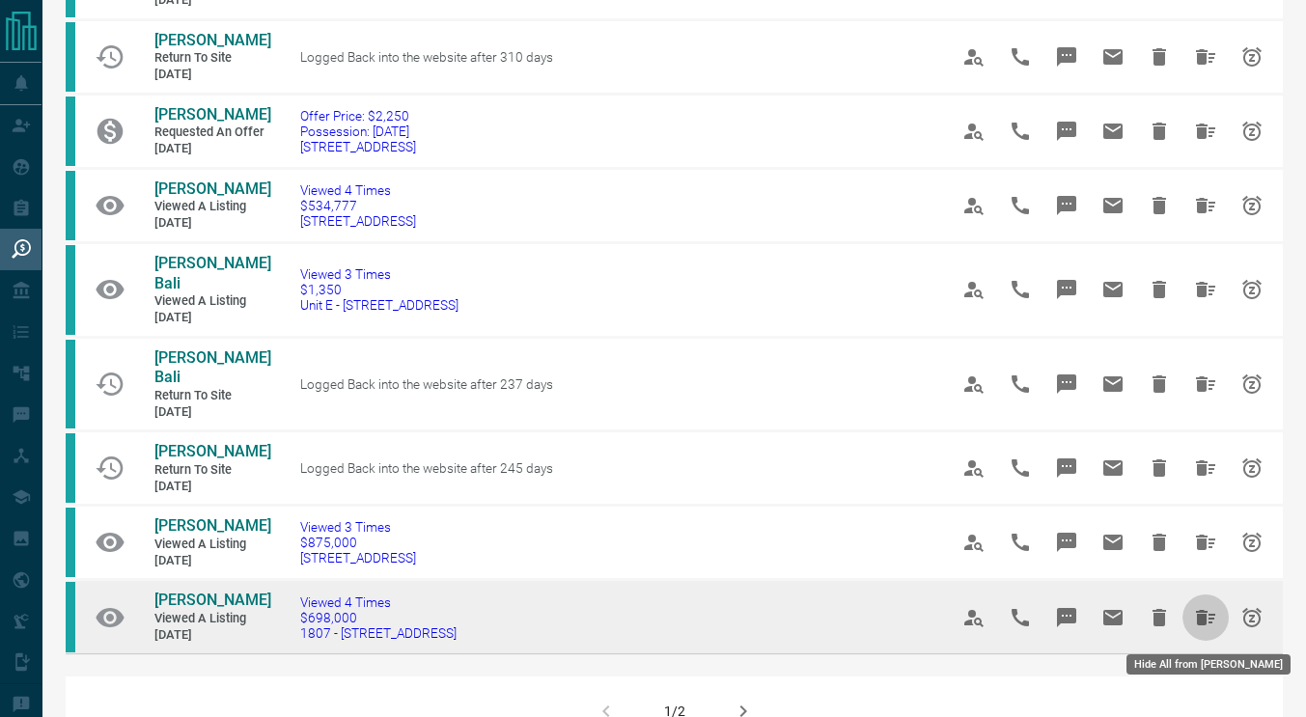
click at [1201, 614] on icon "Hide All from Nicole De Roche" at bounding box center [1205, 617] width 19 height 15
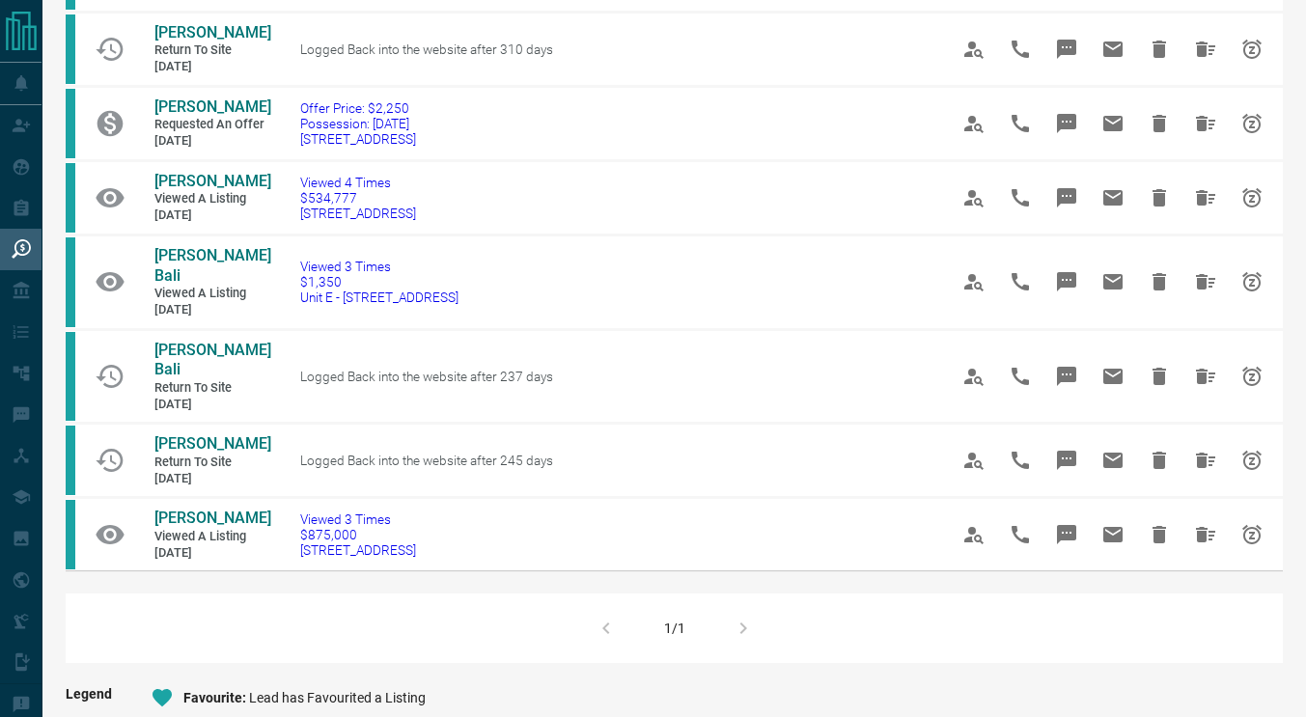
scroll to position [1015, 0]
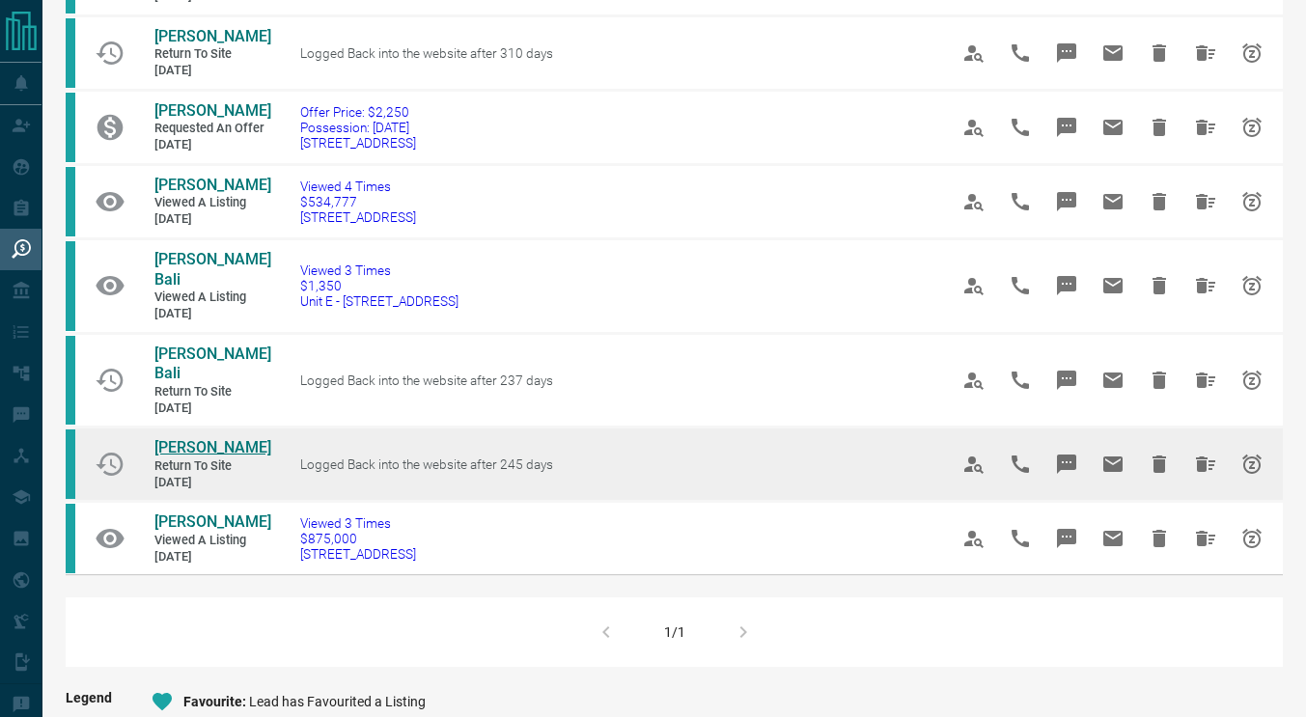
click at [201, 444] on span "[PERSON_NAME]" at bounding box center [212, 447] width 117 height 18
click at [1204, 465] on icon "Hide All from Xermesh Vania" at bounding box center [1205, 463] width 19 height 15
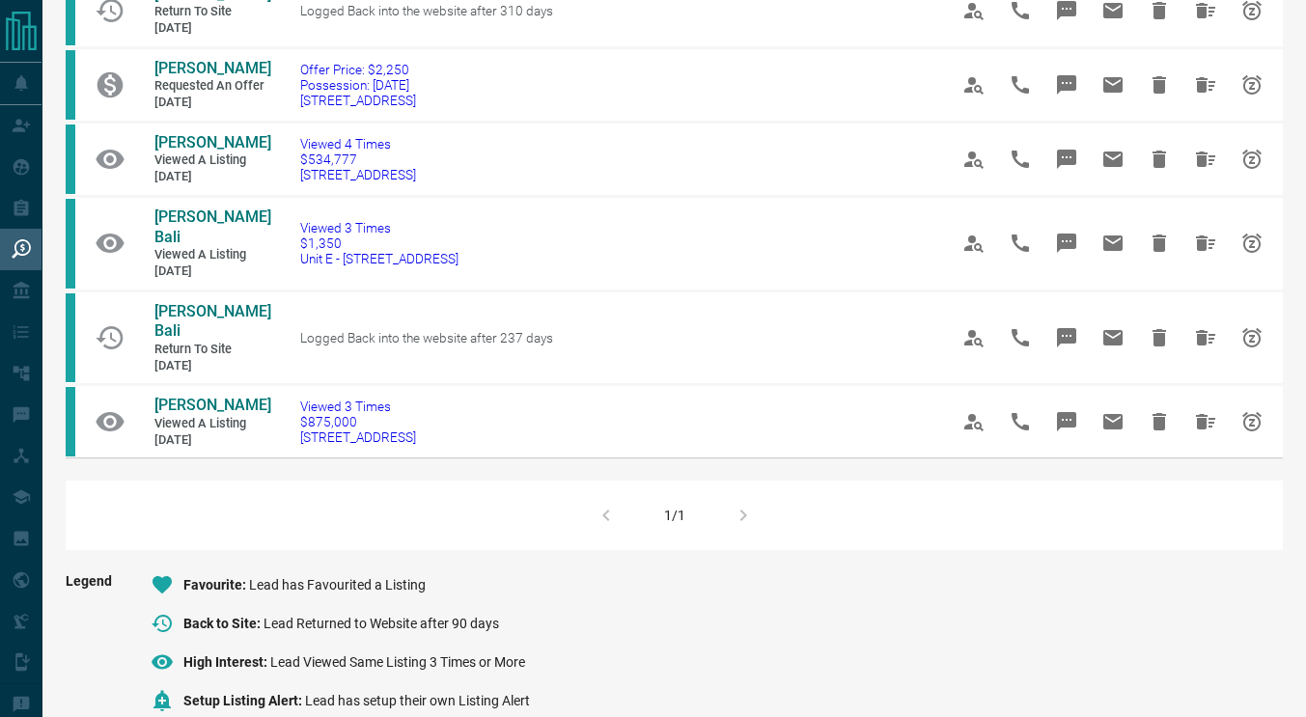
scroll to position [1059, 0]
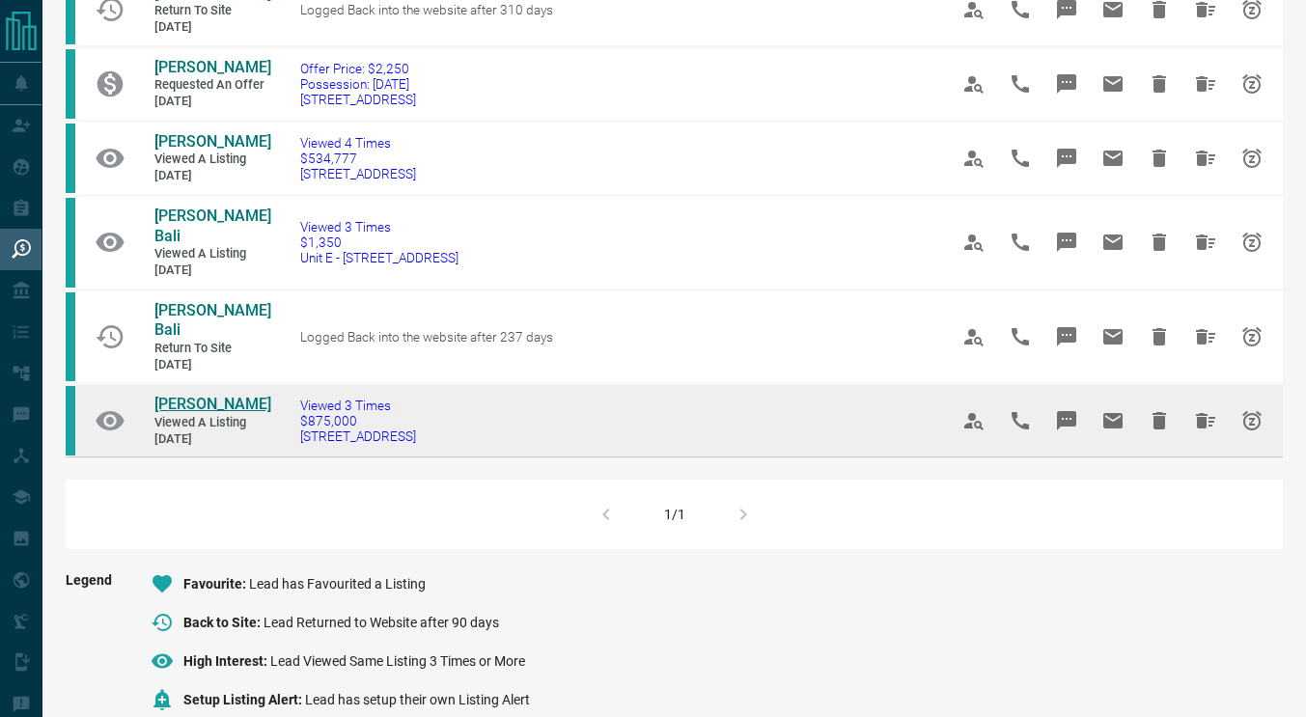
click at [170, 407] on span "[PERSON_NAME]" at bounding box center [212, 404] width 117 height 18
click at [1214, 424] on icon "Hide All from Julia" at bounding box center [1205, 420] width 23 height 23
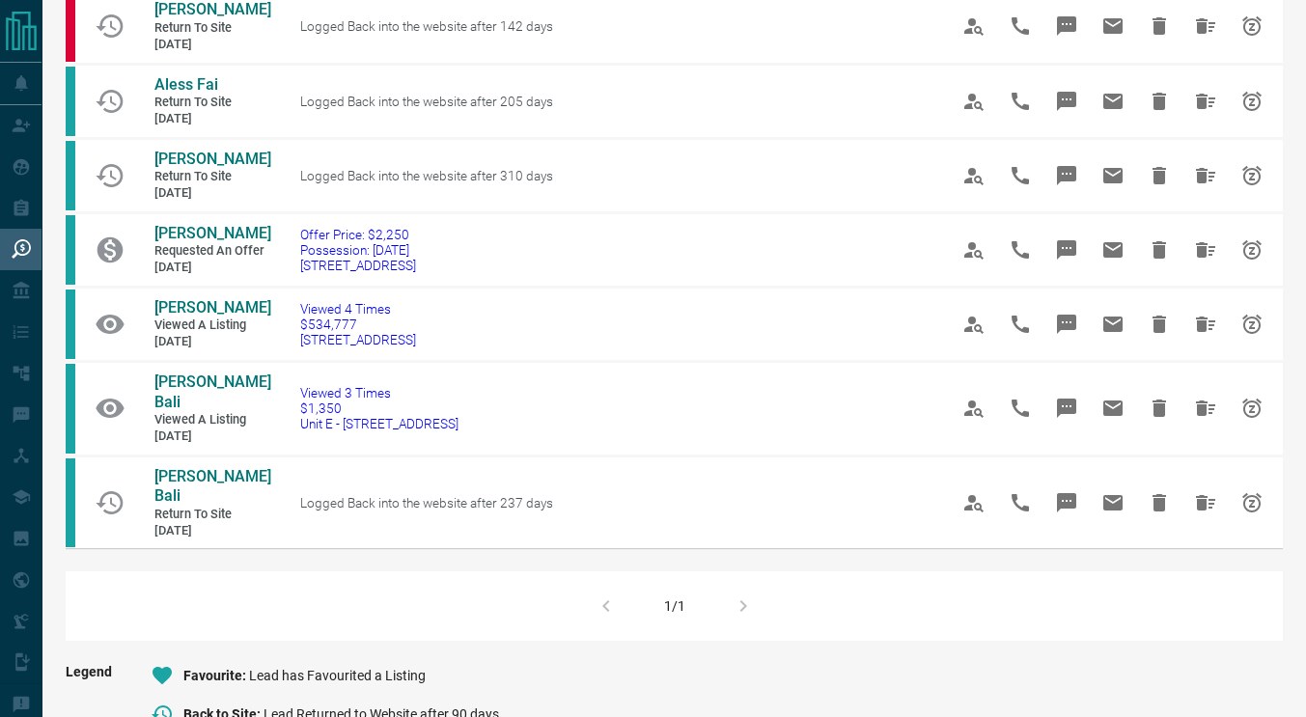
scroll to position [894, 0]
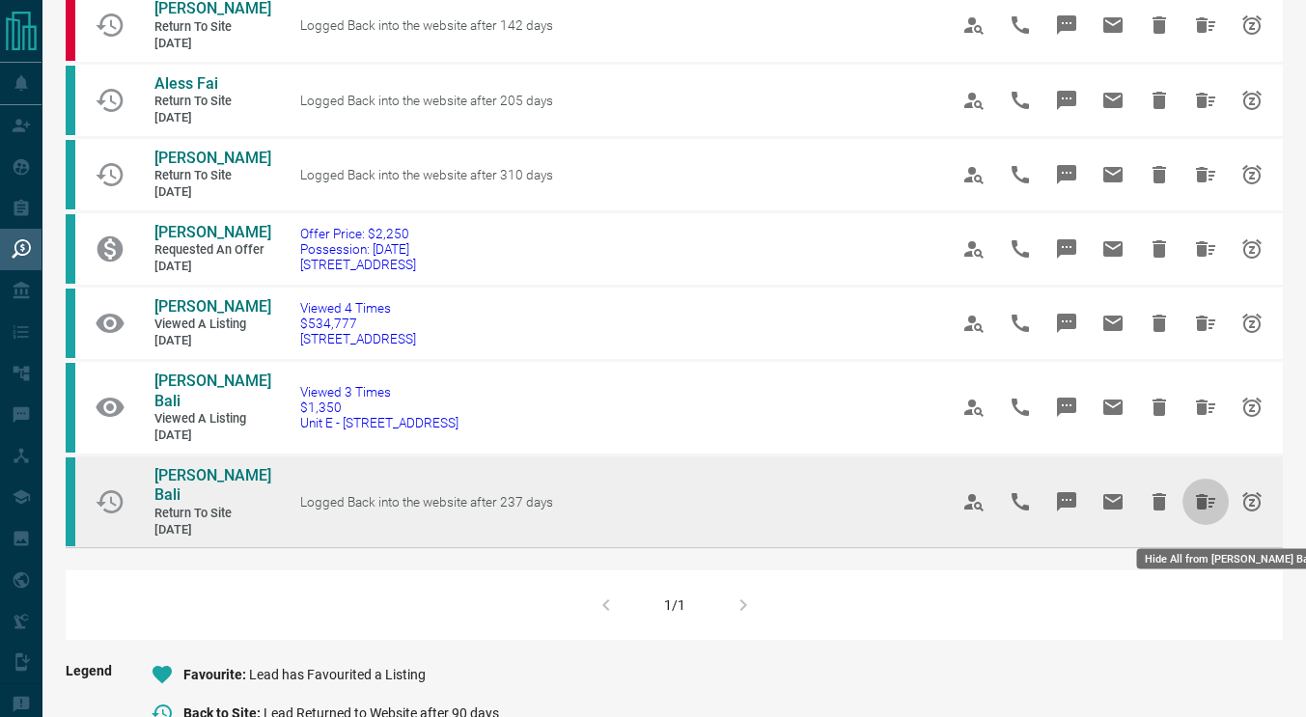
click at [1227, 507] on button "Hide All from Jasleen Bali" at bounding box center [1205, 502] width 46 height 46
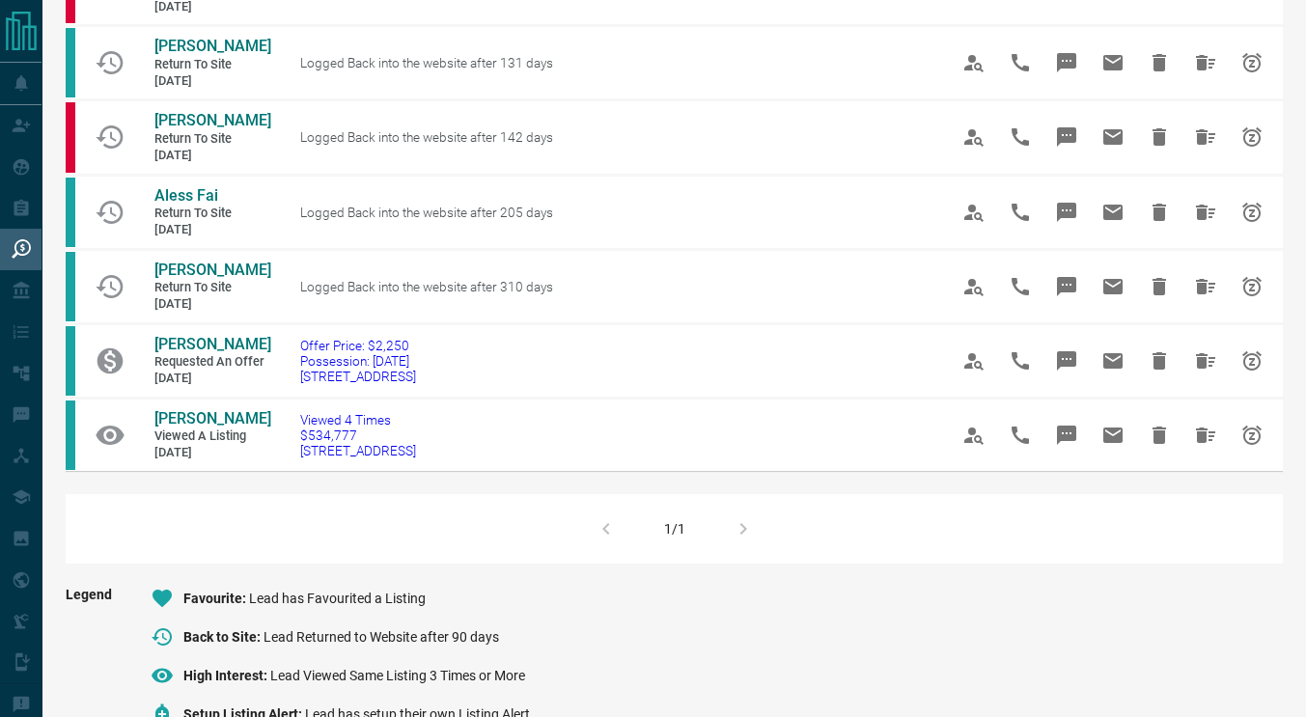
scroll to position [780, 0]
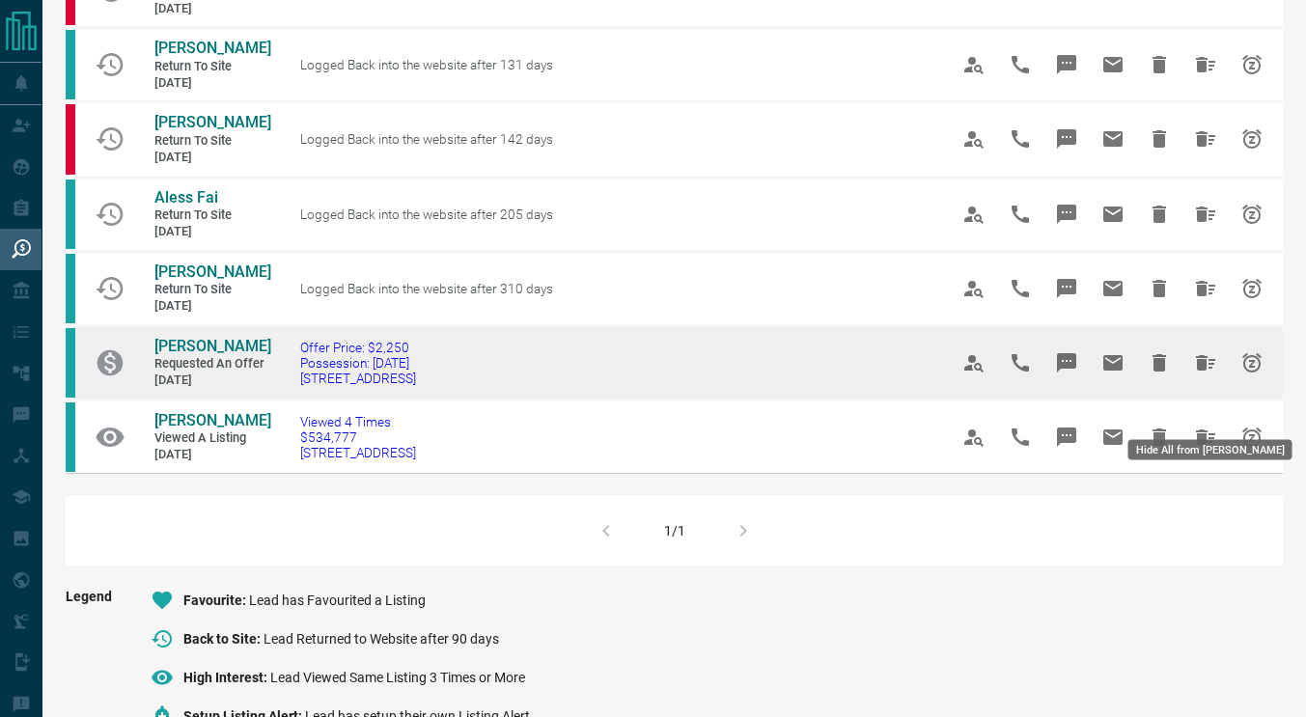
click at [1201, 371] on icon "Hide All from Shraddha Dhole" at bounding box center [1205, 362] width 19 height 15
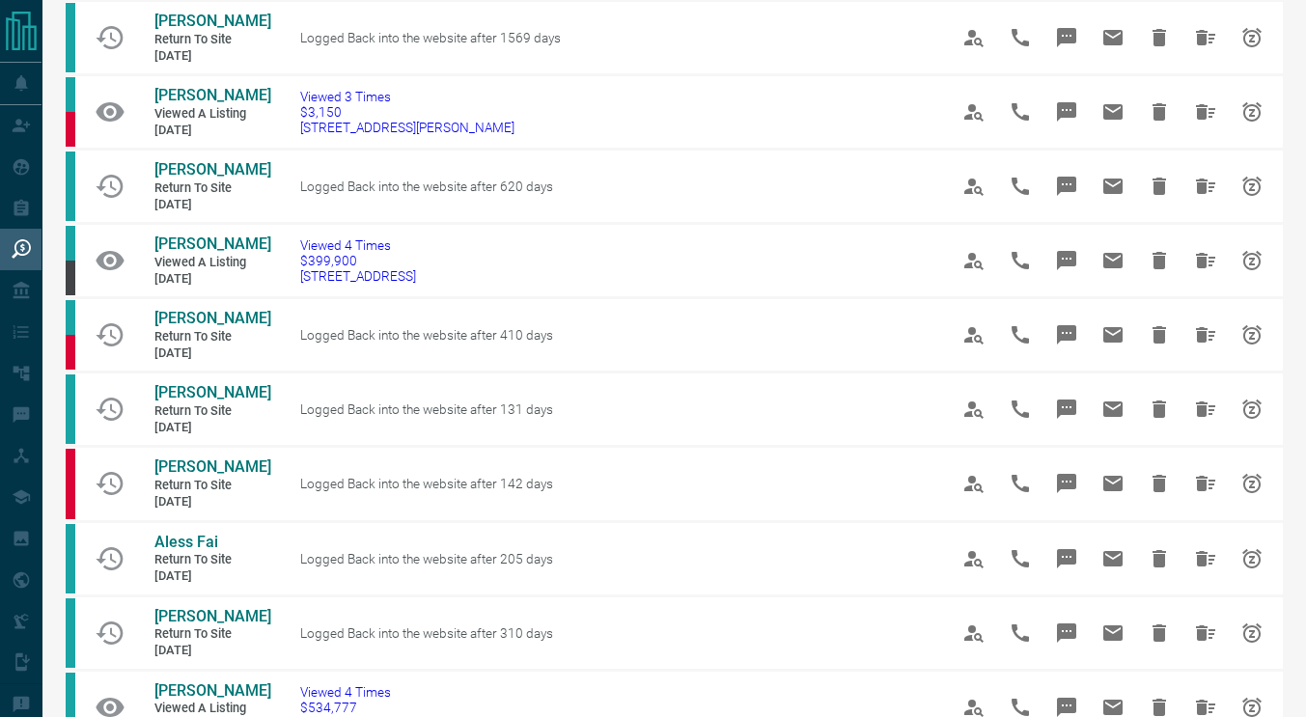
scroll to position [436, 0]
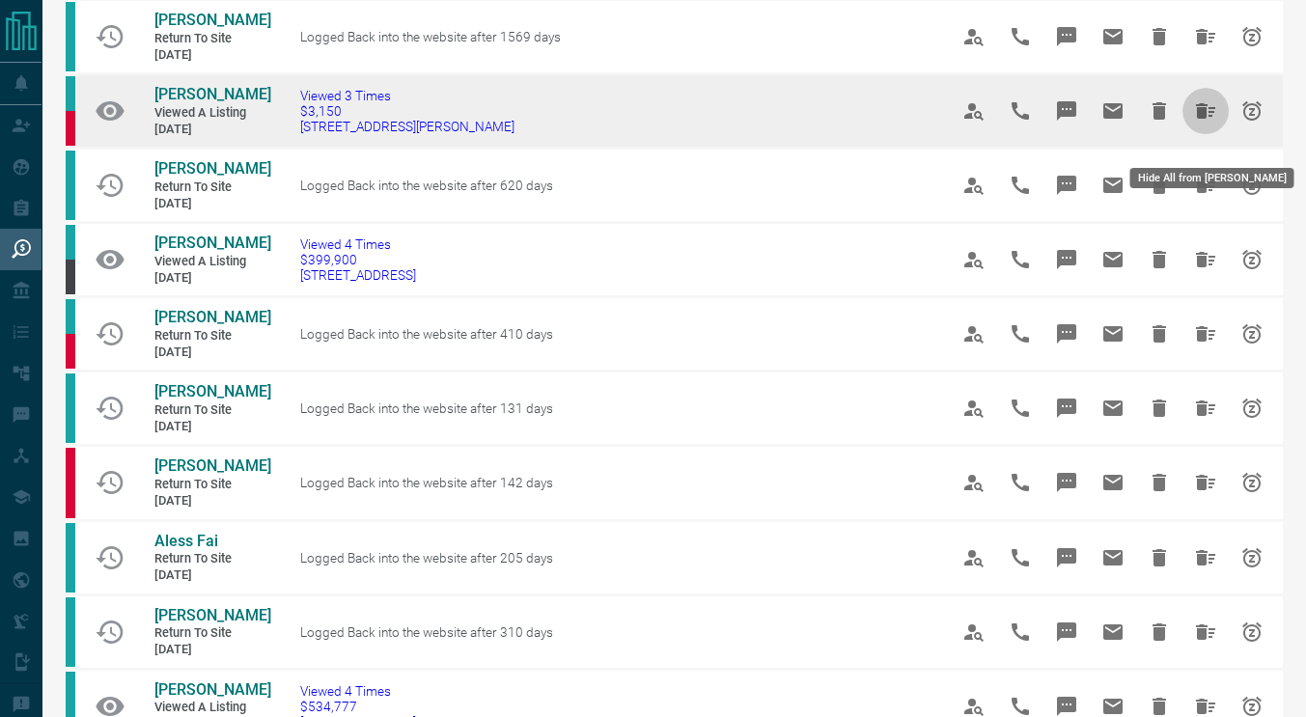
click at [1198, 119] on icon "Hide All from Kaitlan Majerly" at bounding box center [1205, 110] width 19 height 15
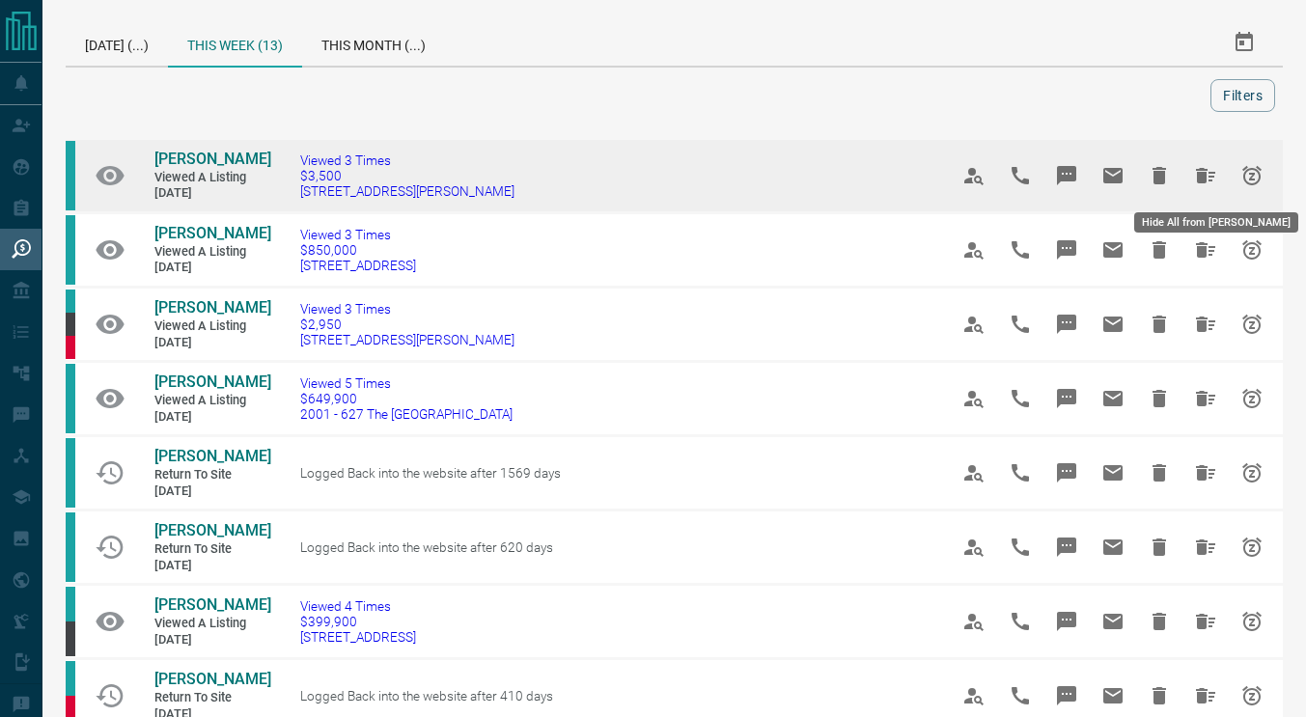
click at [1214, 177] on icon "Hide All from Ritwick Guha" at bounding box center [1205, 175] width 23 height 23
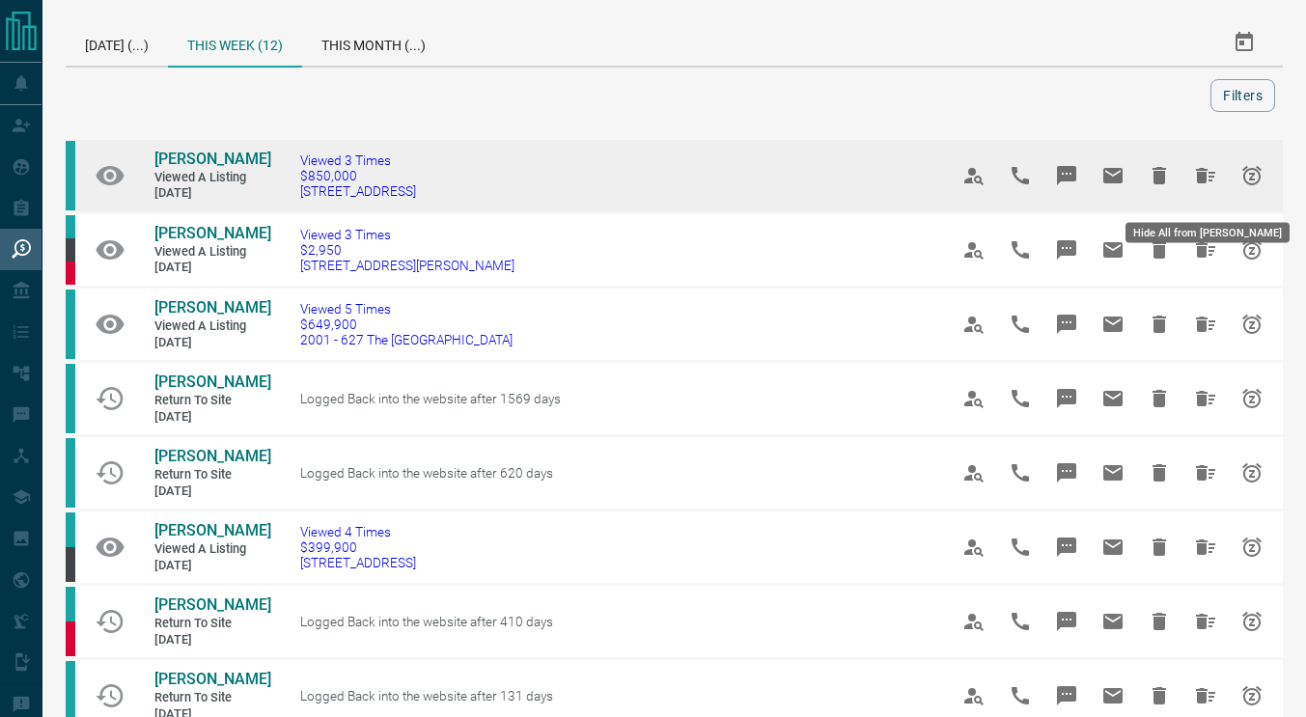
click at [1249, 151] on td at bounding box center [1101, 176] width 364 height 74
click at [1217, 179] on button "Hide All from Miho Dimitrijevic" at bounding box center [1205, 175] width 46 height 46
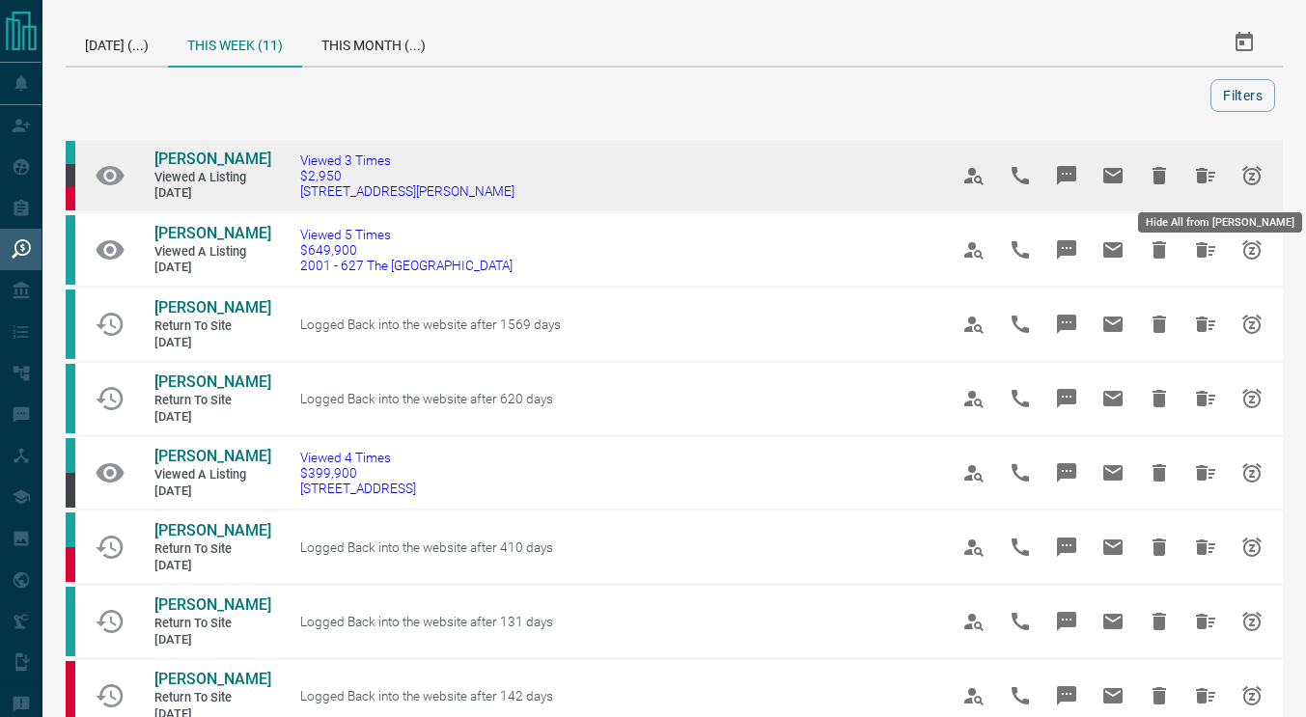
click at [1209, 176] on icon "Hide All from Ellen Walsh" at bounding box center [1205, 175] width 19 height 15
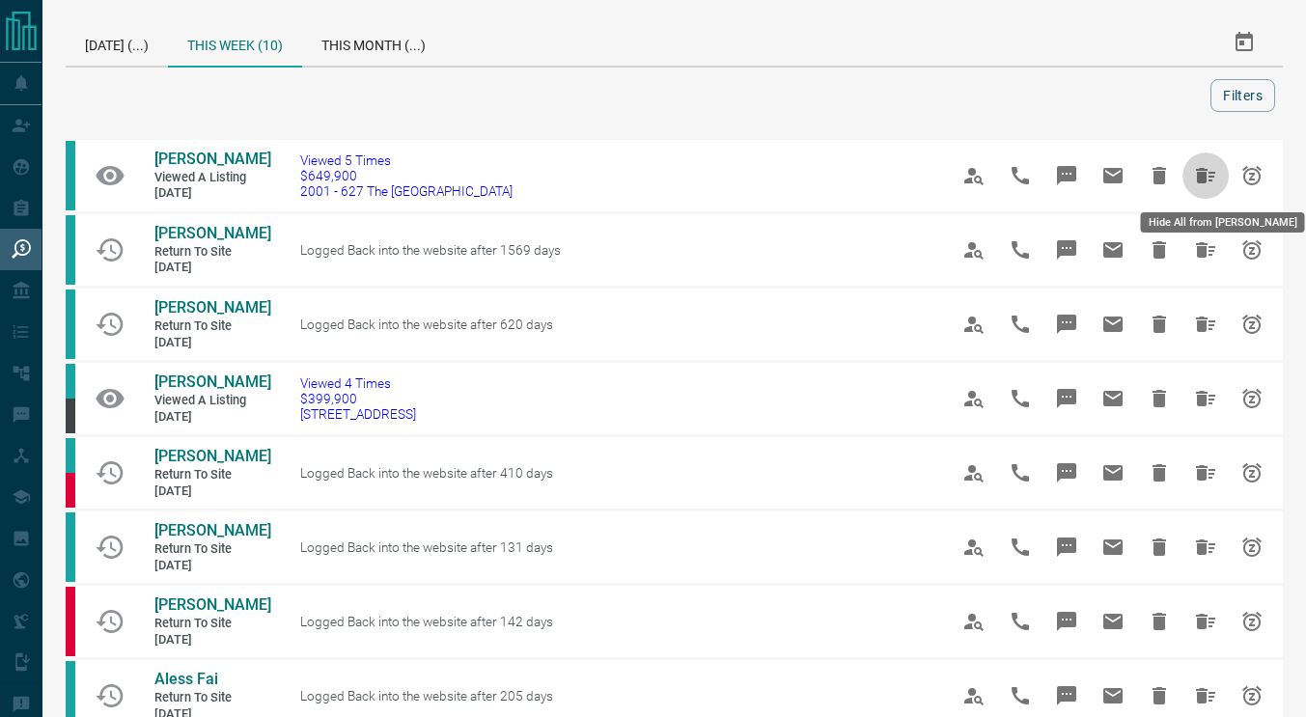
click at [1209, 176] on icon "Hide All from Alice Avila" at bounding box center [1205, 175] width 19 height 15
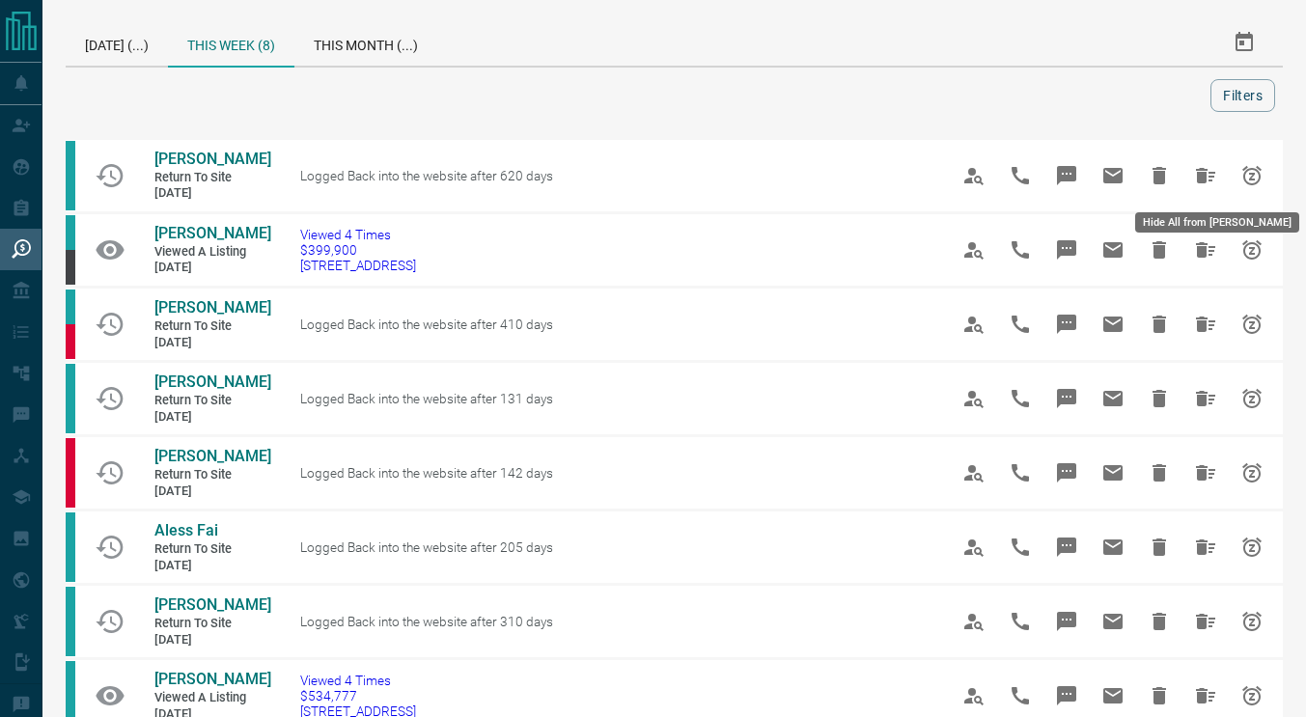
click at [1209, 176] on icon "Hide All from Norielle Biag" at bounding box center [1205, 175] width 19 height 15
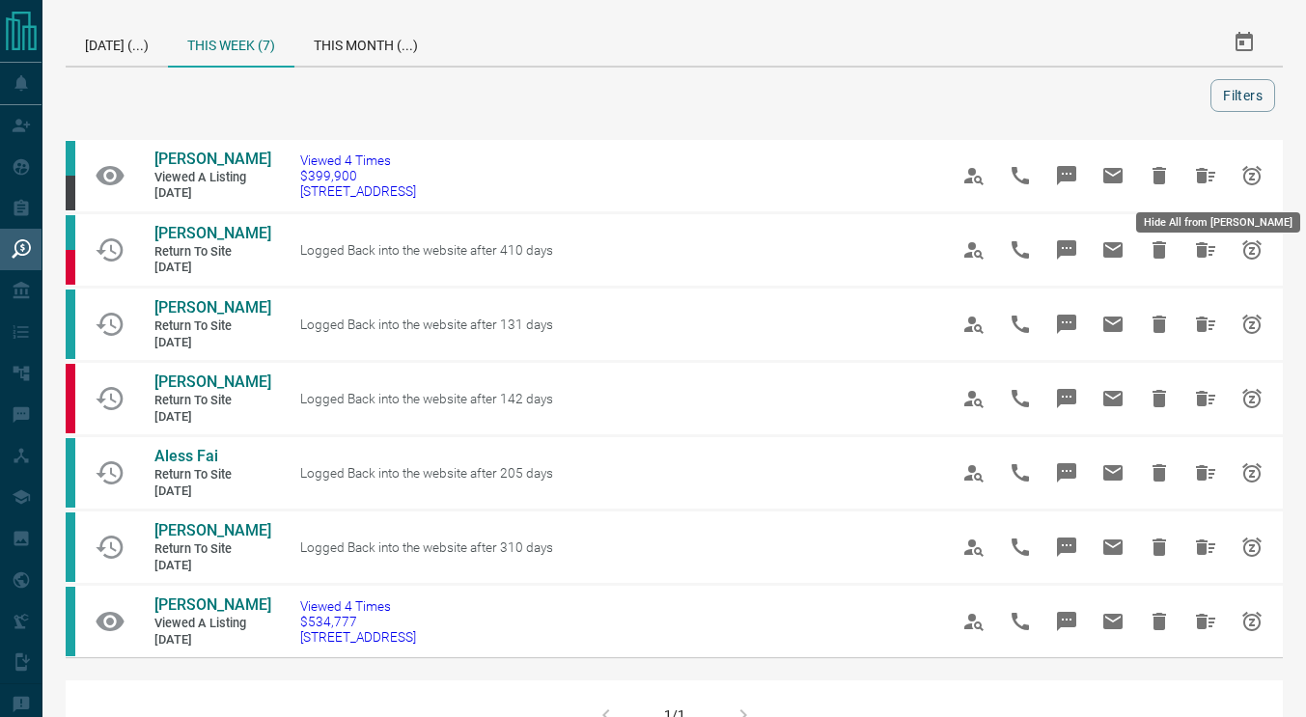
click at [1209, 176] on icon "Hide All from Erina Suzuki" at bounding box center [1205, 175] width 19 height 15
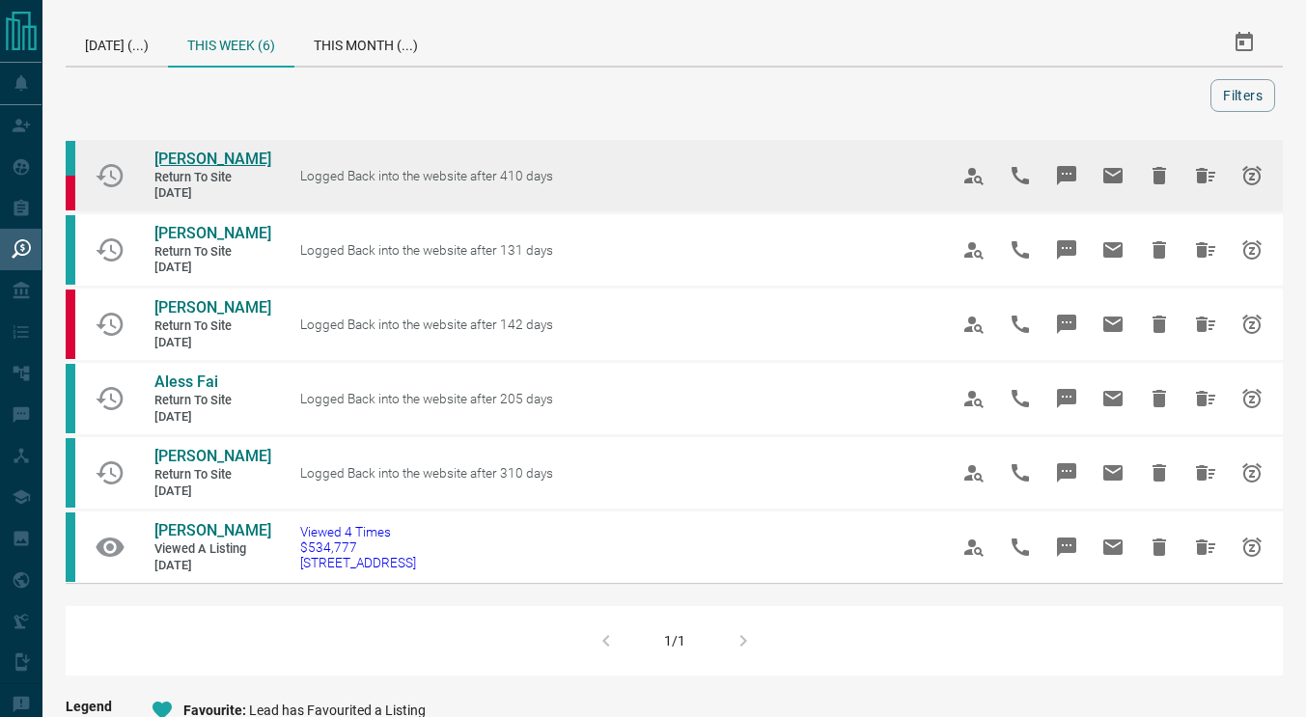
click at [237, 162] on span "[PERSON_NAME]" at bounding box center [212, 159] width 117 height 18
click at [1193, 191] on button "Hide All from Raquel Da Silva" at bounding box center [1205, 175] width 46 height 46
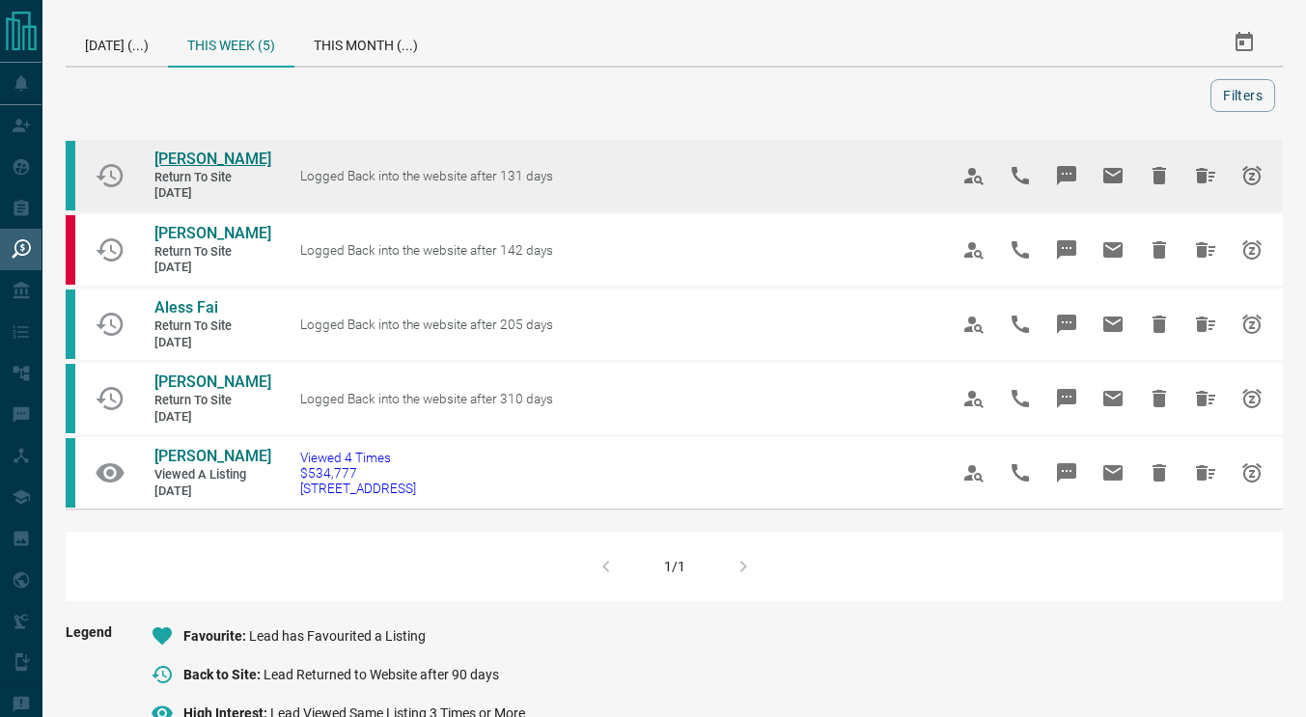
click at [193, 155] on span "[PERSON_NAME]" at bounding box center [212, 159] width 117 height 18
click at [1194, 177] on icon "Hide All from Eric Eusebio" at bounding box center [1205, 175] width 23 height 23
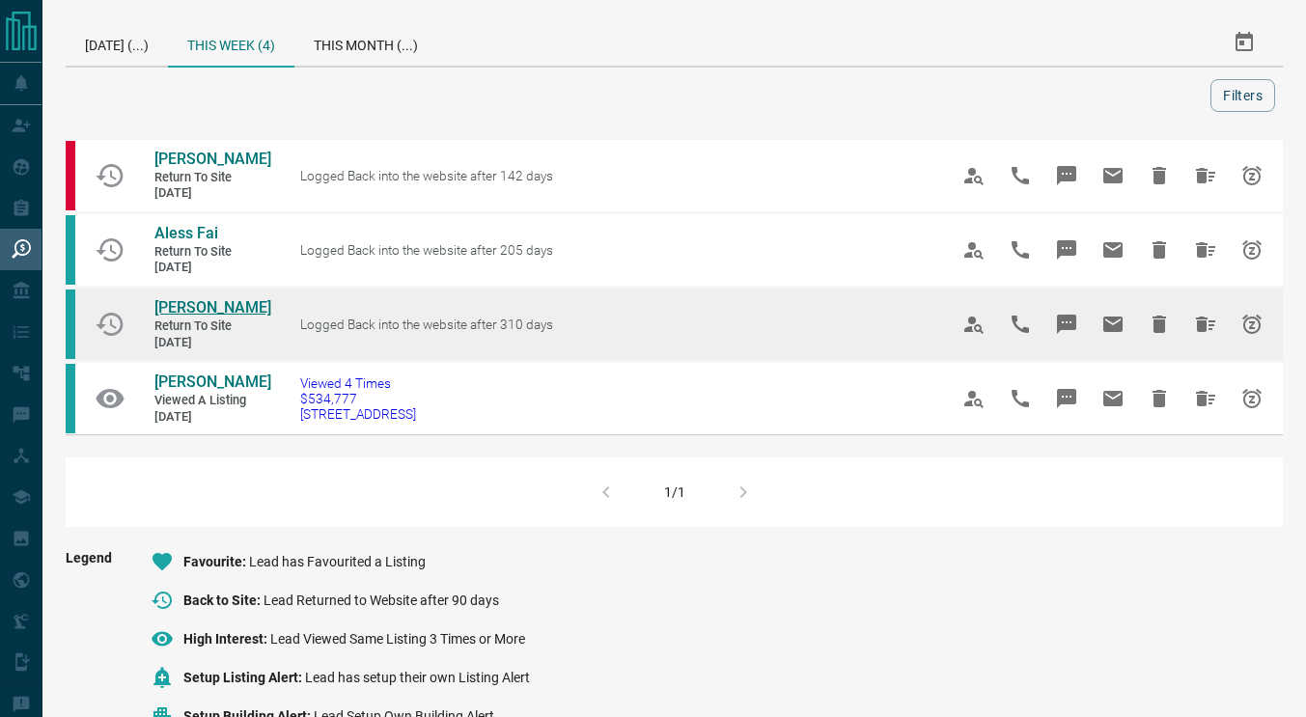
click at [193, 317] on span "[PERSON_NAME]" at bounding box center [212, 307] width 117 height 18
click at [1205, 332] on icon "Hide All from Aaron J" at bounding box center [1205, 324] width 19 height 15
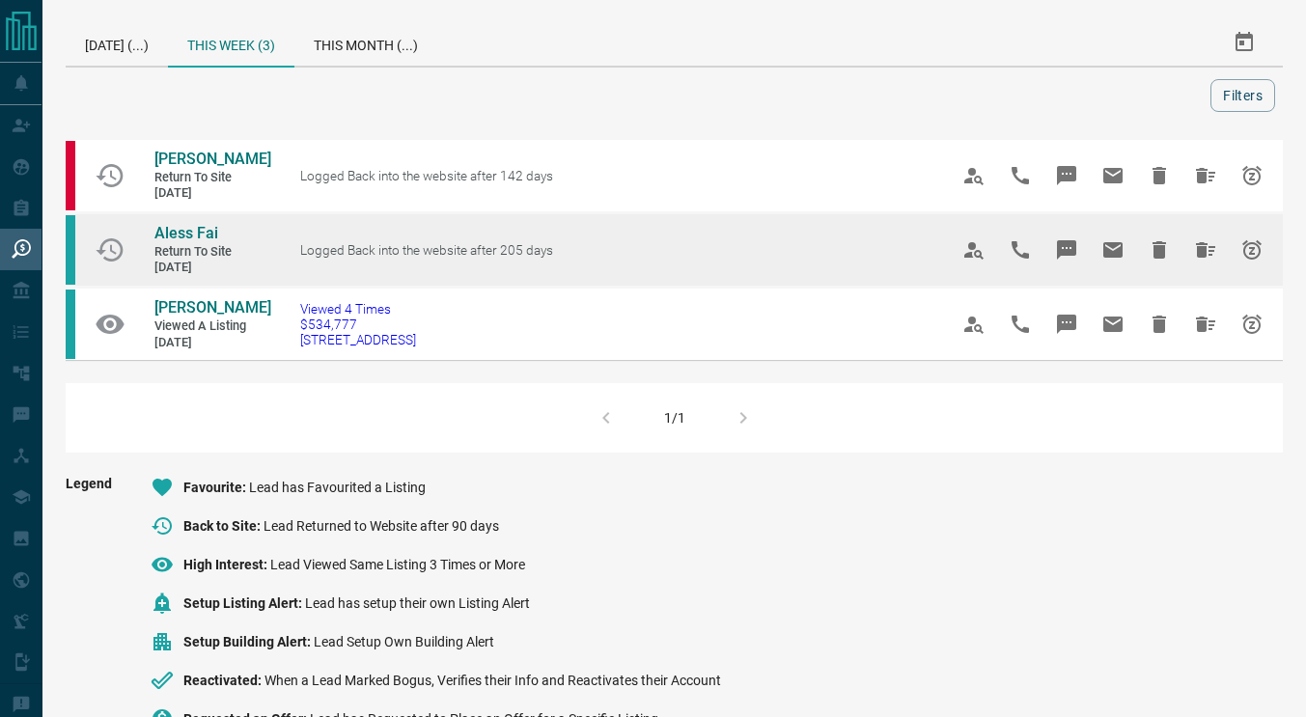
click at [175, 261] on span "Return to Site" at bounding box center [212, 252] width 116 height 16
click at [200, 242] on span "Aless Fai" at bounding box center [186, 233] width 64 height 18
click at [1199, 258] on icon "Hide All from Aless Fai" at bounding box center [1205, 249] width 19 height 15
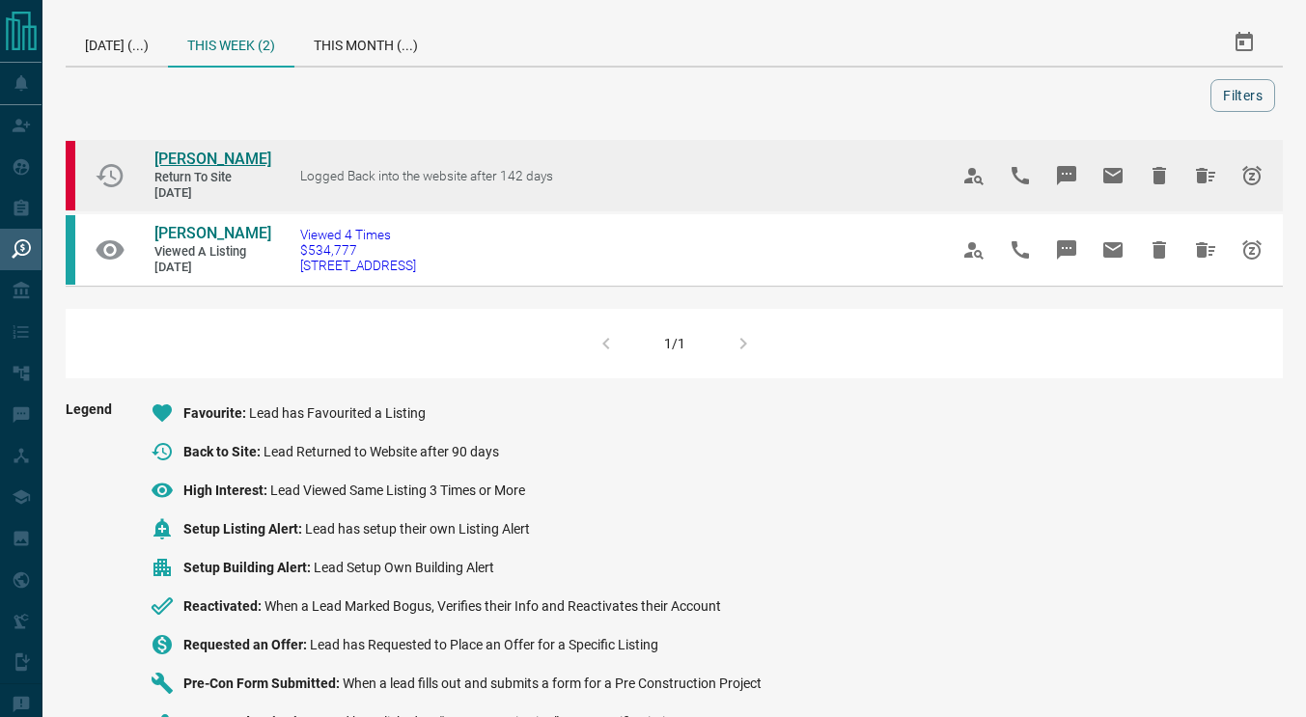
click at [172, 158] on span "[PERSON_NAME]" at bounding box center [212, 159] width 117 height 18
click at [1207, 183] on icon "Hide All from Heather McLennan" at bounding box center [1205, 175] width 23 height 23
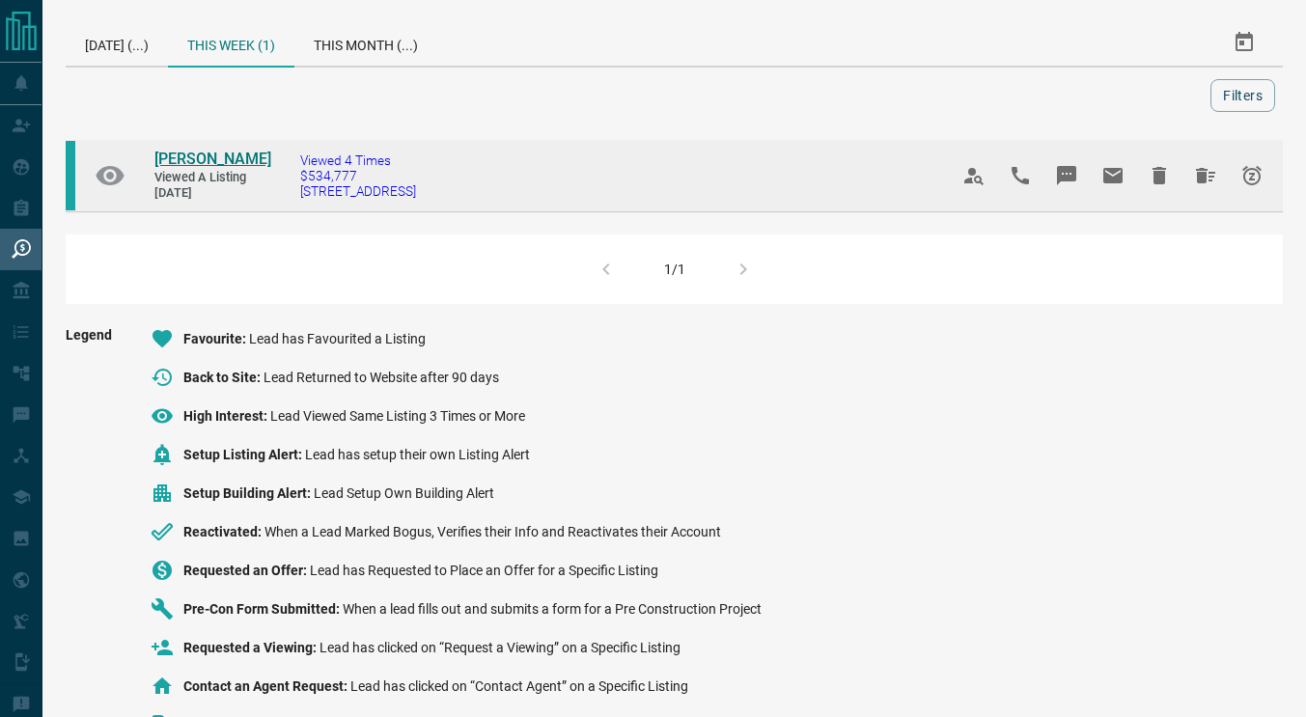
click at [197, 157] on span "[PERSON_NAME]" at bounding box center [212, 159] width 117 height 18
click at [1208, 179] on icon "Hide All from Sharma Ramdan" at bounding box center [1205, 175] width 23 height 23
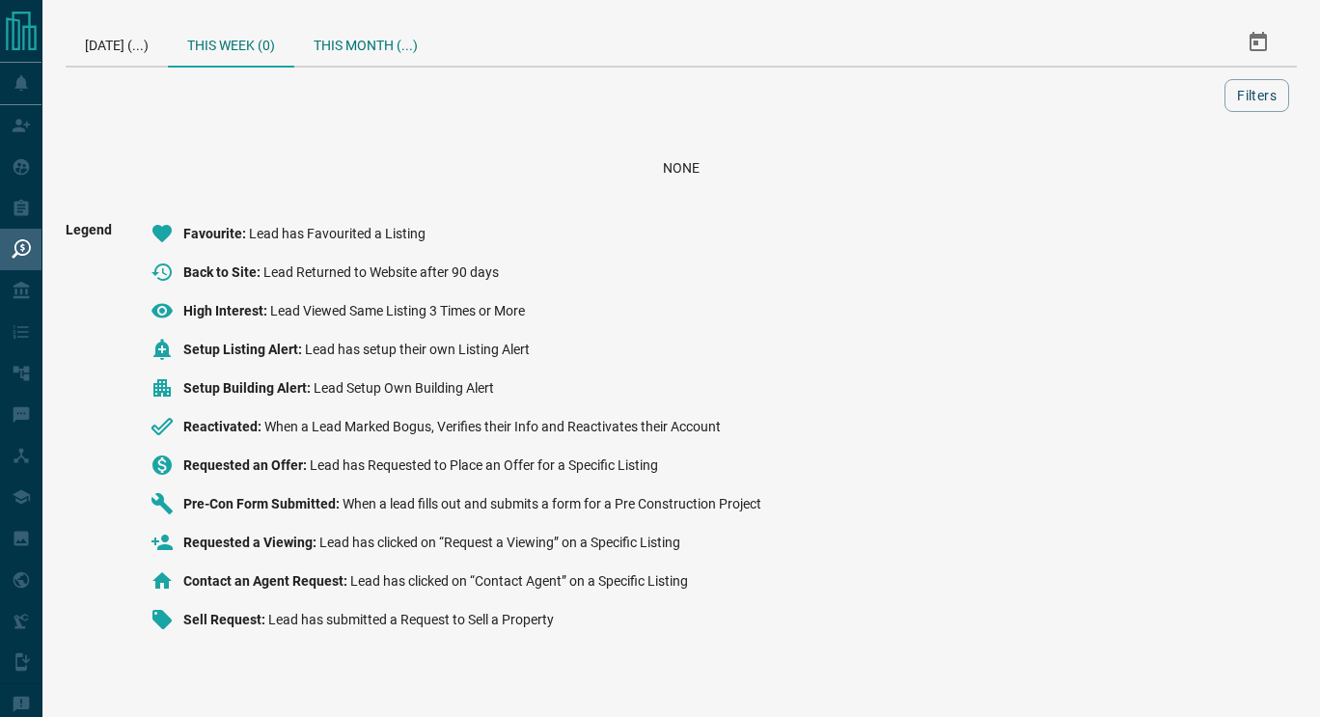
click at [343, 55] on div "This Month (...)" at bounding box center [365, 42] width 143 height 46
click at [223, 54] on div "This Week (0)" at bounding box center [231, 42] width 126 height 46
click at [119, 26] on div "[DATE] (...)" at bounding box center [117, 42] width 102 height 46
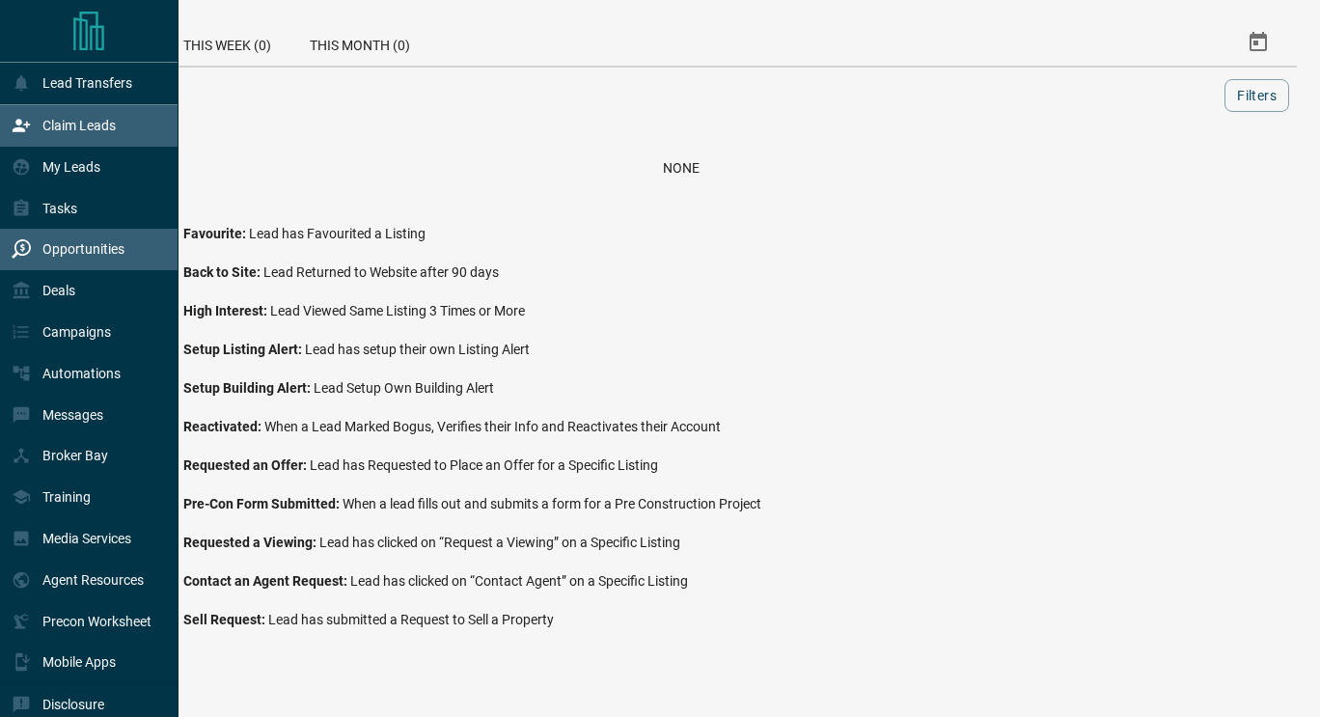
click at [42, 140] on div "Claim Leads" at bounding box center [64, 126] width 104 height 32
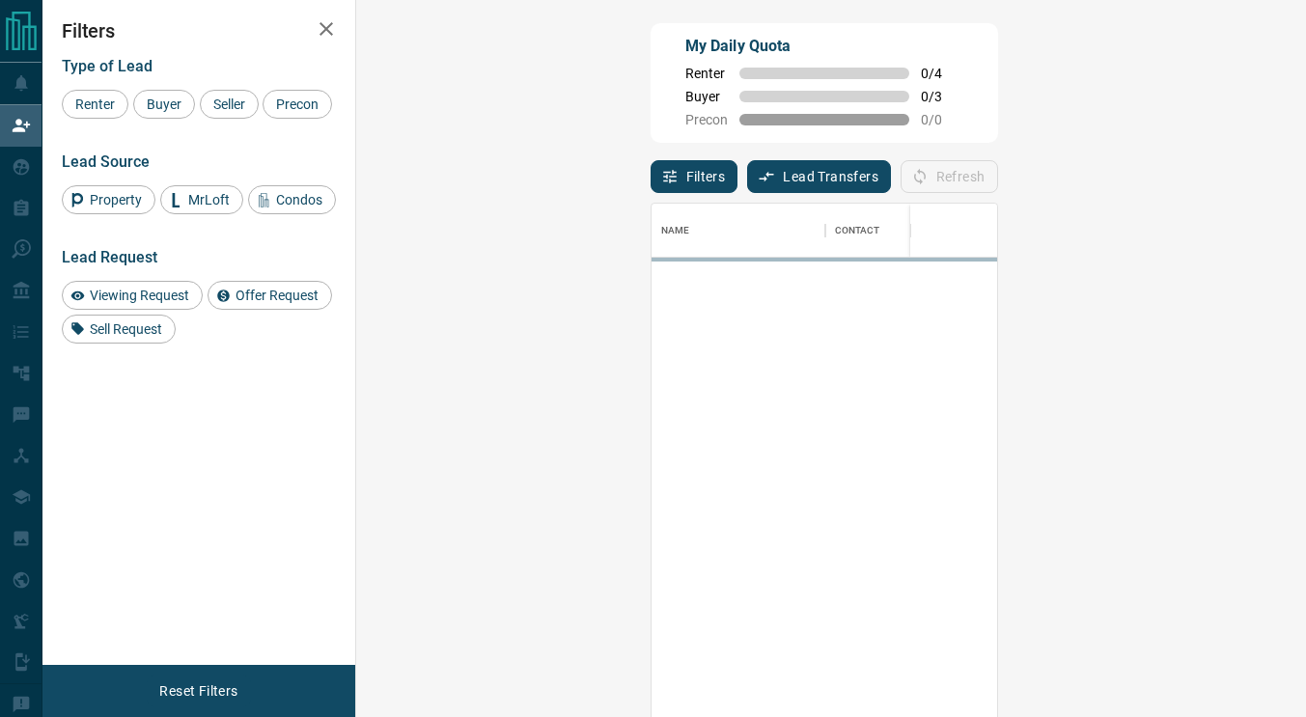
scroll to position [528, 894]
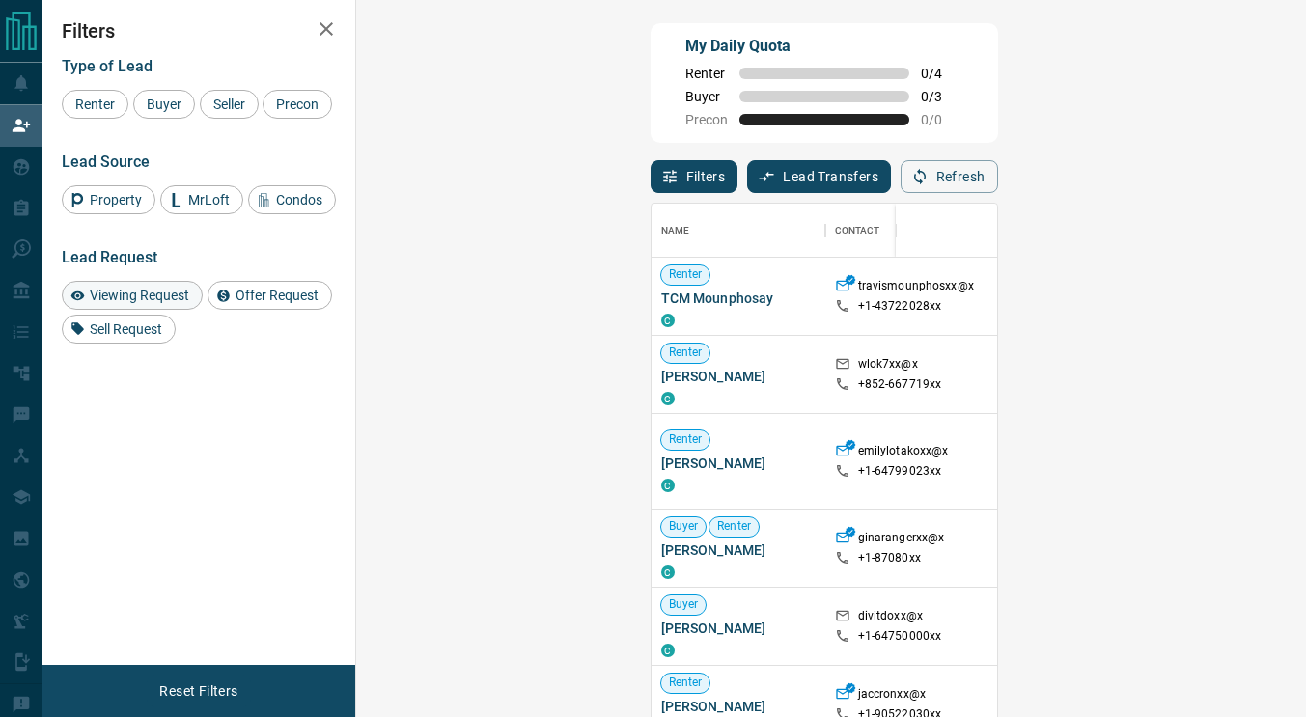
click at [179, 295] on span "Viewing Request" at bounding box center [139, 295] width 113 height 15
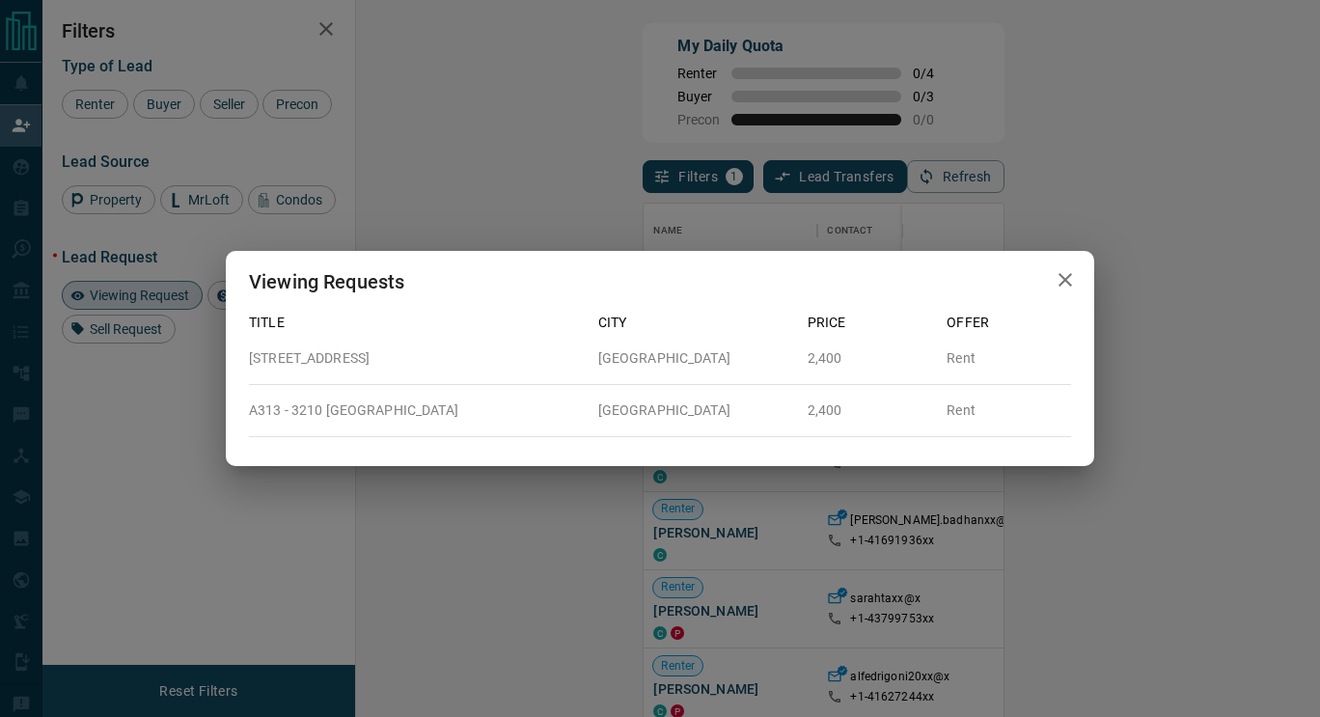
click at [1065, 280] on icon "button" at bounding box center [1066, 280] width 14 height 14
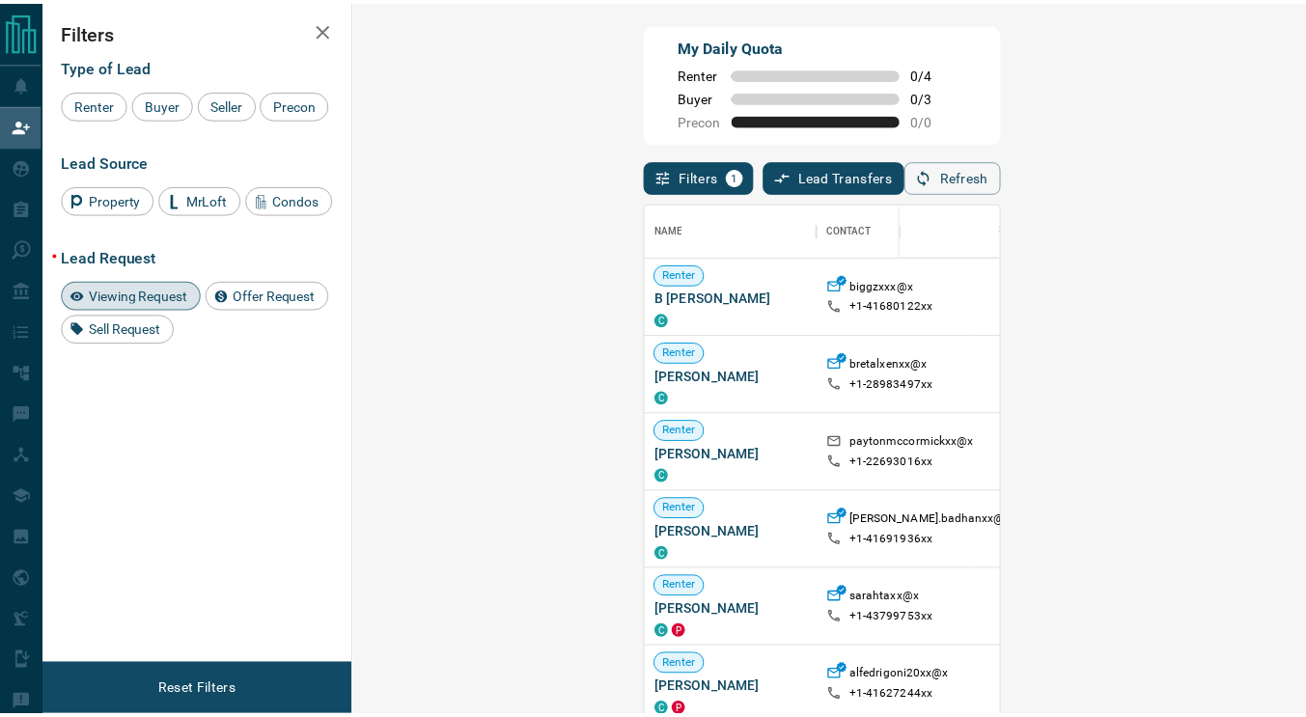
scroll to position [14, 15]
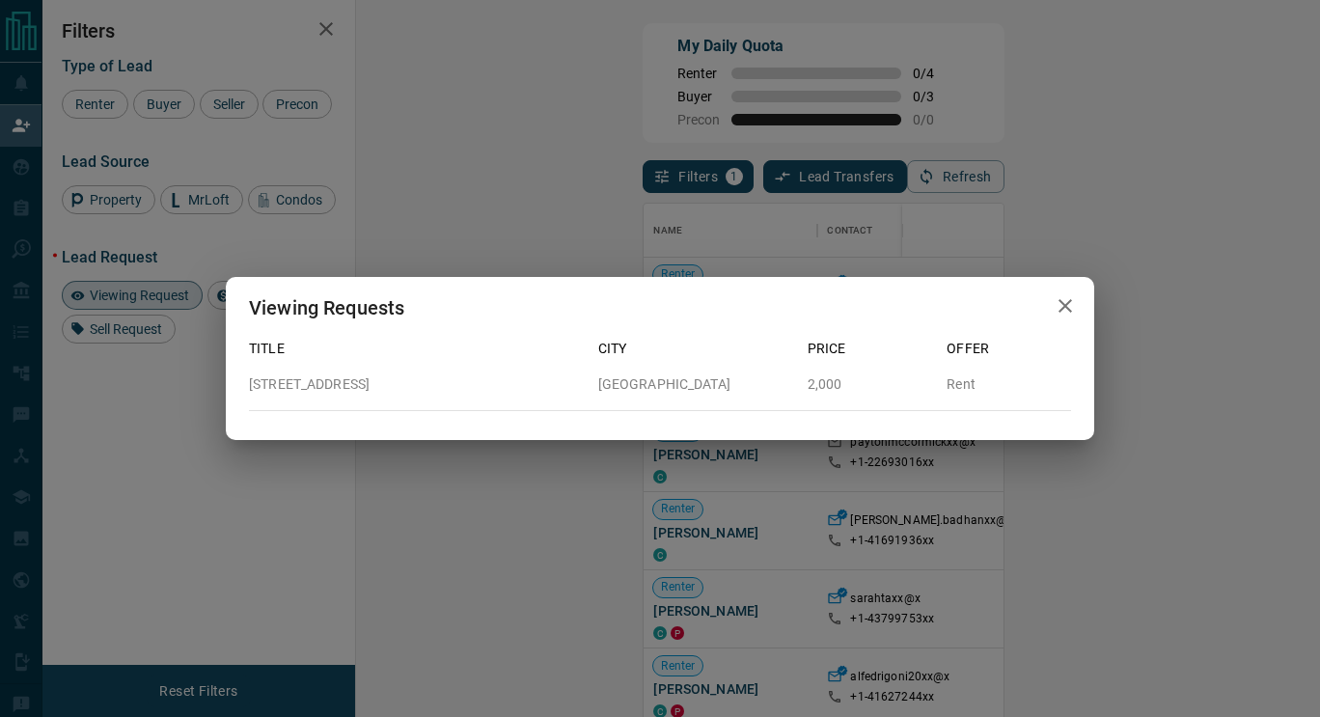
click at [1065, 312] on icon "button" at bounding box center [1065, 305] width 23 height 23
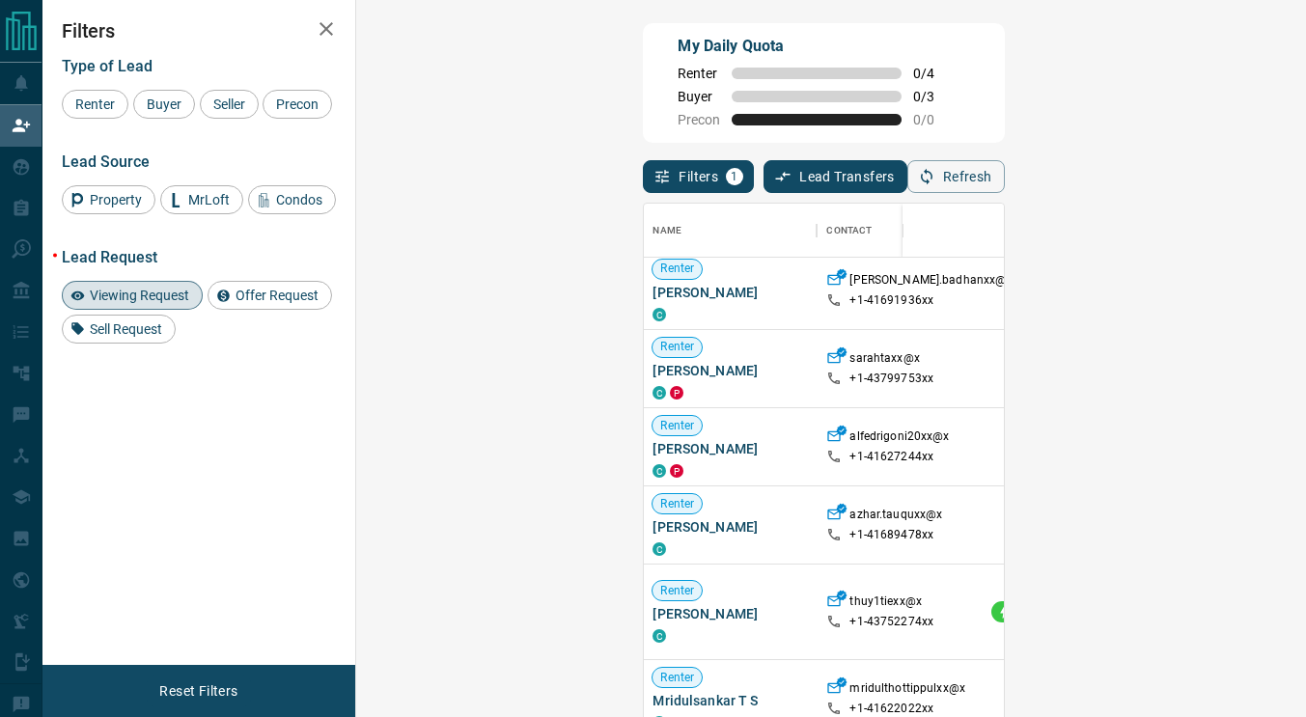
scroll to position [0, 1]
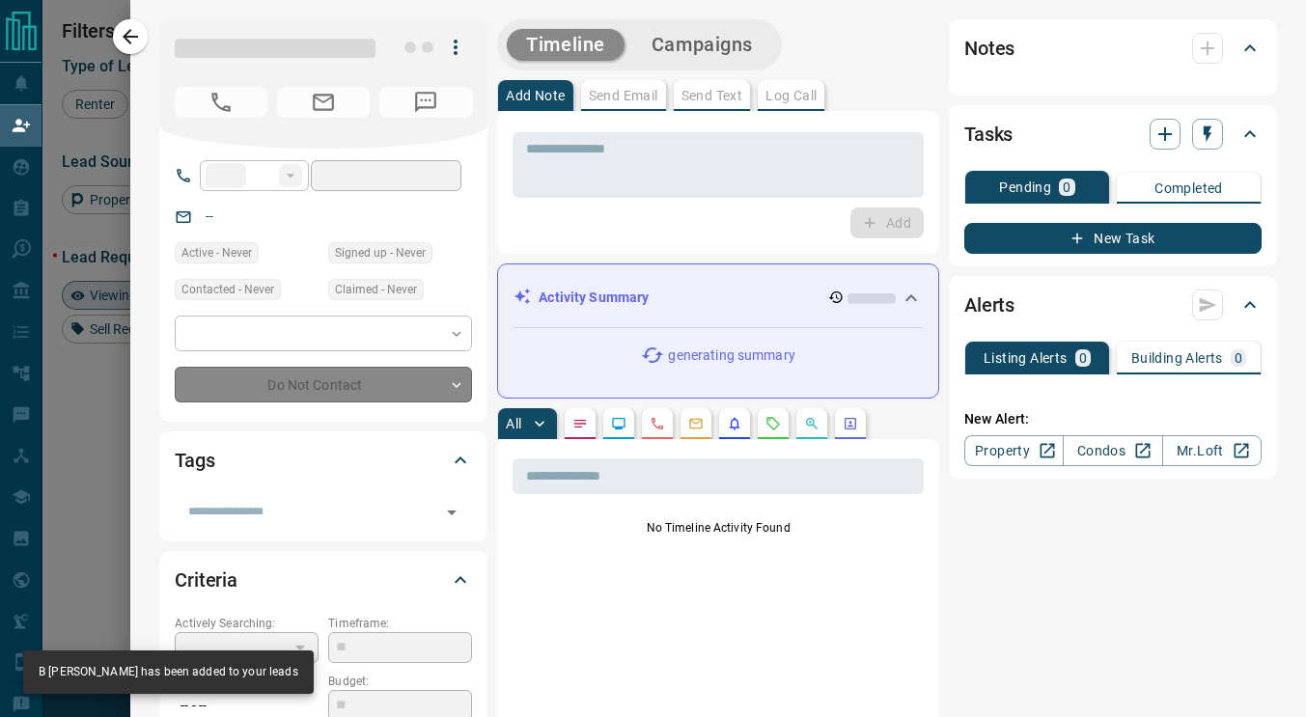
type input "**"
type input "**********"
type input "**"
